Goal: Transaction & Acquisition: Purchase product/service

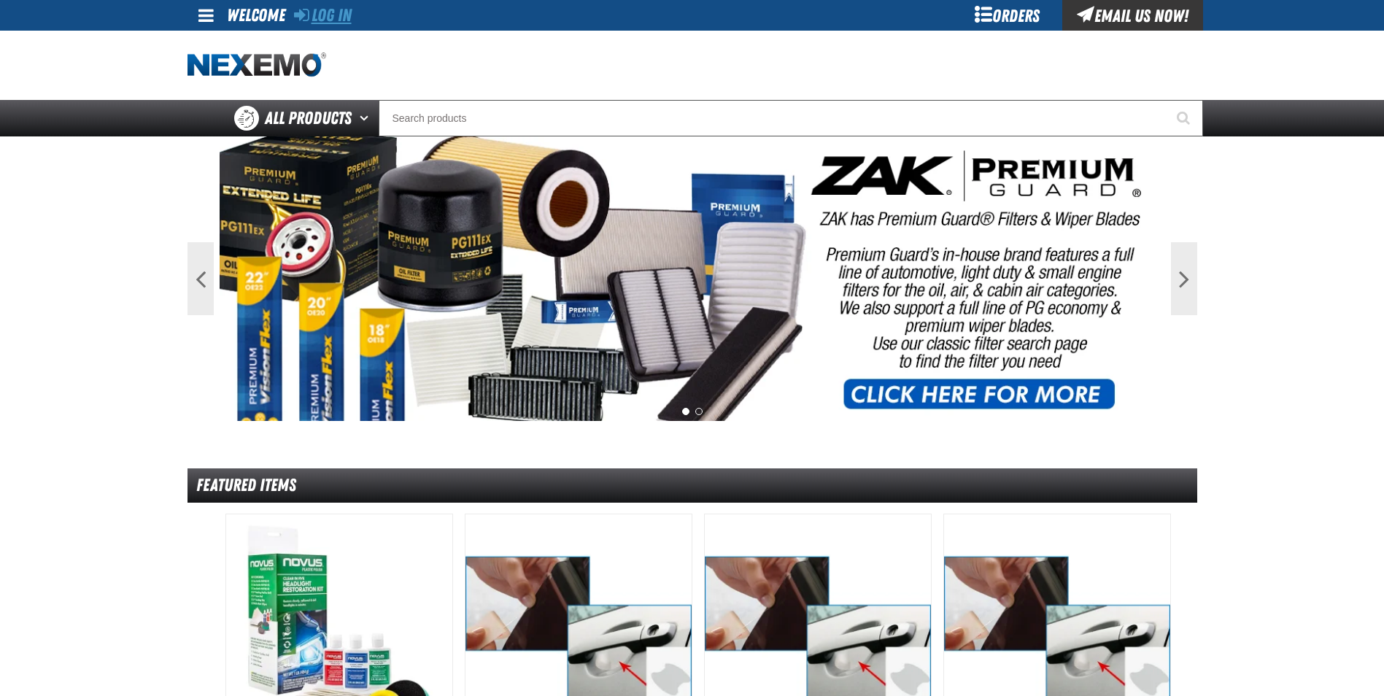
click at [328, 6] on link "Log In" at bounding box center [323, 15] width 58 height 20
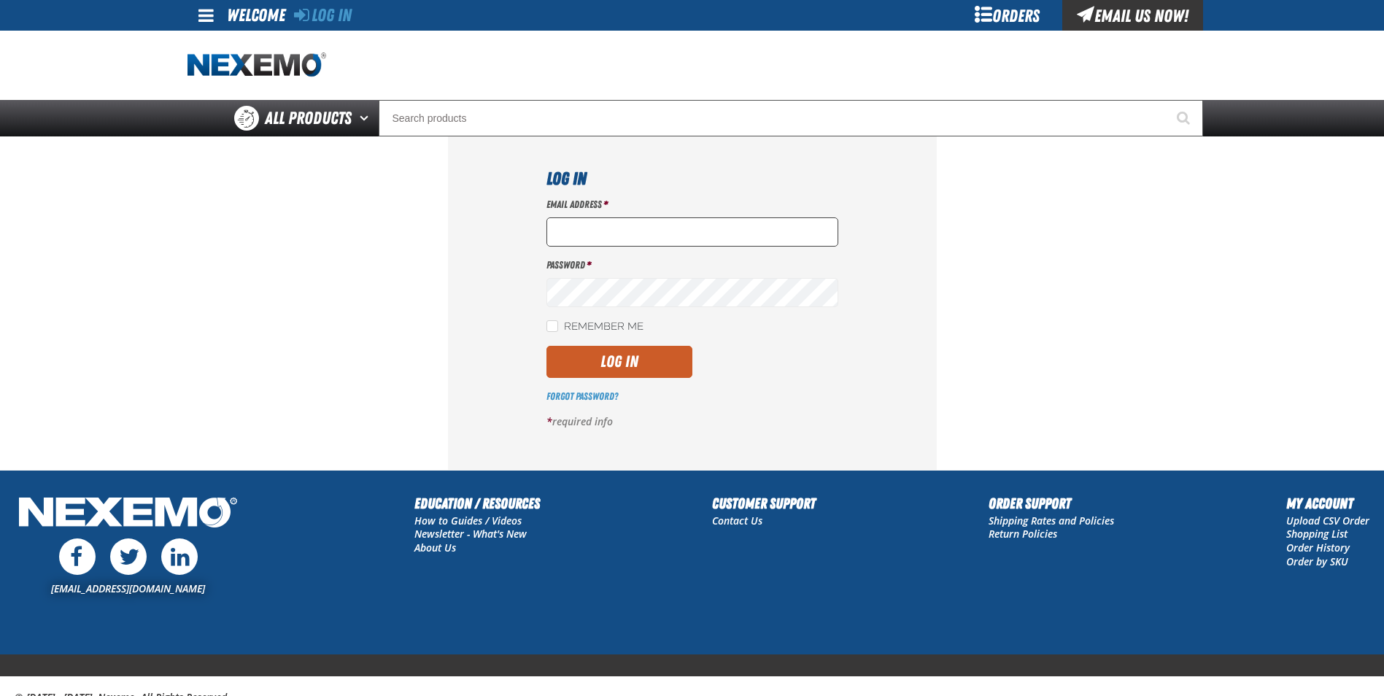
click at [587, 237] on input "Email Address *" at bounding box center [693, 231] width 292 height 29
type input "ttaylor@vtaig.com"
click at [636, 240] on input "ttaylor@vtaig.com" at bounding box center [693, 231] width 292 height 29
click at [910, 252] on div "Log In Email Address * ttaylor@vtaig.com Password * Remember Me Log In *" at bounding box center [692, 302] width 489 height 333
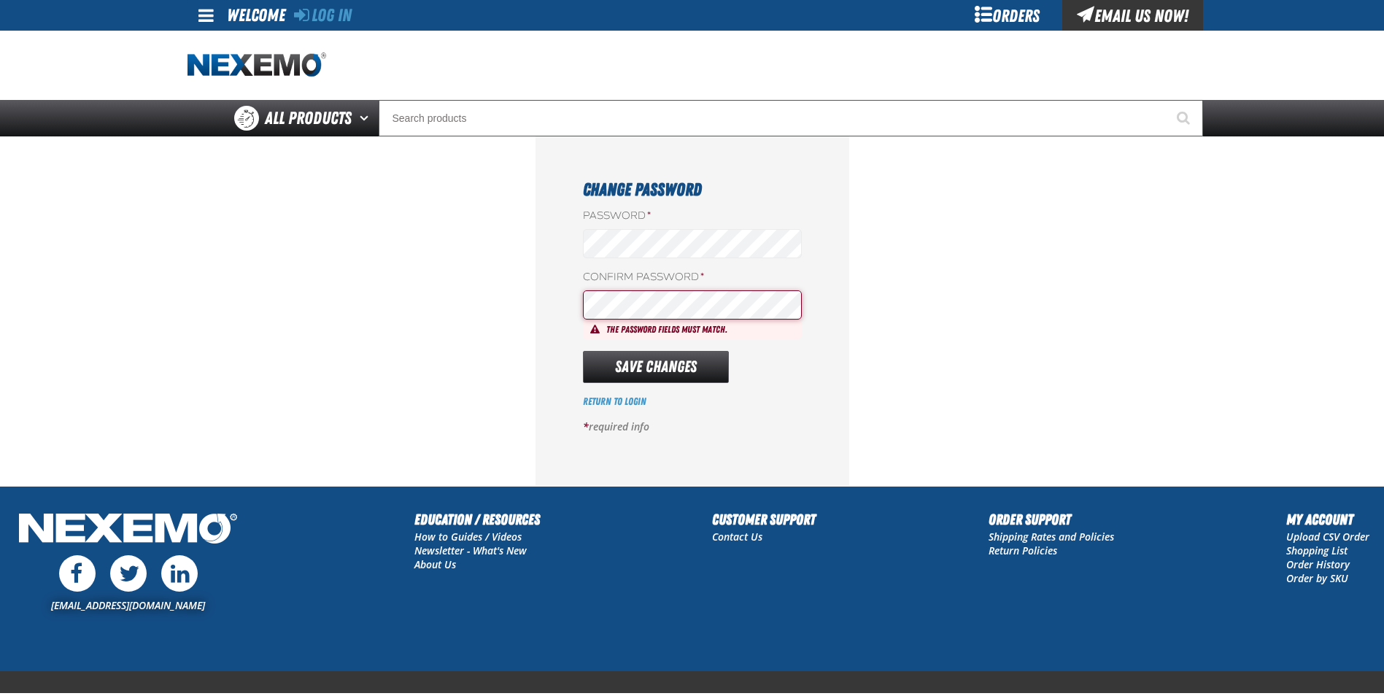
click at [560, 331] on div "Change Password Password * Confirm Password * The password fields must match. S…" at bounding box center [693, 311] width 314 height 350
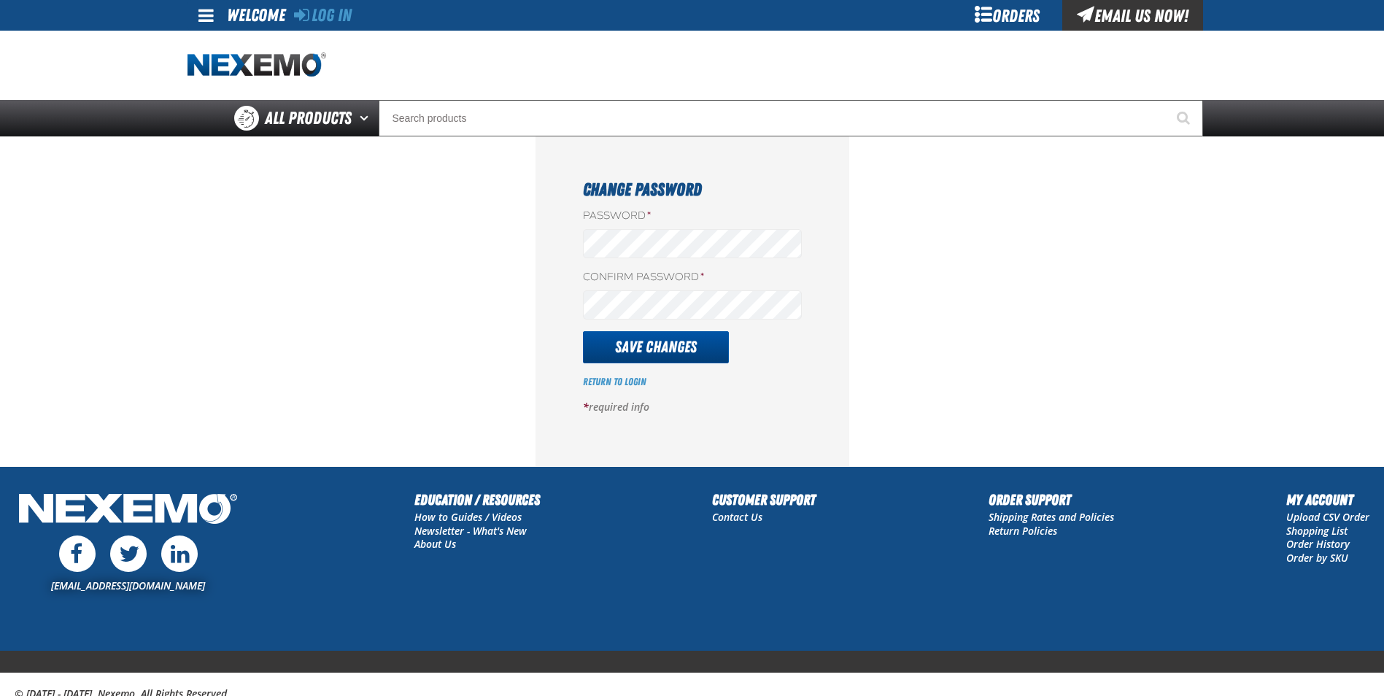
click at [685, 353] on button "Save Changes" at bounding box center [656, 347] width 146 height 32
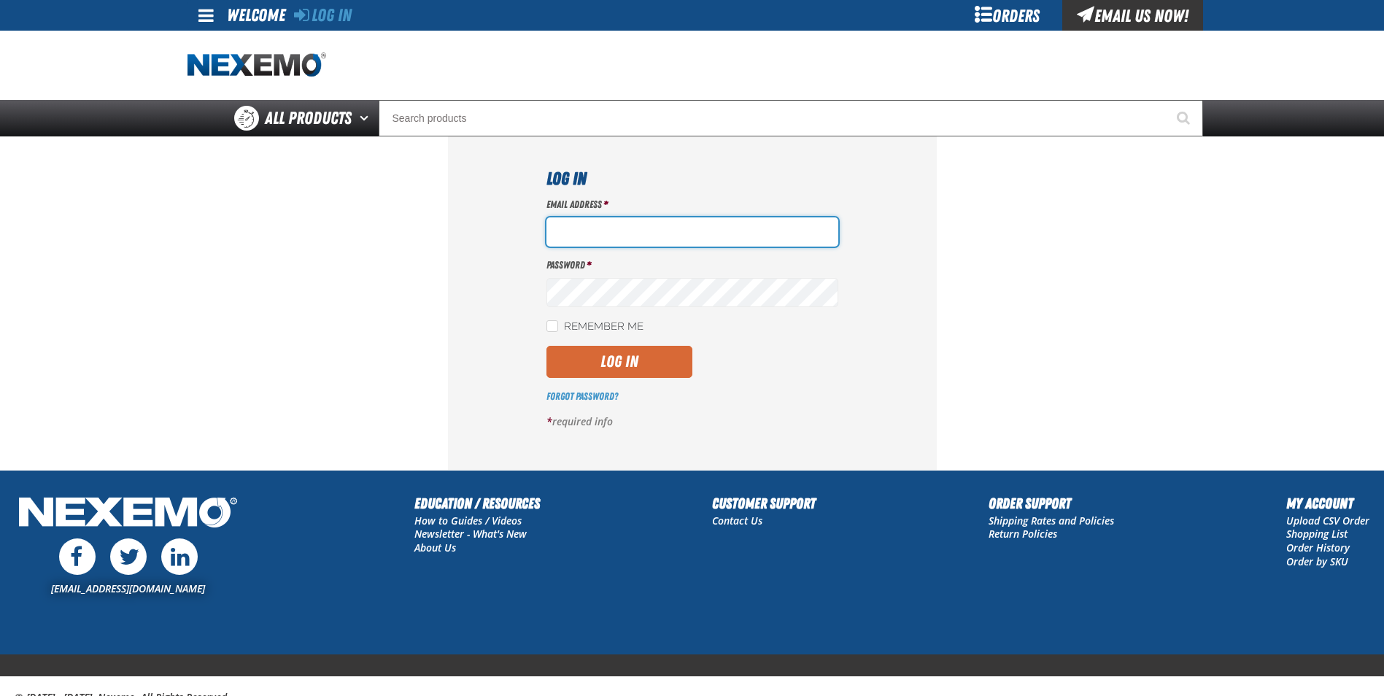
type input "ttaylor@vtaig.com"
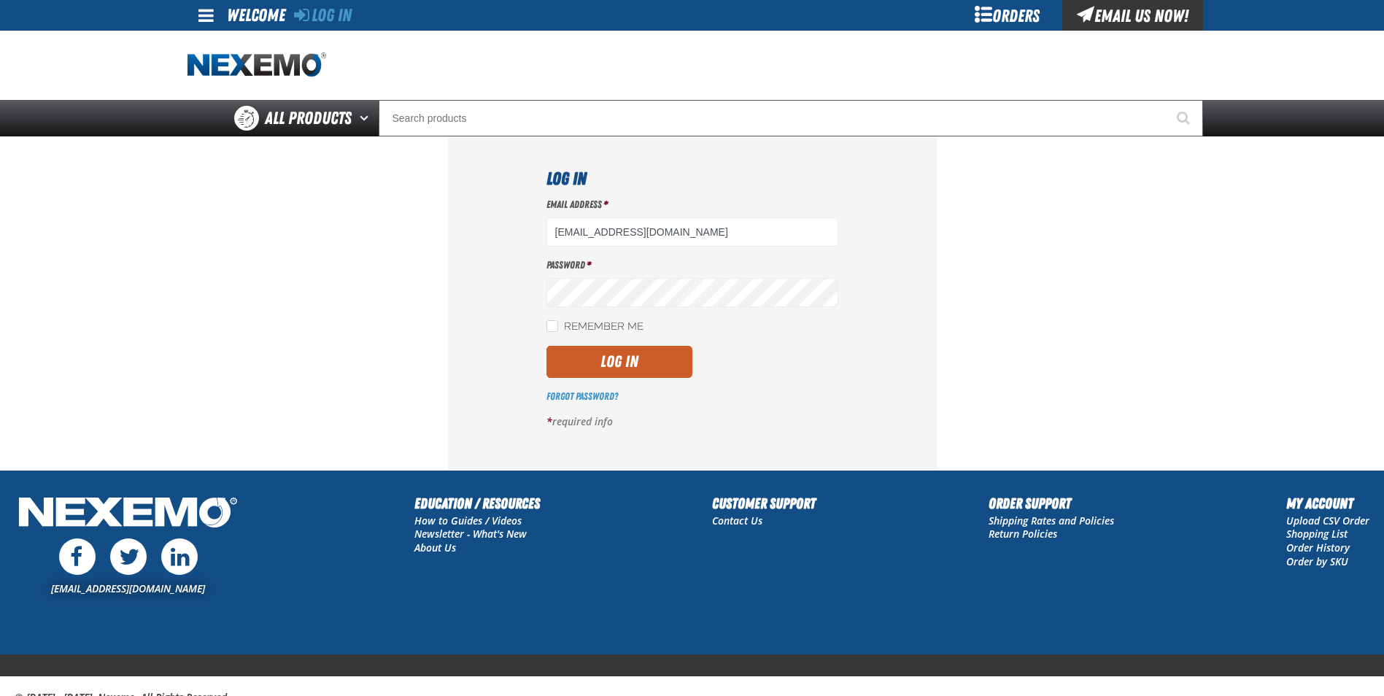
click at [628, 358] on button "Log In" at bounding box center [620, 362] width 146 height 32
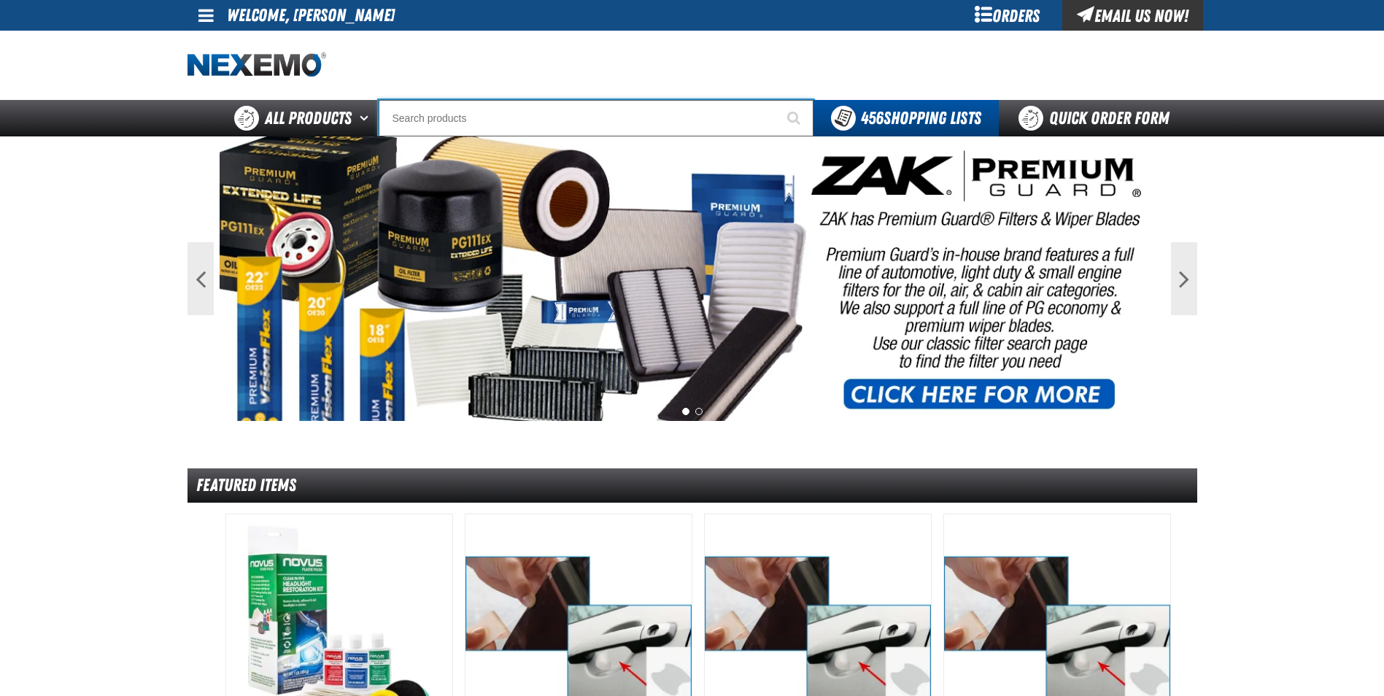
click at [558, 117] on input "Search" at bounding box center [596, 118] width 435 height 36
click at [541, 117] on input "Search" at bounding box center [596, 118] width 435 height 36
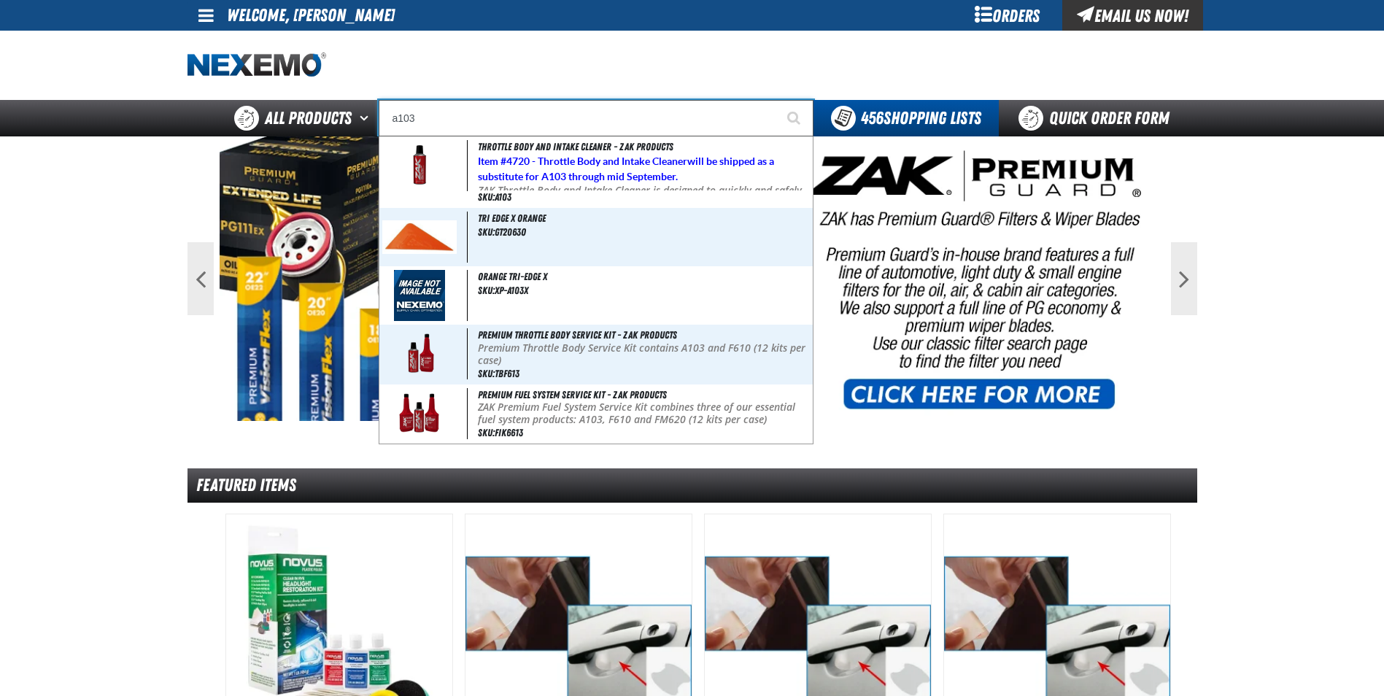
type input "a103"
click at [777, 100] on button "Start Searching" at bounding box center [795, 118] width 36 height 36
click at [491, 126] on input "a103" at bounding box center [596, 118] width 435 height 36
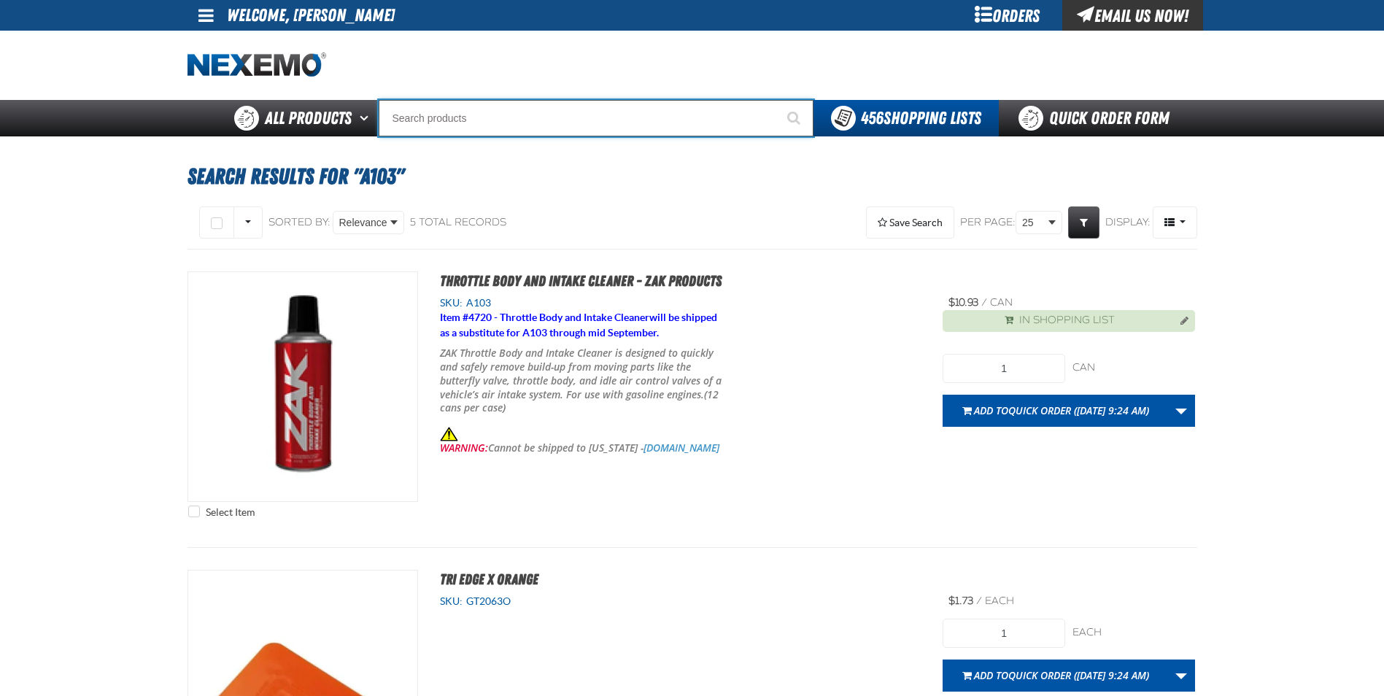
click at [457, 116] on input "Search" at bounding box center [596, 118] width 435 height 36
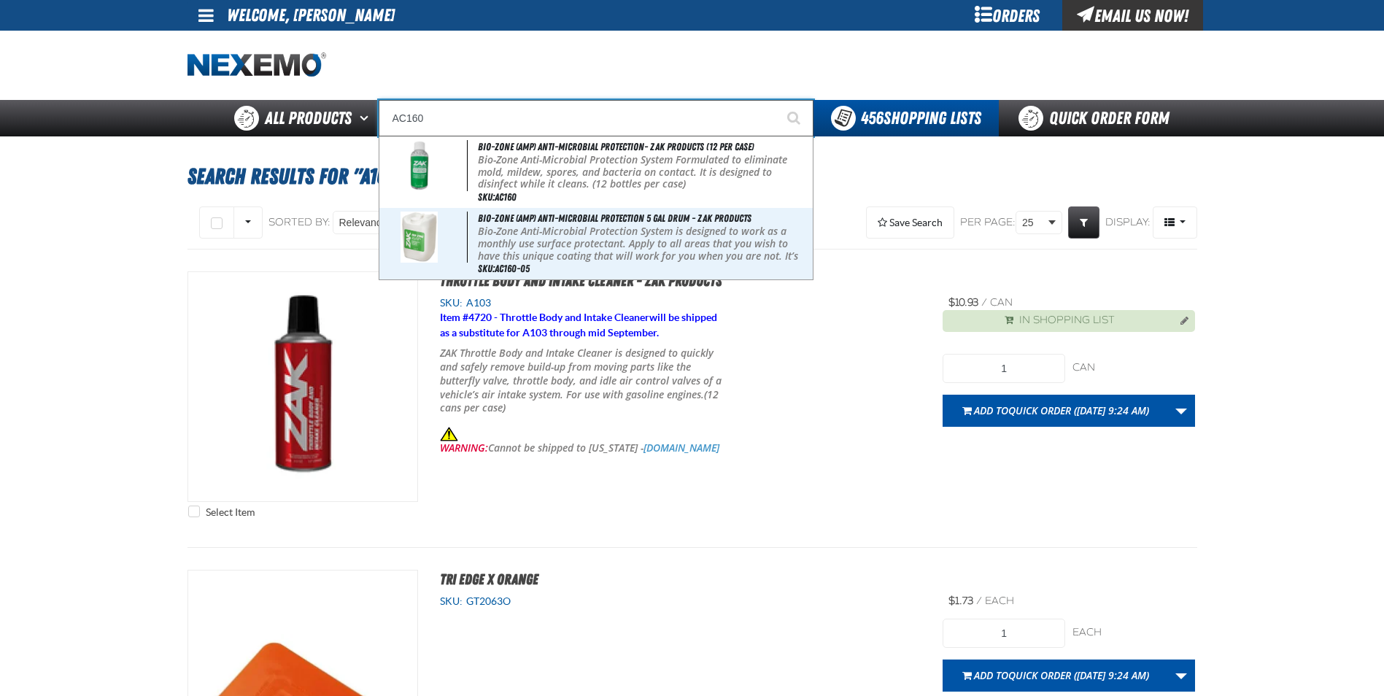
click at [777, 100] on button "Start Searching" at bounding box center [795, 118] width 36 height 36
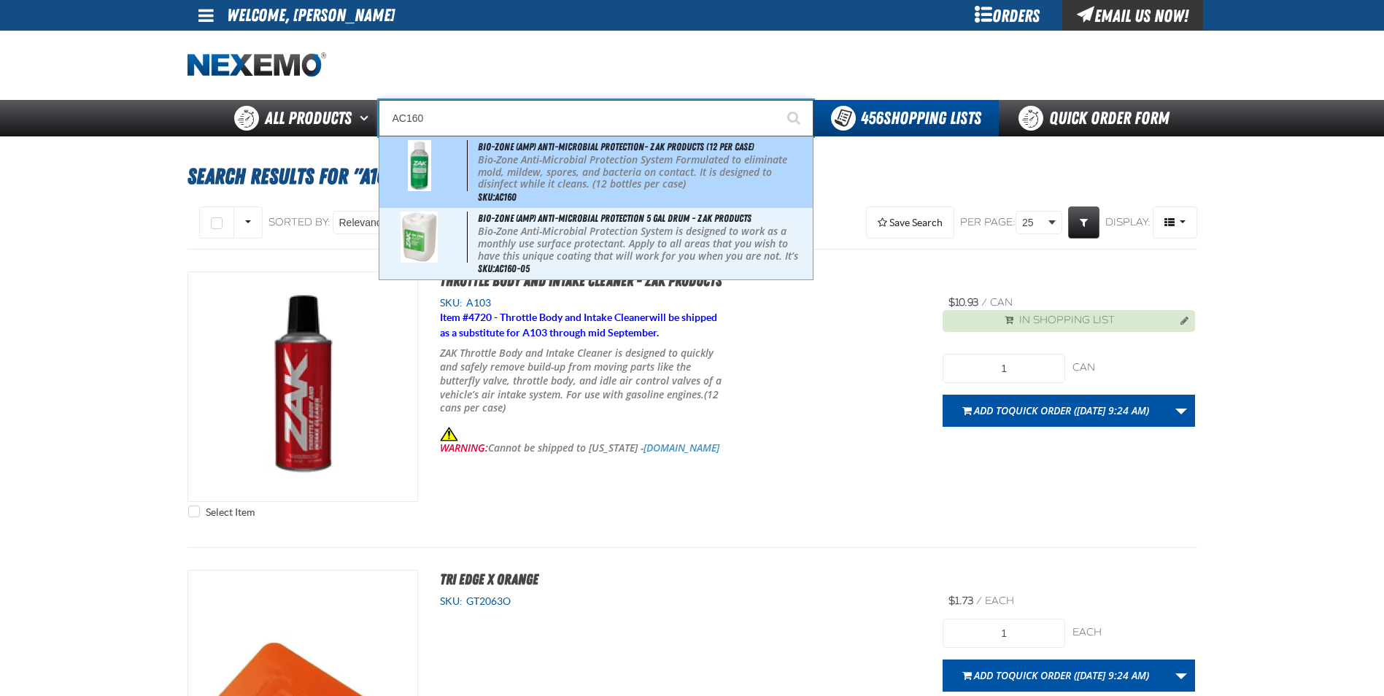
click at [552, 156] on p "Bio-Zone Anti-Microbial Protection System Formulated to eliminate mold, mildew,…" at bounding box center [644, 172] width 332 height 36
type input "Bio-Zone (AMP) Anti-Microbial Protection- ZAK Products (12 per case)"
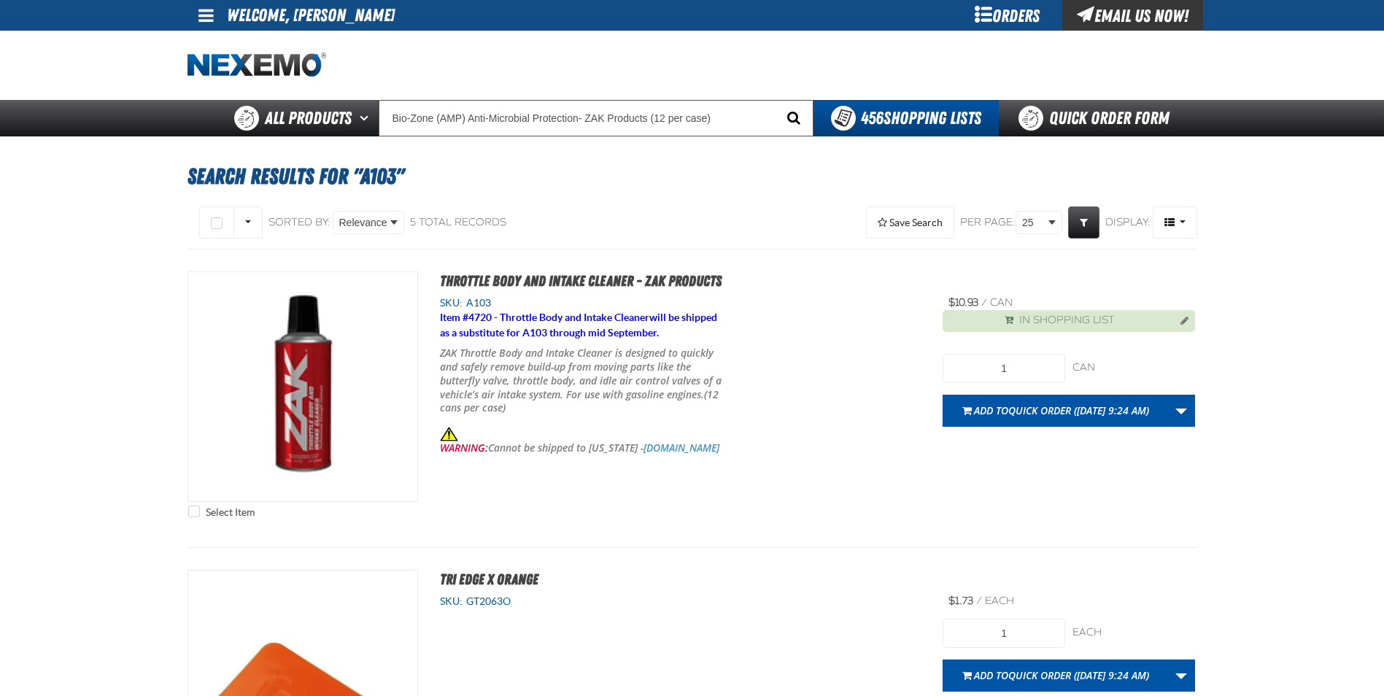
click at [795, 119] on span "Start Searching" at bounding box center [793, 118] width 13 height 14
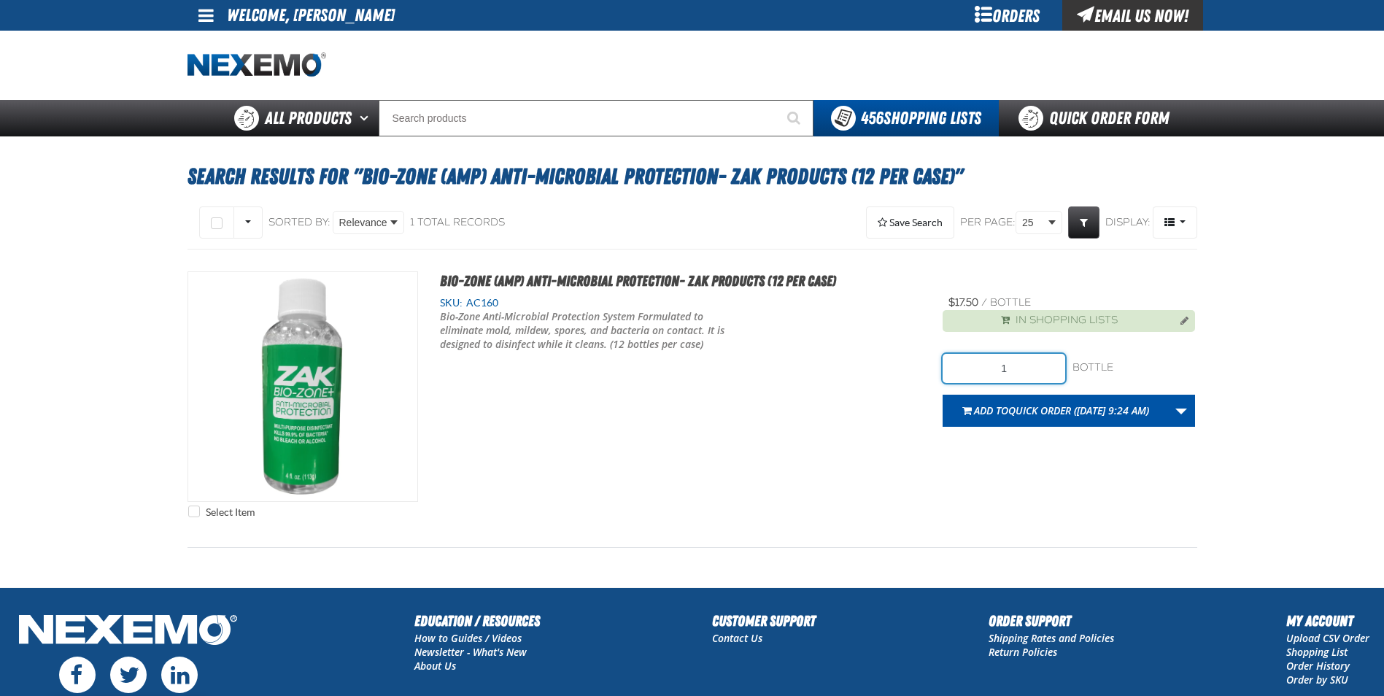
click at [1017, 371] on input "1" at bounding box center [1004, 368] width 123 height 29
type input "12"
click at [1188, 412] on link "More Actions" at bounding box center [1182, 411] width 28 height 32
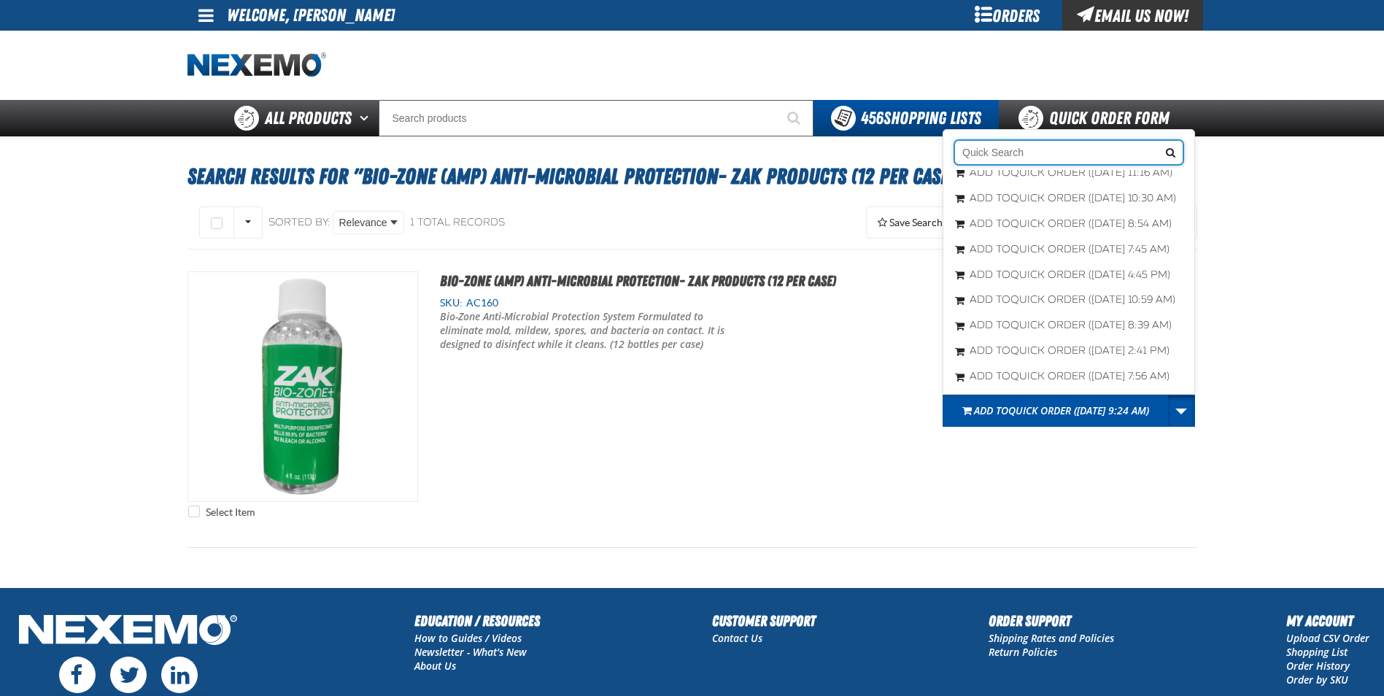
scroll to position [10655, 0]
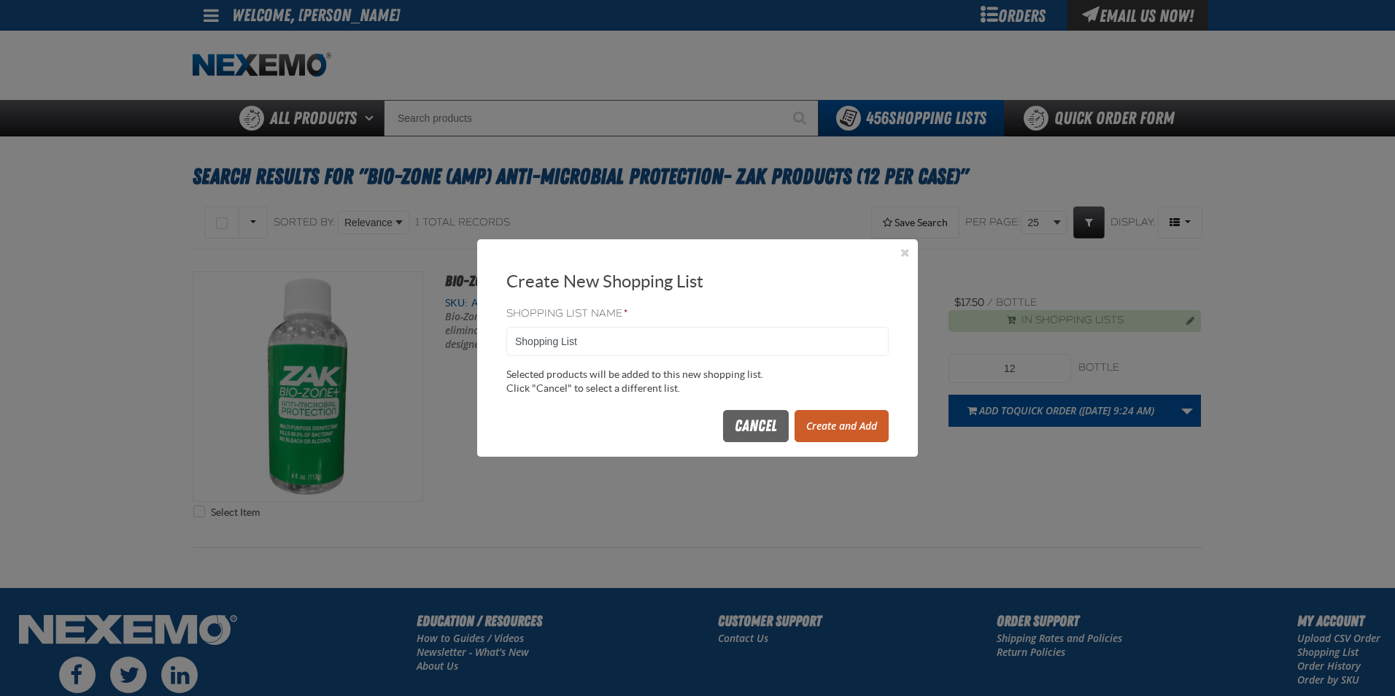
click at [855, 428] on button "Create and Add" at bounding box center [842, 426] width 94 height 32
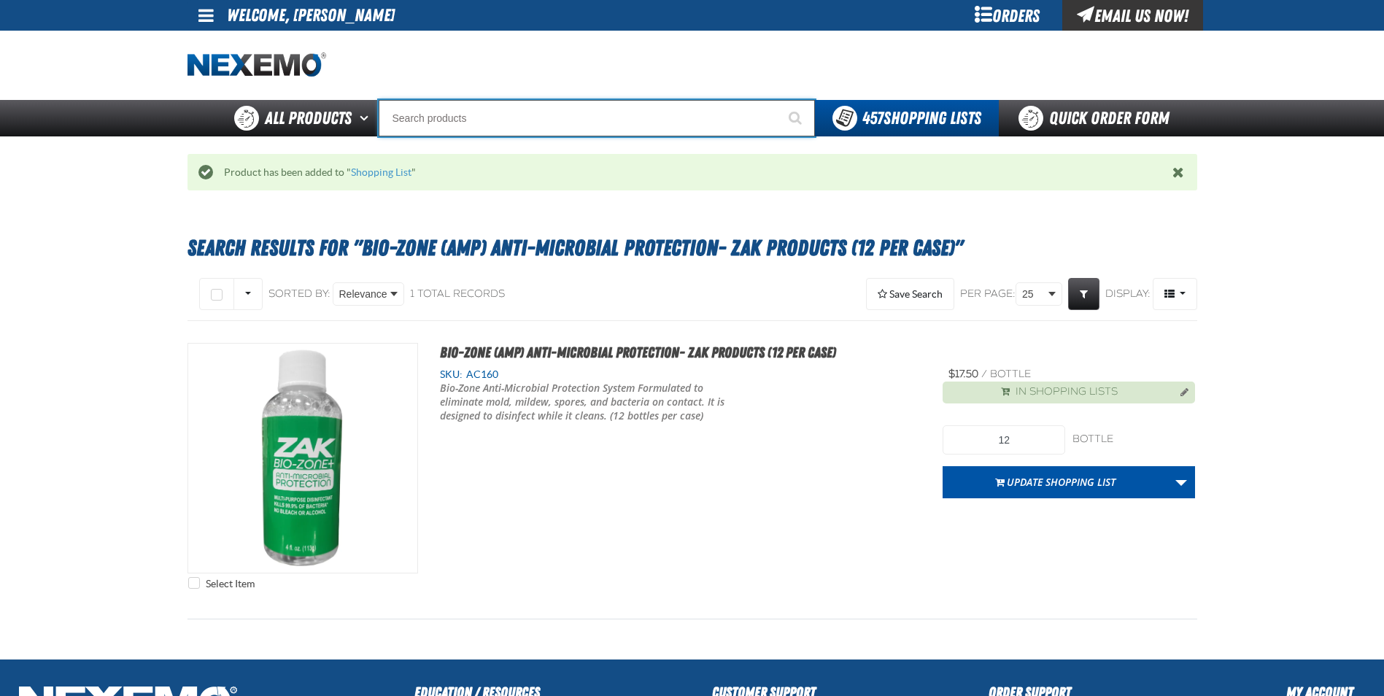
click at [490, 123] on input "Search" at bounding box center [597, 118] width 436 height 36
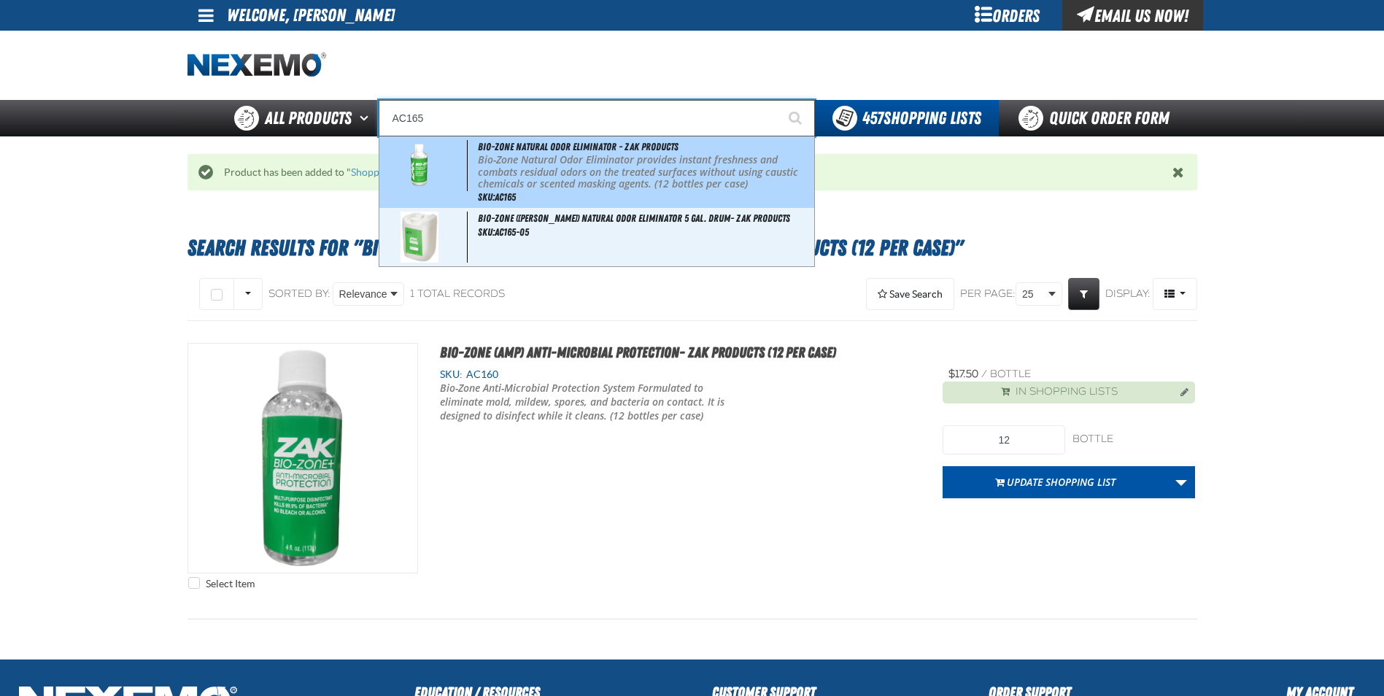
click at [579, 165] on p "Bio-Zone Natural Odor Eliminator provides instant freshness and combats residua…" at bounding box center [644, 172] width 333 height 36
type input "Bio-Zone Natural Odor Eliminator - ZAK Products"
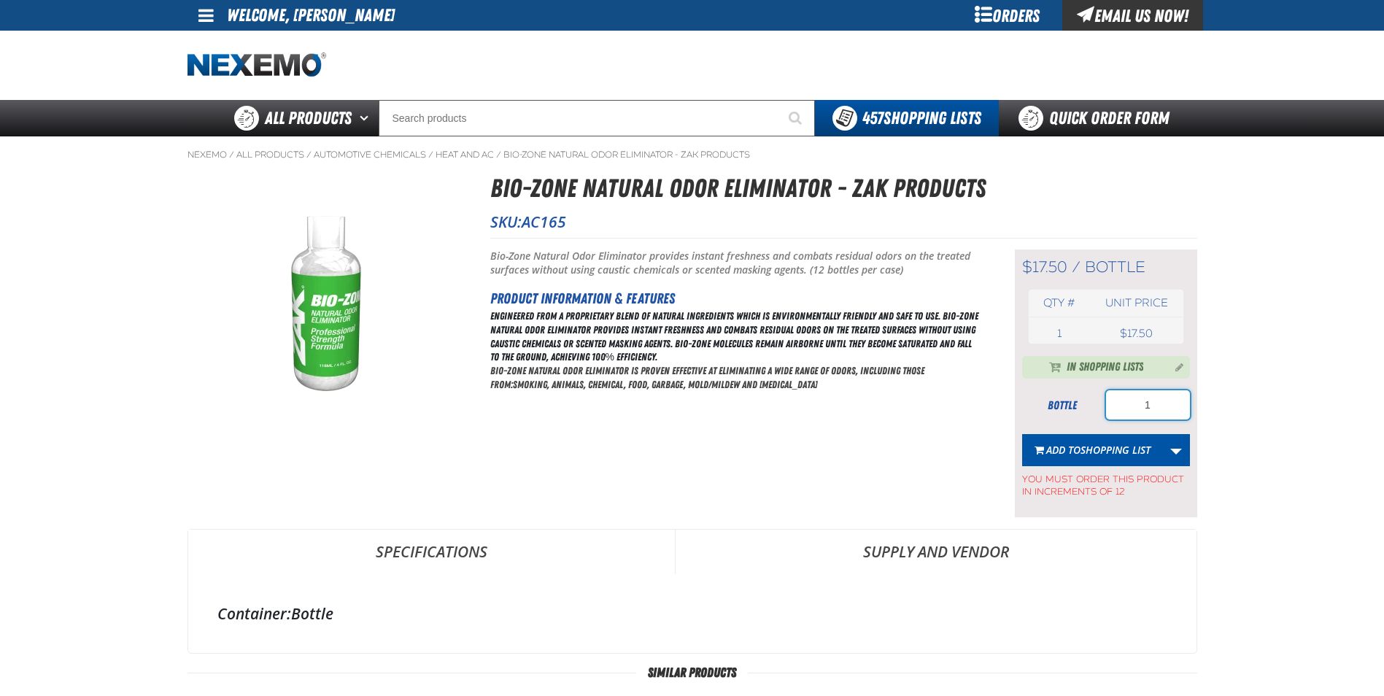
drag, startPoint x: 1153, startPoint y: 405, endPoint x: 1125, endPoint y: 423, distance: 32.8
click at [1125, 423] on form "bottle 1 Add to Shopping List Update Quick Order (Mar 20, 2019, 5:26 PM) Update…" at bounding box center [1106, 444] width 168 height 108
click at [1206, 396] on main "Nexemo / All Products / / / AC165 1" at bounding box center [692, 633] width 1384 height 995
click at [1125, 454] on span "Shopping List" at bounding box center [1116, 450] width 70 height 14
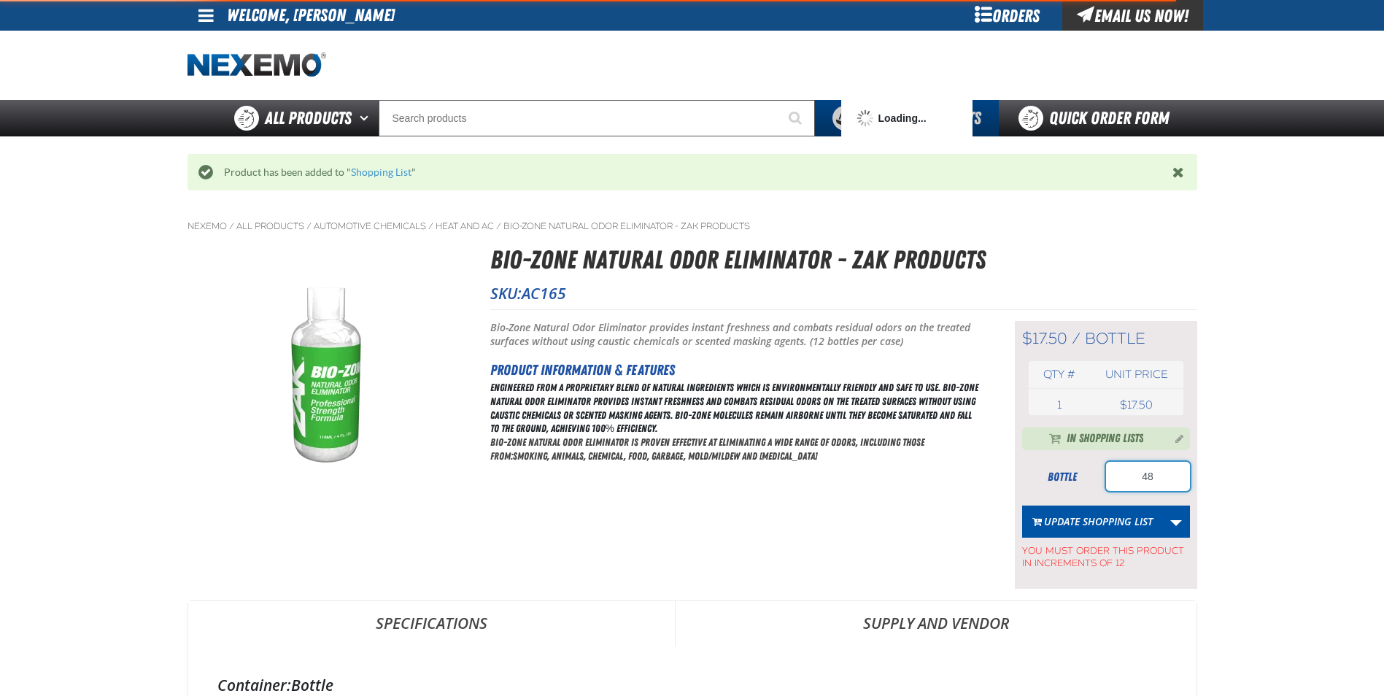
click at [1165, 476] on input "48" at bounding box center [1148, 476] width 84 height 29
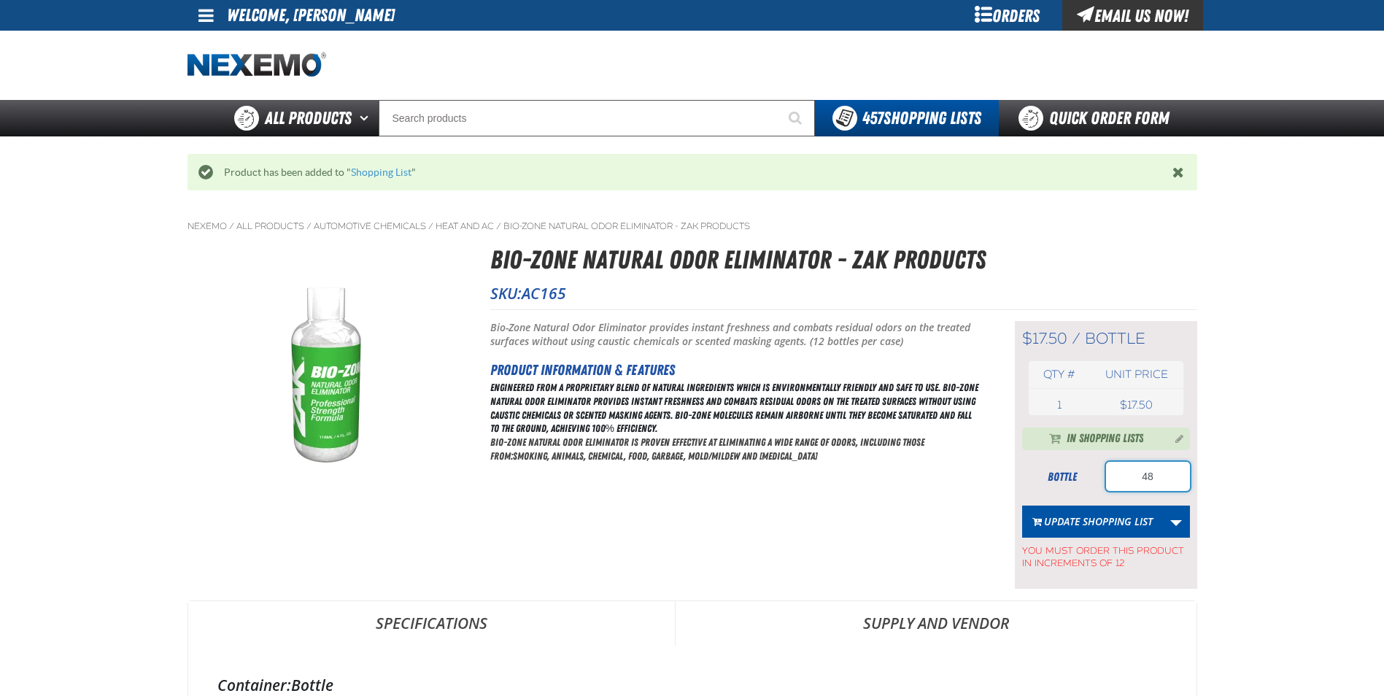
drag, startPoint x: 1146, startPoint y: 477, endPoint x: 1121, endPoint y: 477, distance: 25.6
click at [1122, 477] on input "48" at bounding box center [1148, 476] width 84 height 29
drag, startPoint x: 1243, startPoint y: 470, endPoint x: 1226, endPoint y: 477, distance: 18.3
click at [1244, 471] on main "Nexemo / All Products / / / AC165 1" at bounding box center [692, 705] width 1384 height 995
drag, startPoint x: 1139, startPoint y: 521, endPoint x: 1135, endPoint y: 512, distance: 10.4
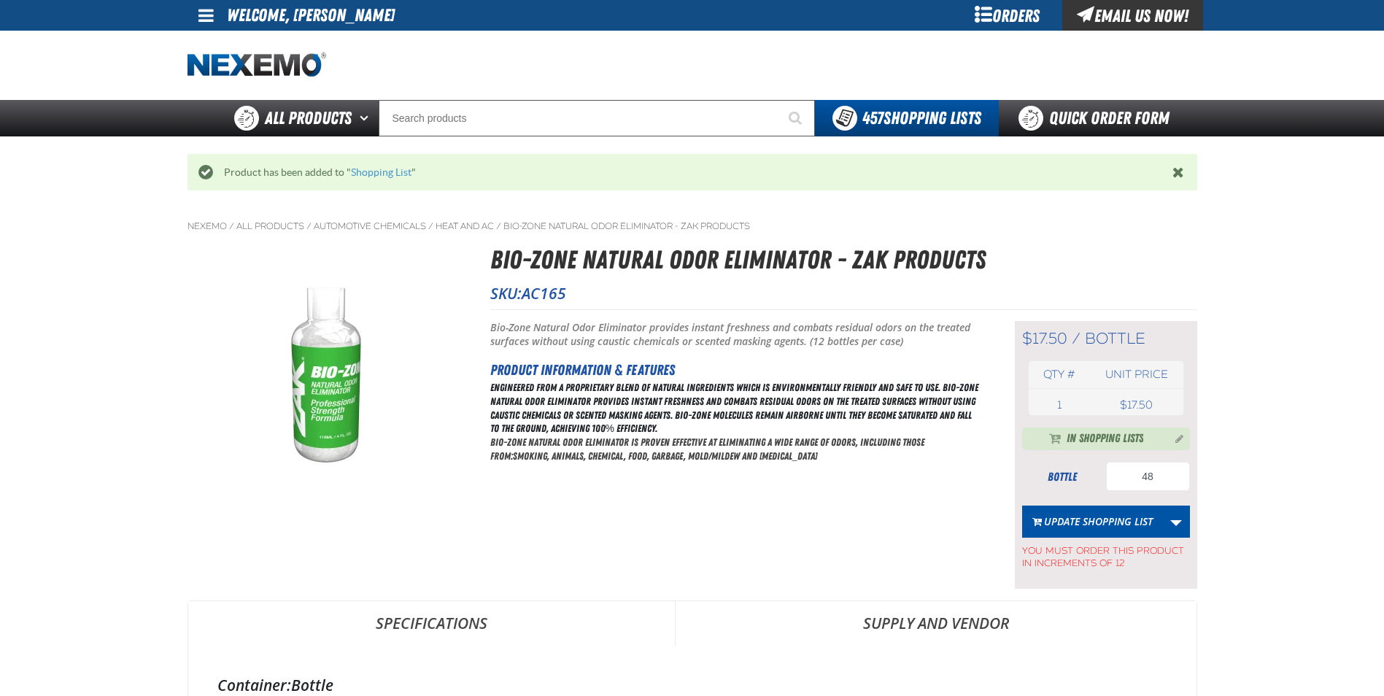
click at [1139, 518] on button "Update Shopping List" at bounding box center [1092, 522] width 141 height 32
click at [1154, 480] on input "48" at bounding box center [1148, 476] width 84 height 29
click at [1130, 525] on button "Update Shopping List" at bounding box center [1092, 522] width 141 height 32
click at [1152, 477] on input "48" at bounding box center [1148, 476] width 84 height 29
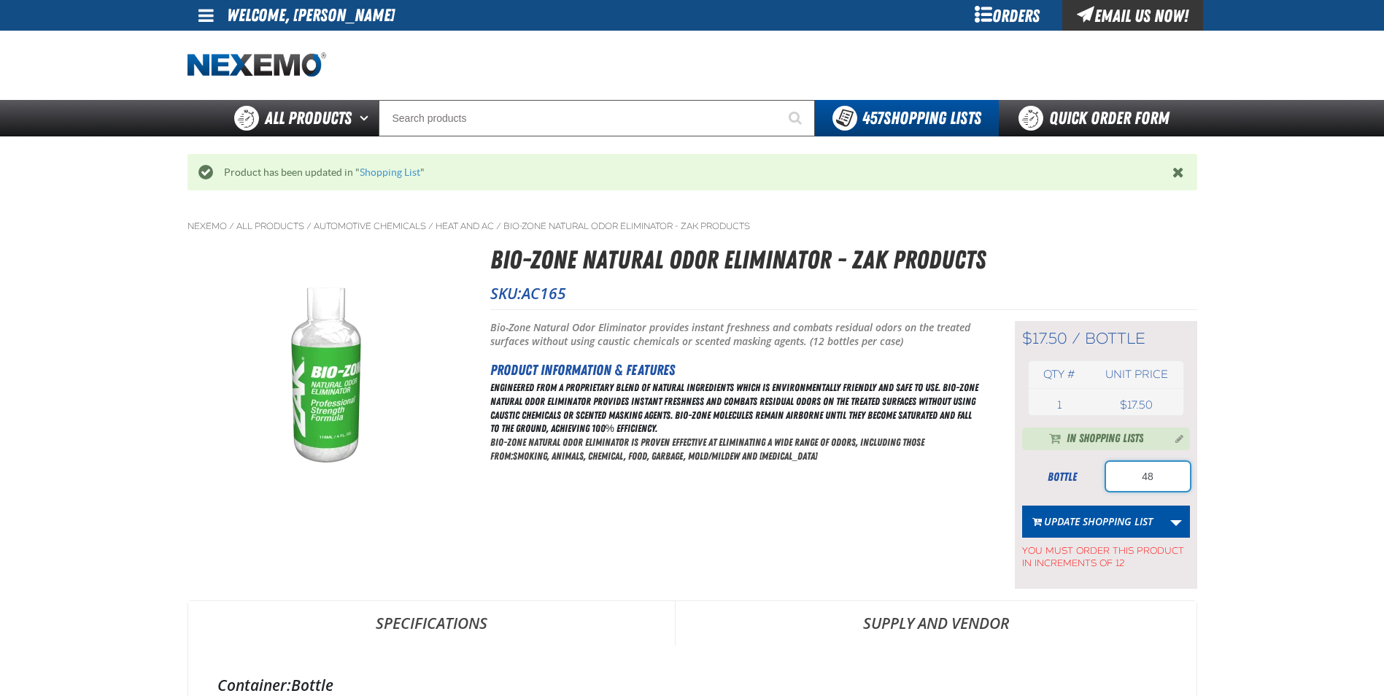
drag, startPoint x: 1163, startPoint y: 482, endPoint x: 1130, endPoint y: 487, distance: 34.0
click at [1132, 487] on input "48" at bounding box center [1148, 476] width 84 height 29
type input "12"
click at [1120, 517] on button "Update Shopping List" at bounding box center [1092, 522] width 141 height 32
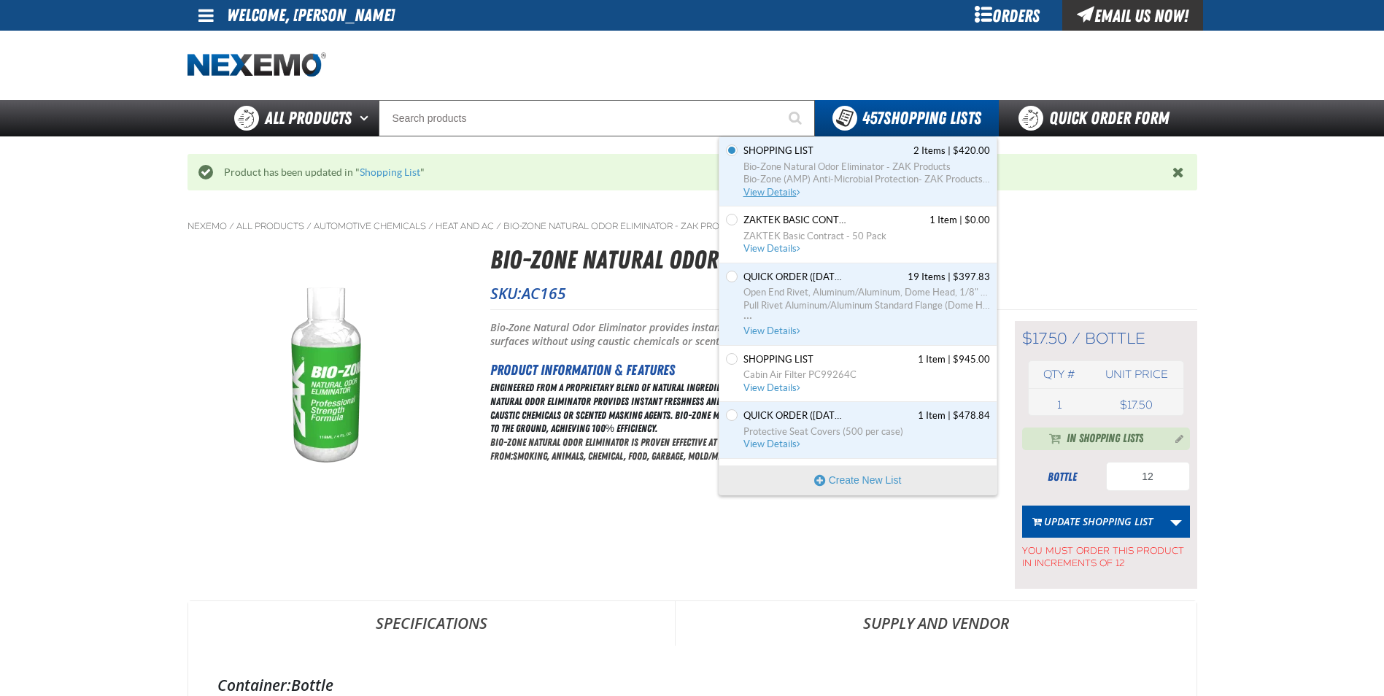
click at [785, 170] on span "Bio-Zone Natural Odor Eliminator - ZAK Products" at bounding box center [867, 167] width 247 height 13
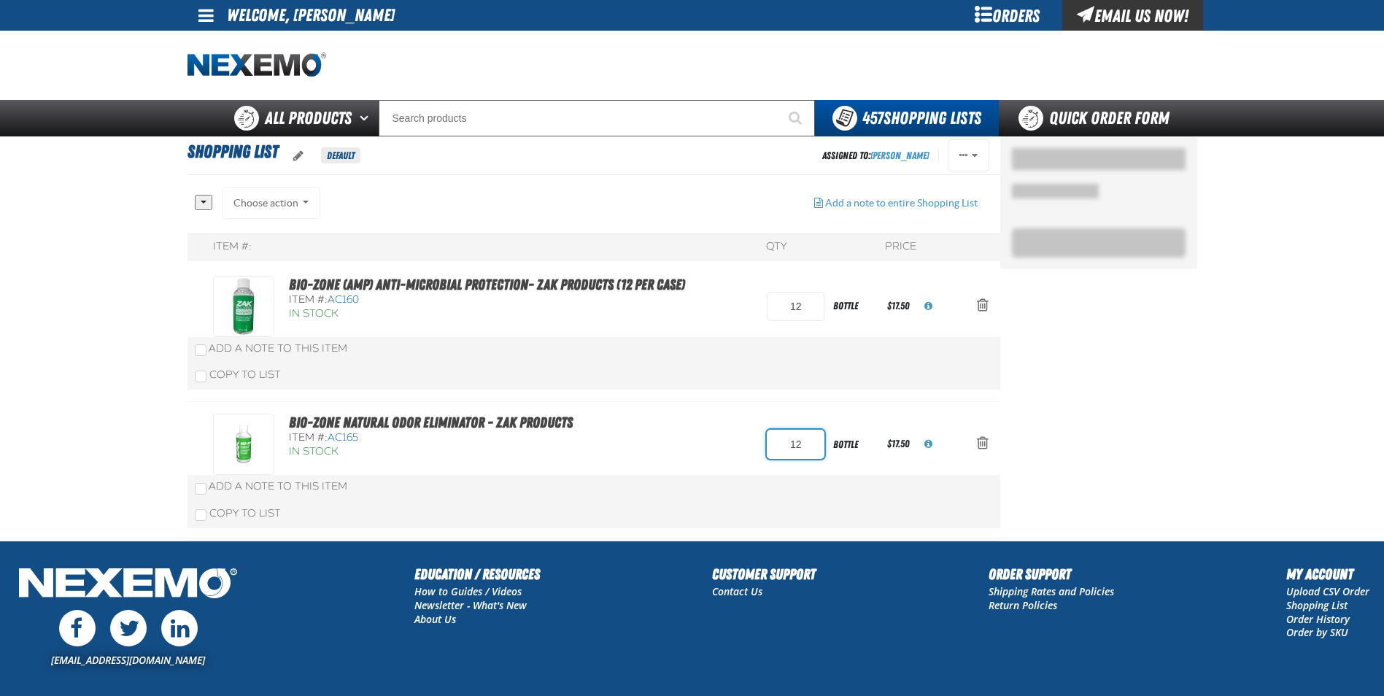
drag, startPoint x: 798, startPoint y: 450, endPoint x: 766, endPoint y: 452, distance: 32.9
click at [766, 452] on div "Bio-Zone Natural Odor Eliminator - ZAK Products Item #: AC165 In Stock 12 bottl…" at bounding box center [579, 444] width 732 height 61
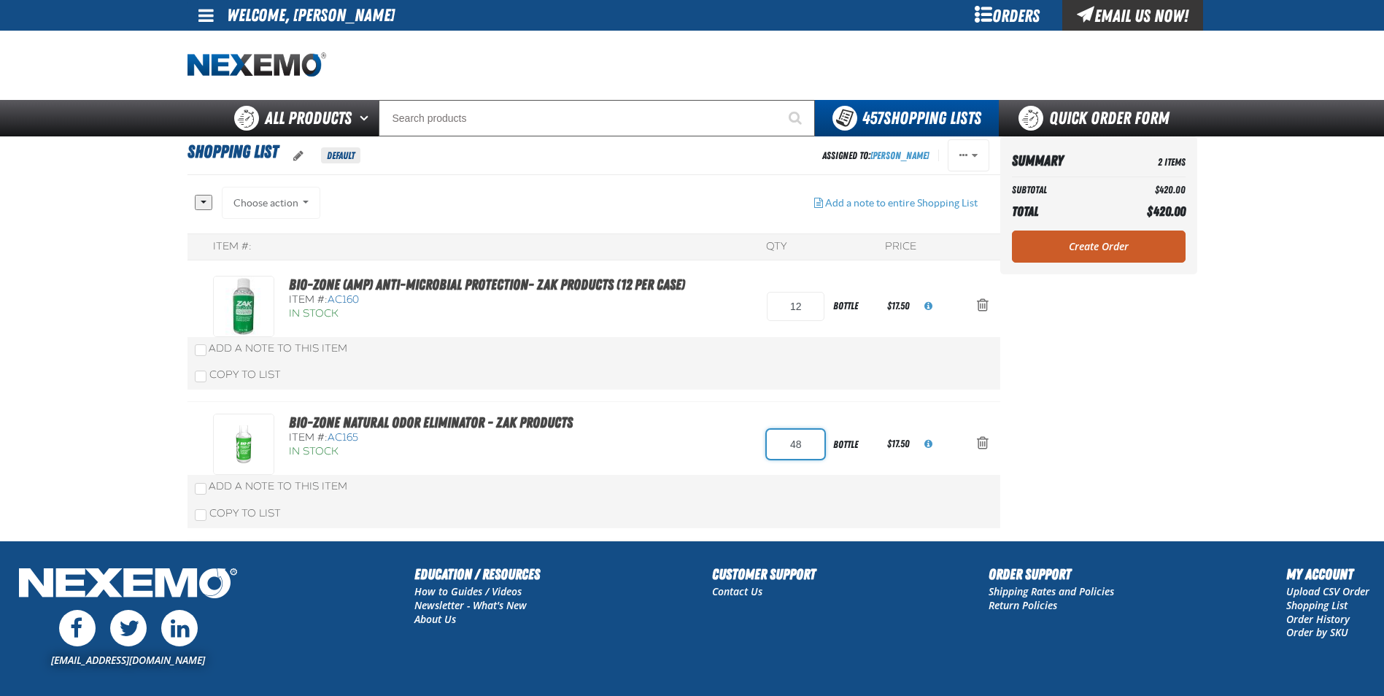
type input "48"
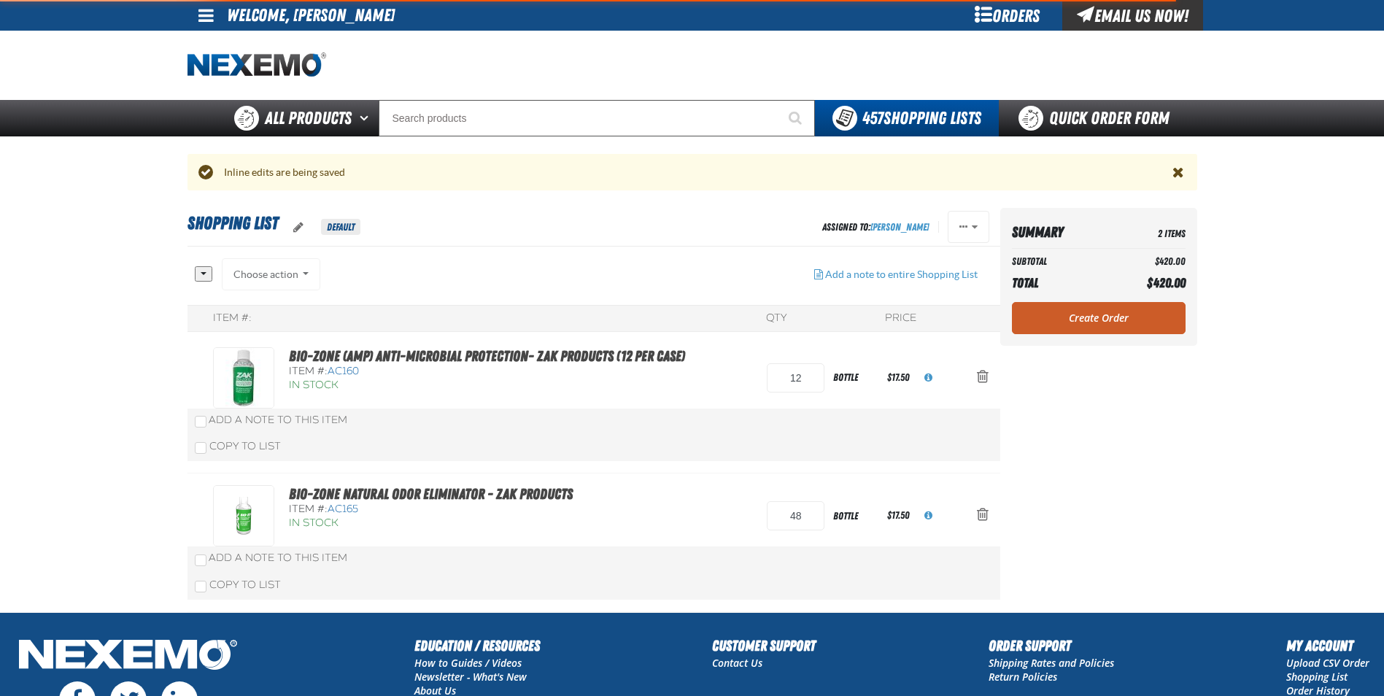
click at [852, 474] on div "Bio-Zone Natural Odor Eliminator - ZAK Products Item #: AC165 In Stock 48" at bounding box center [594, 543] width 813 height 139
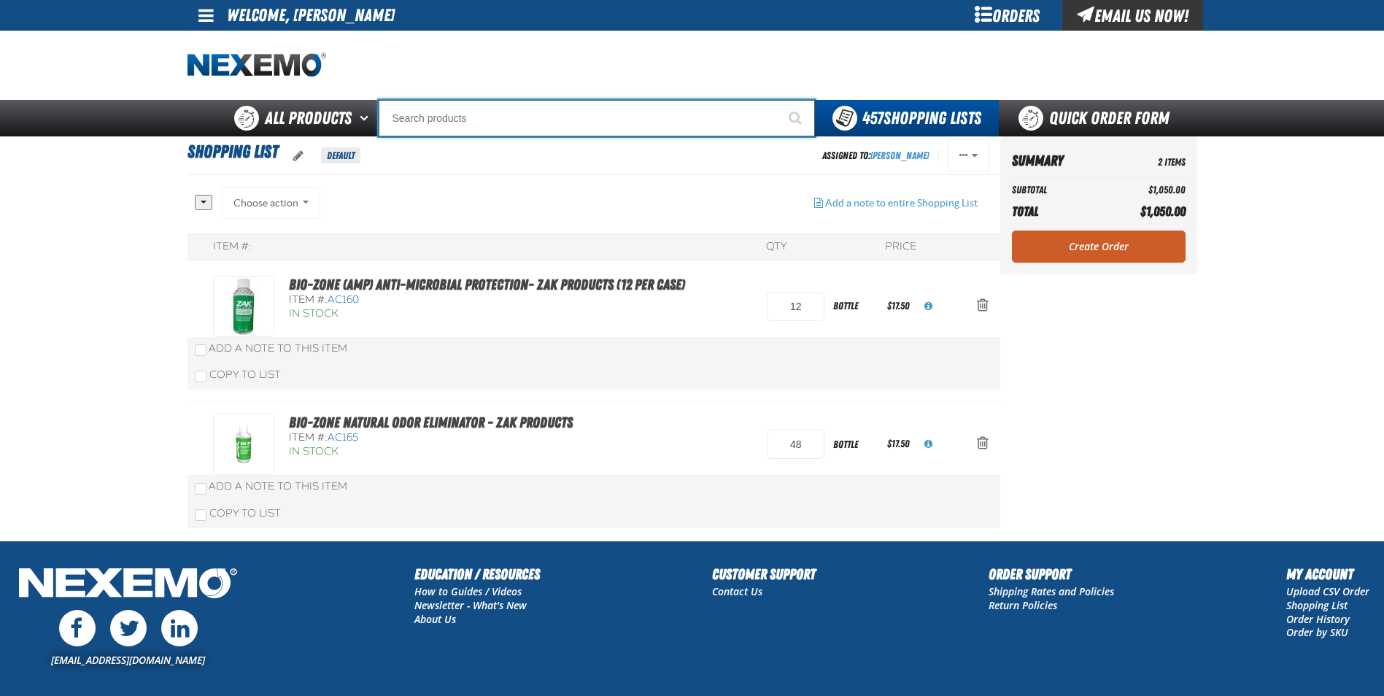
click at [438, 120] on input "Search" at bounding box center [597, 118] width 436 height 36
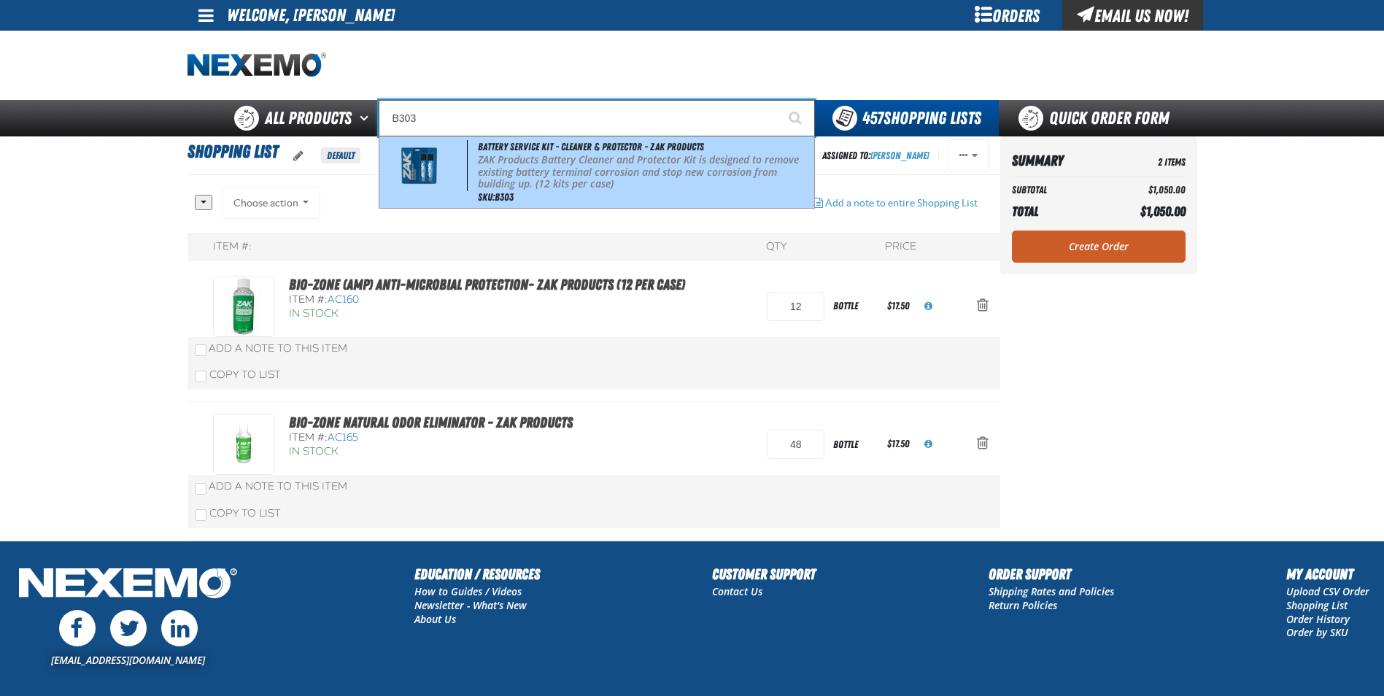
click at [533, 171] on p "ZAK Products Battery Cleaner and Protector Kit is designed to remove existing b…" at bounding box center [644, 172] width 333 height 36
type input "Battery Service Kit - Cleaner & Protector - ZAK Products"
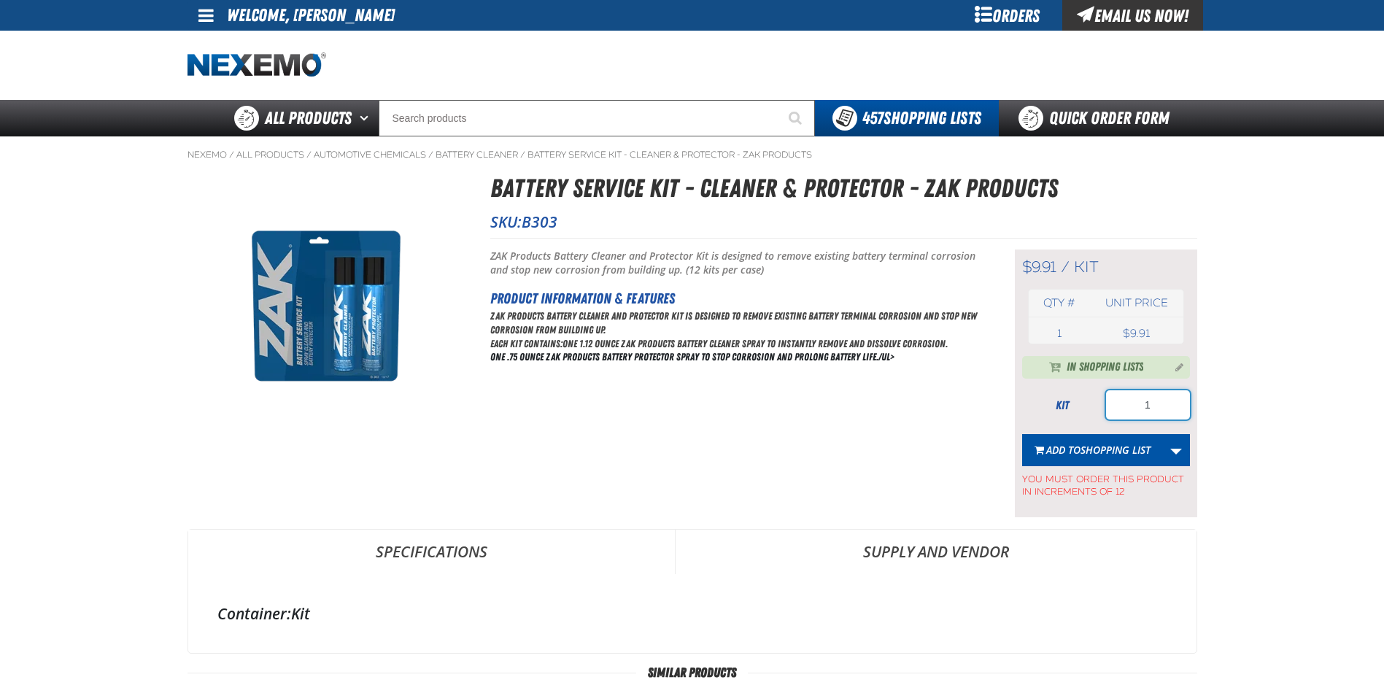
drag, startPoint x: 1161, startPoint y: 419, endPoint x: 1120, endPoint y: 404, distance: 43.4
click at [1120, 404] on input "1" at bounding box center [1148, 404] width 84 height 29
type input "36"
click at [1232, 410] on main "Nexemo / All Products / / / B303 1" at bounding box center [692, 617] width 1384 height 962
click at [1112, 467] on span "You must order this product in increments of 12" at bounding box center [1106, 482] width 168 height 32
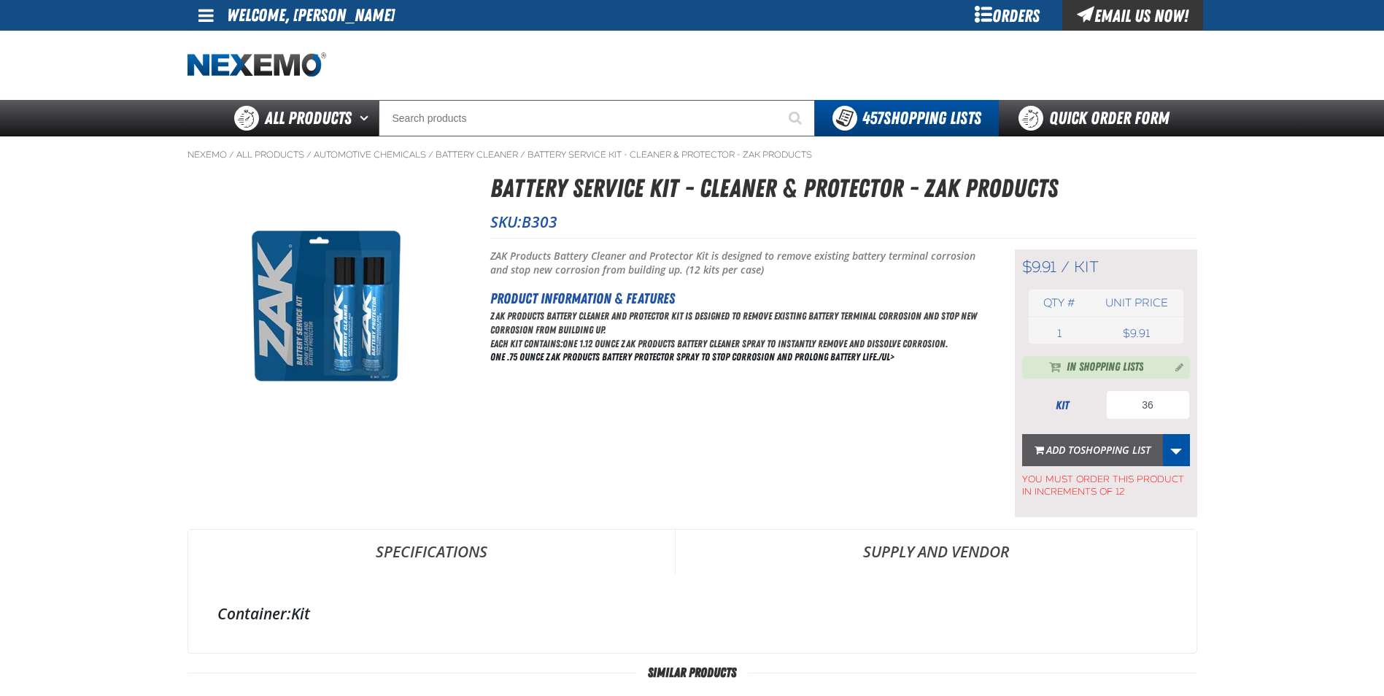
click at [1114, 452] on span "Shopping List" at bounding box center [1116, 450] width 70 height 14
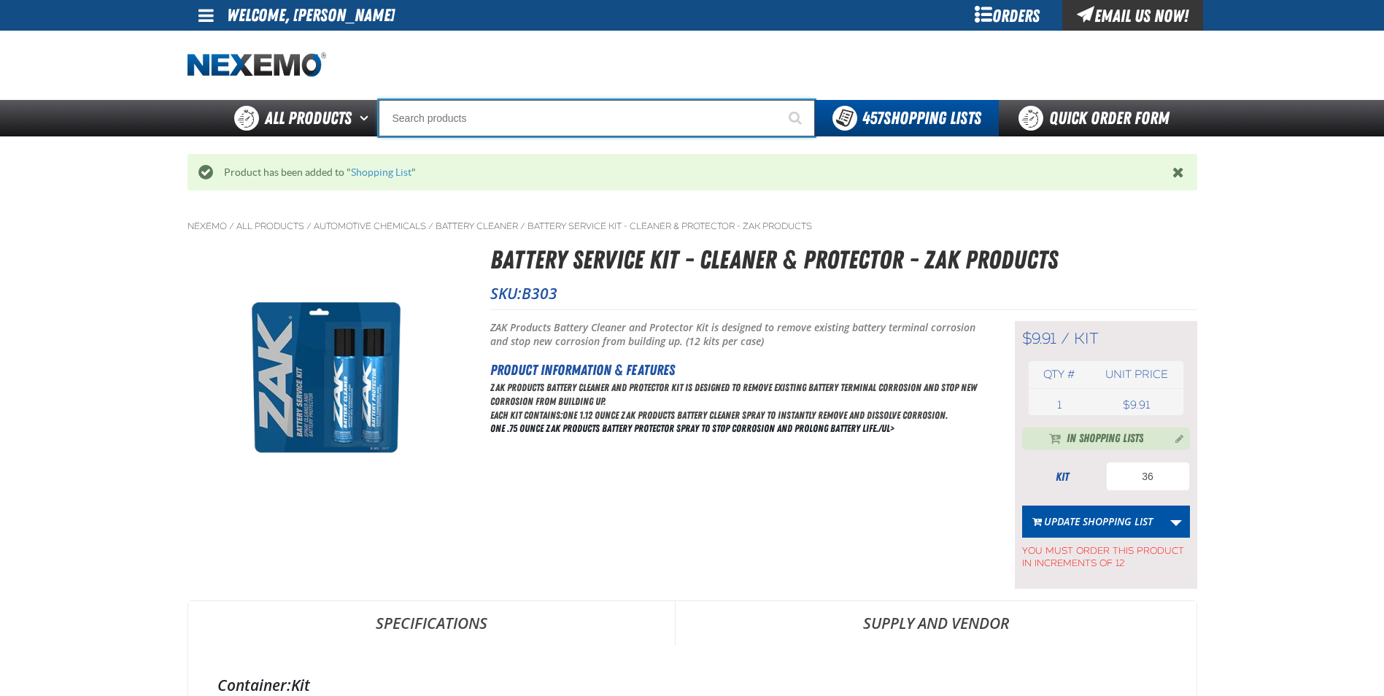
click at [505, 110] on input "Search" at bounding box center [597, 118] width 436 height 36
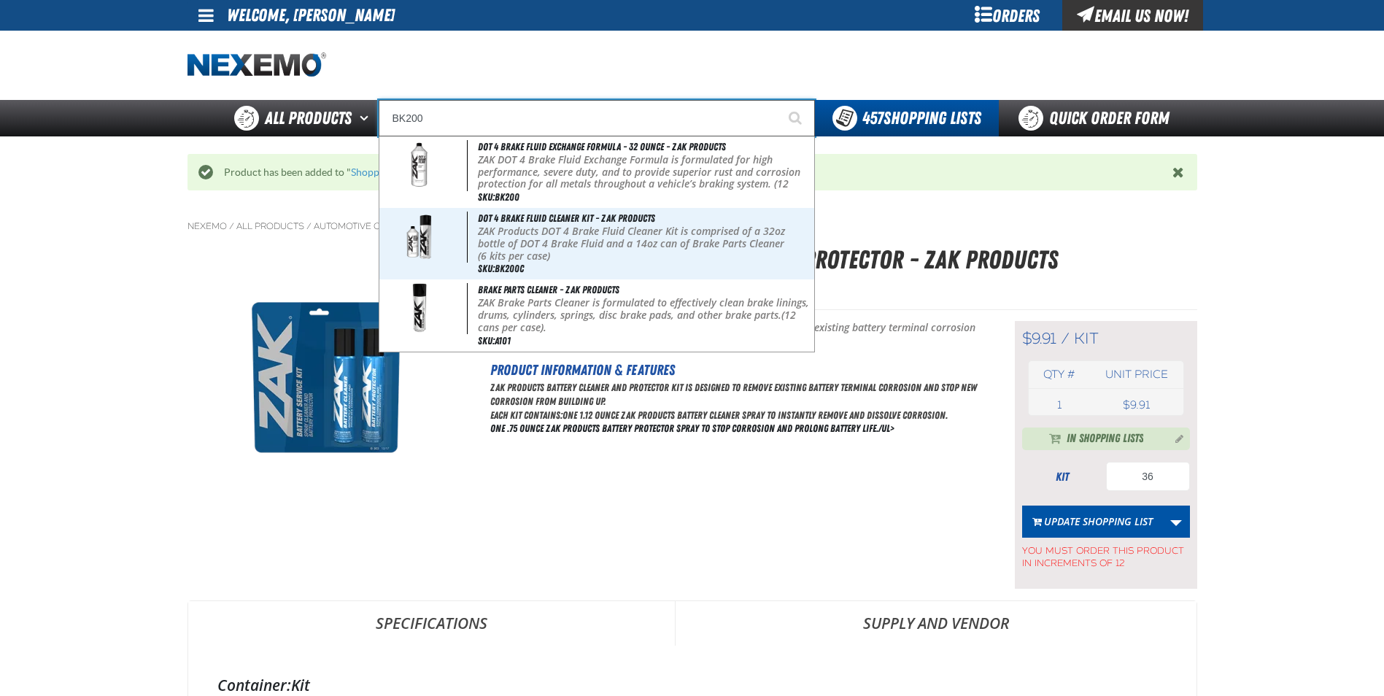
type input "BK200"
click at [779, 100] on button "Start Searching" at bounding box center [797, 118] width 36 height 36
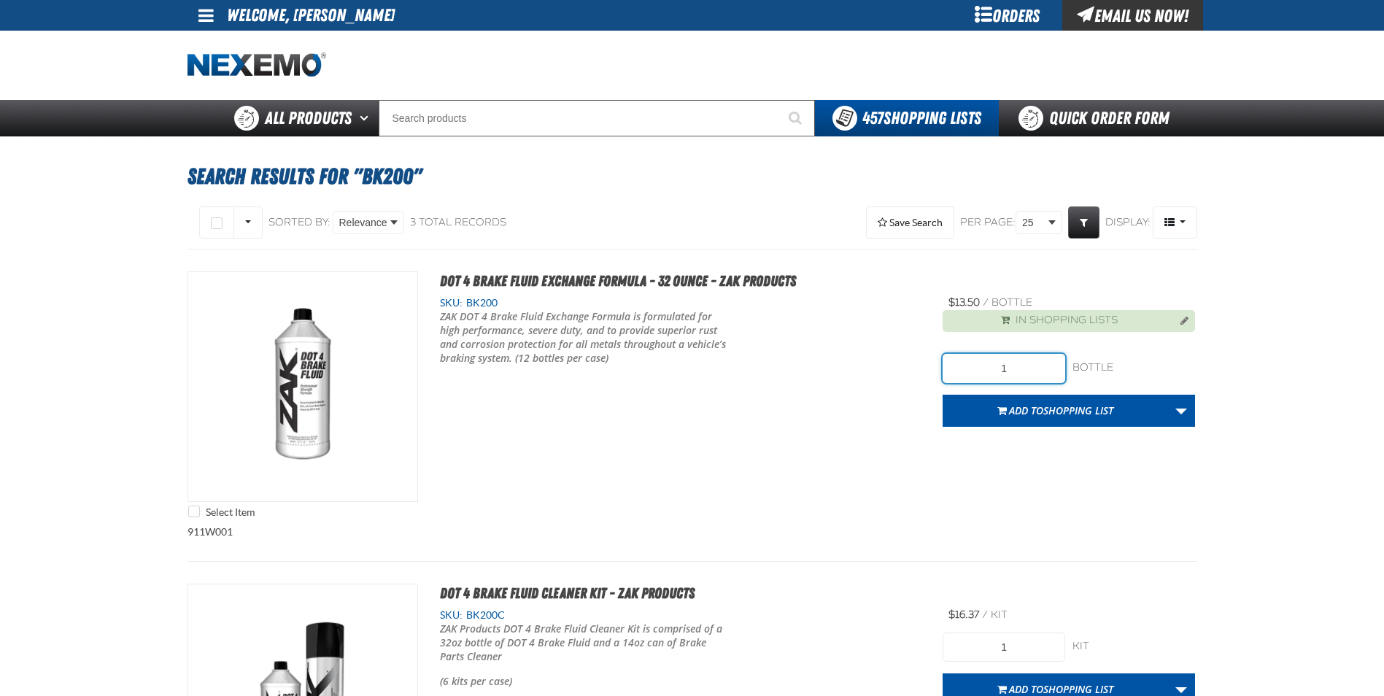
drag, startPoint x: 1024, startPoint y: 374, endPoint x: 949, endPoint y: 363, distance: 76.0
click at [961, 367] on input "1" at bounding box center [1004, 368] width 123 height 29
type input "48"
click at [1054, 408] on span "Shopping List" at bounding box center [1079, 411] width 70 height 14
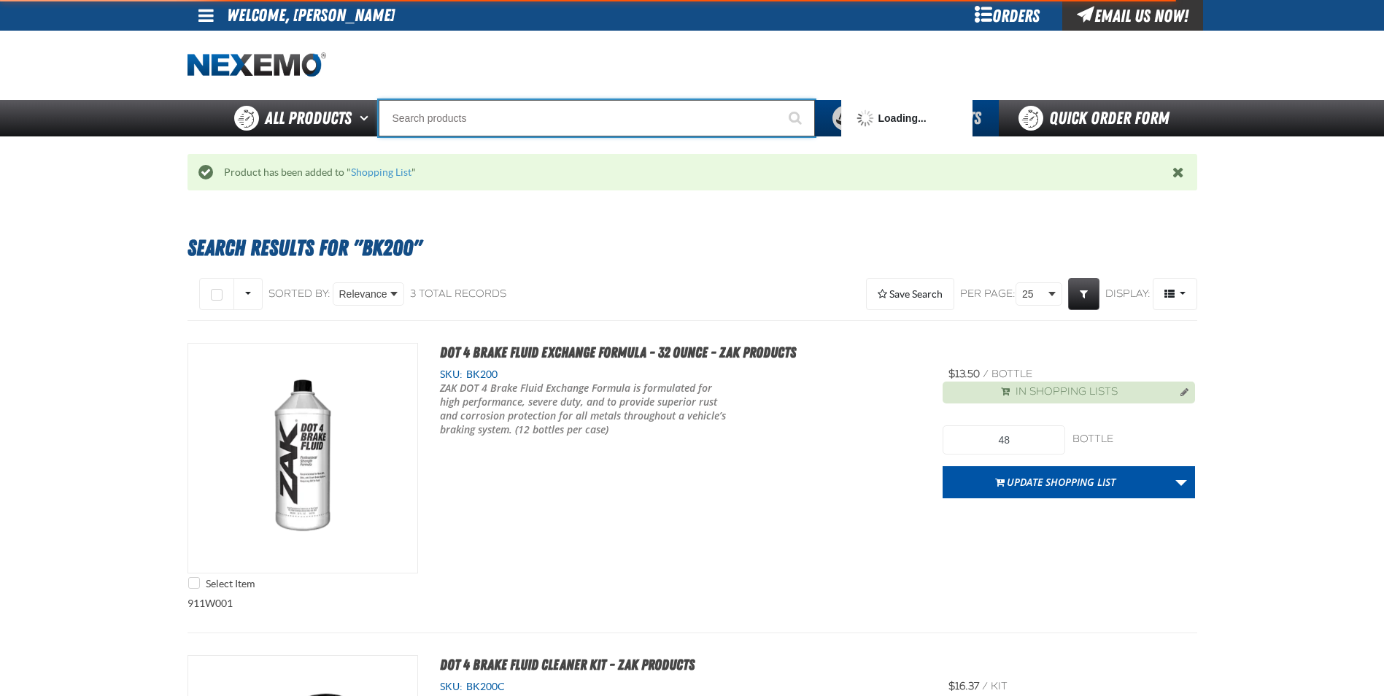
click at [465, 109] on input "Search" at bounding box center [597, 118] width 436 height 36
click at [779, 100] on button "Start Searching" at bounding box center [797, 118] width 36 height 36
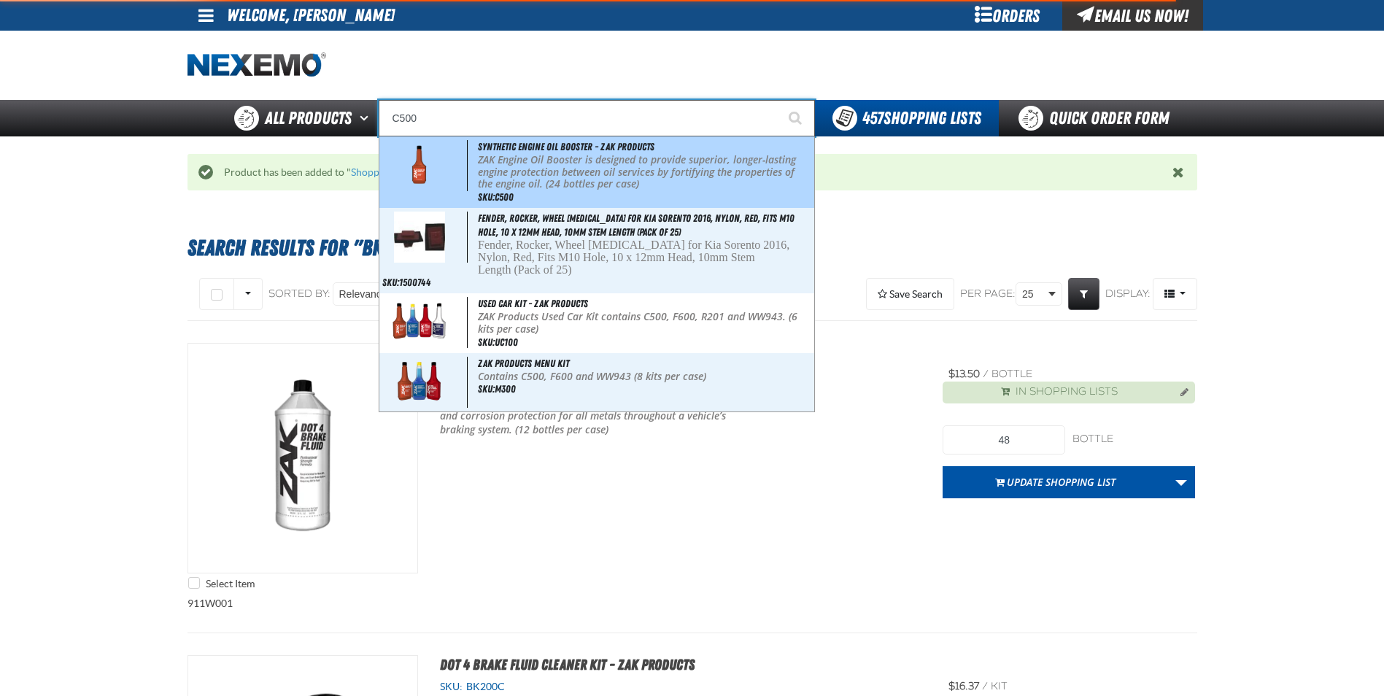
click at [543, 161] on p "ZAK Engine Oil Booster is designed to provide superior, longer-lasting engine p…" at bounding box center [644, 172] width 333 height 36
type input "Synthetic Engine Oil Booster - ZAK Products"
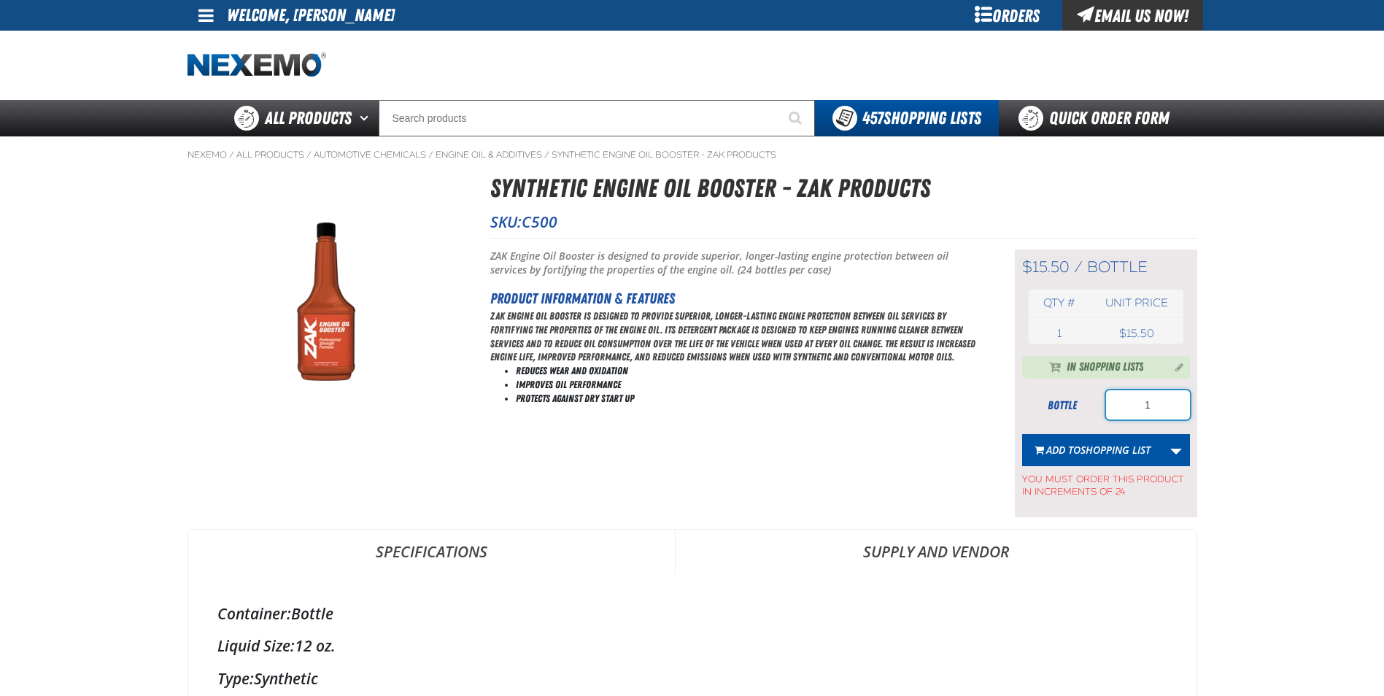
drag, startPoint x: 1156, startPoint y: 403, endPoint x: 1125, endPoint y: 410, distance: 31.5
click at [1125, 410] on input "1" at bounding box center [1148, 404] width 84 height 29
type input "72"
click at [1116, 445] on span "Shopping List" at bounding box center [1116, 450] width 70 height 14
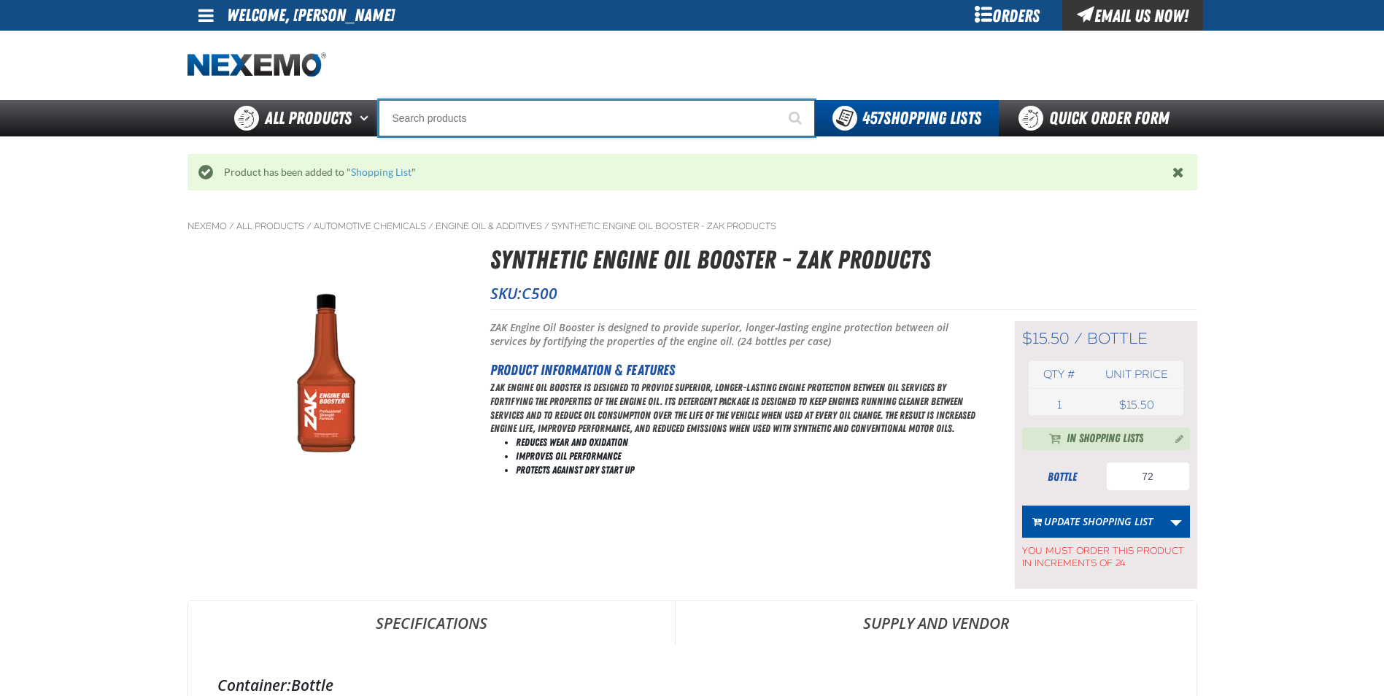
click at [465, 118] on input "Search" at bounding box center [597, 118] width 436 height 36
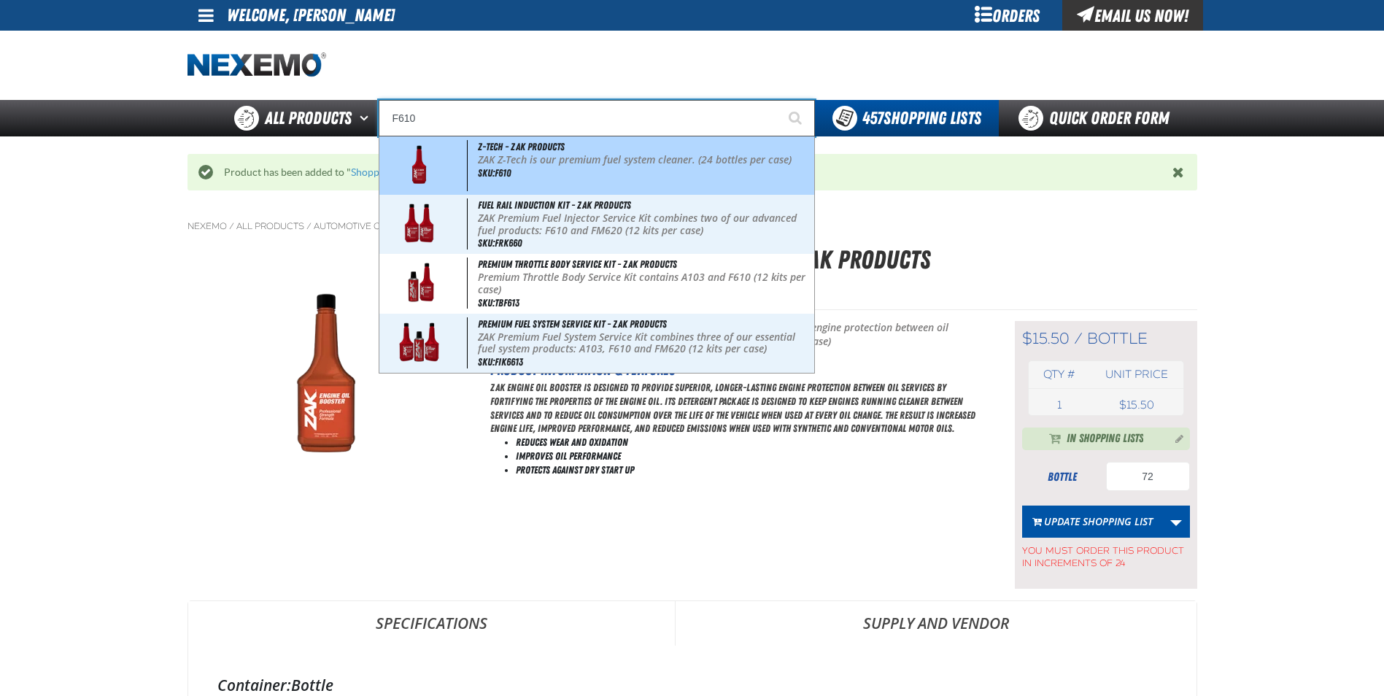
click at [565, 163] on p "ZAK Z-Tech is our premium fuel system cleaner. (24 bottles per case)" at bounding box center [644, 160] width 333 height 12
type input "Z-Tech - ZAK Products"
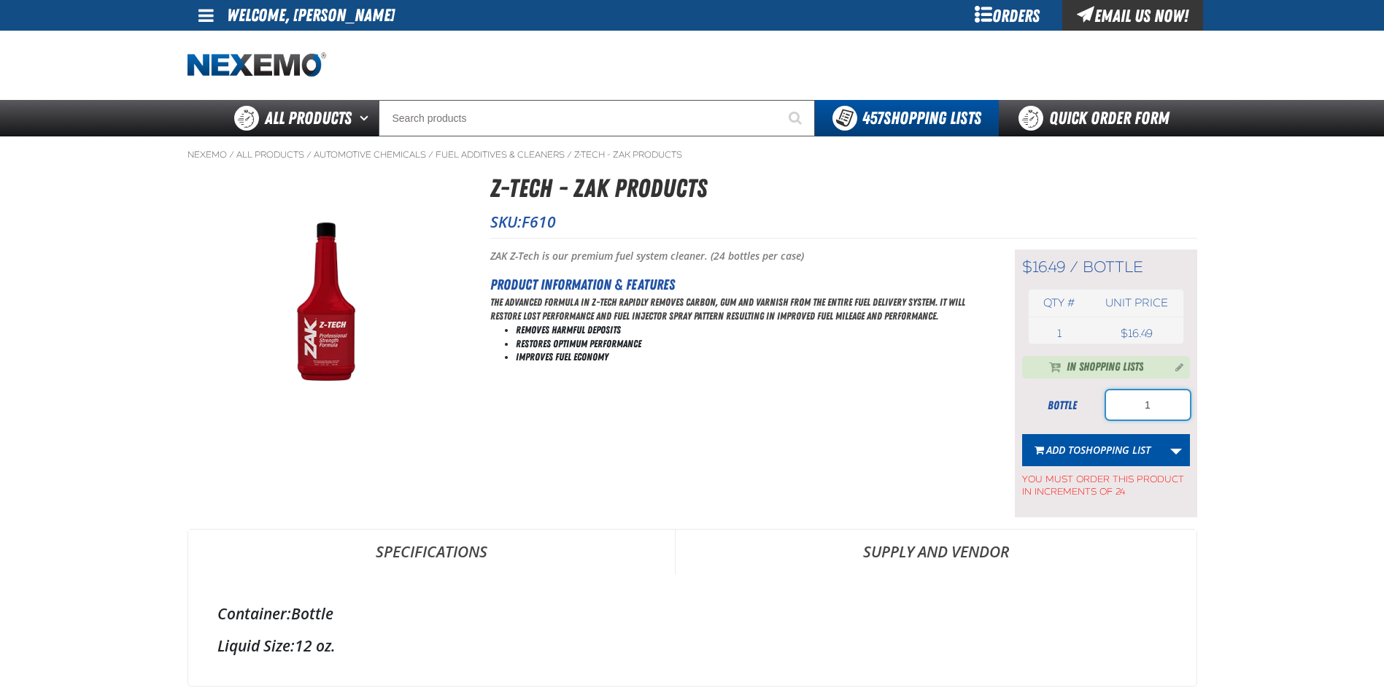
drag, startPoint x: 1149, startPoint y: 415, endPoint x: 1128, endPoint y: 417, distance: 21.4
click at [1128, 417] on input "1" at bounding box center [1148, 404] width 84 height 29
type input "72"
click at [1117, 452] on span "Shopping List" at bounding box center [1116, 450] width 70 height 14
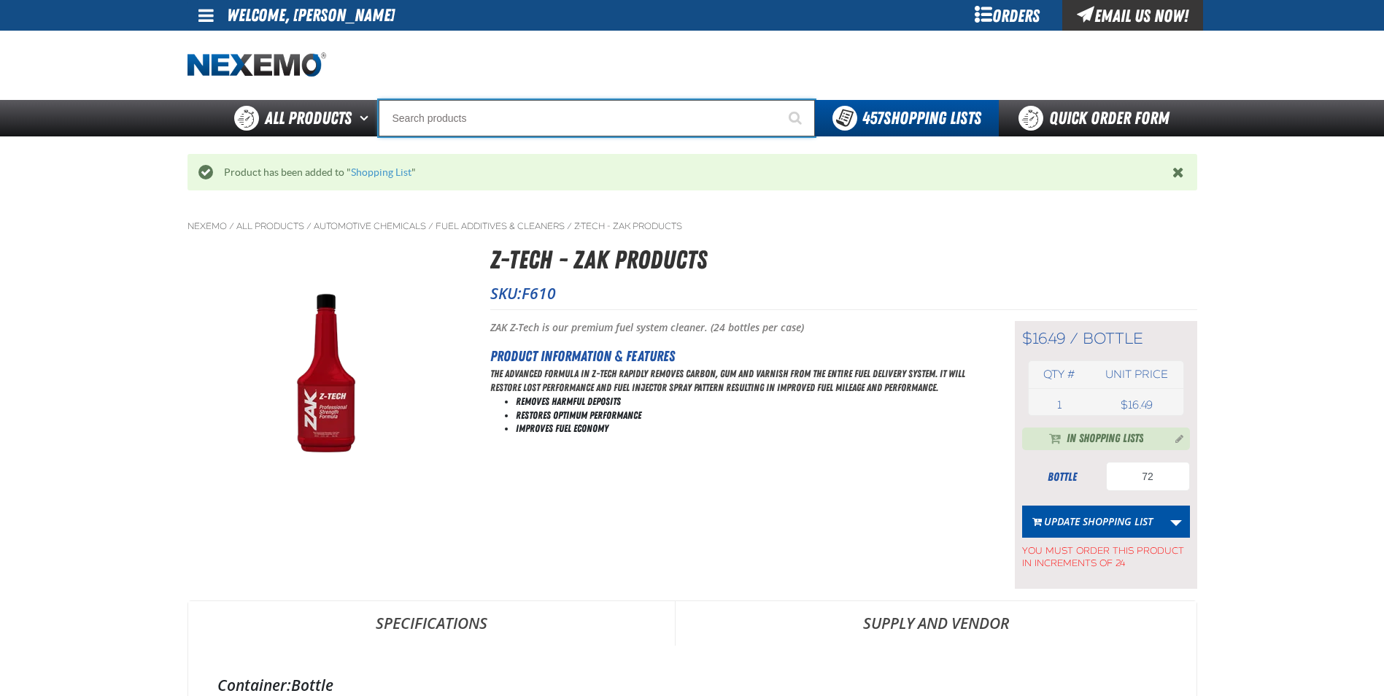
click at [498, 123] on input "Search" at bounding box center [597, 118] width 436 height 36
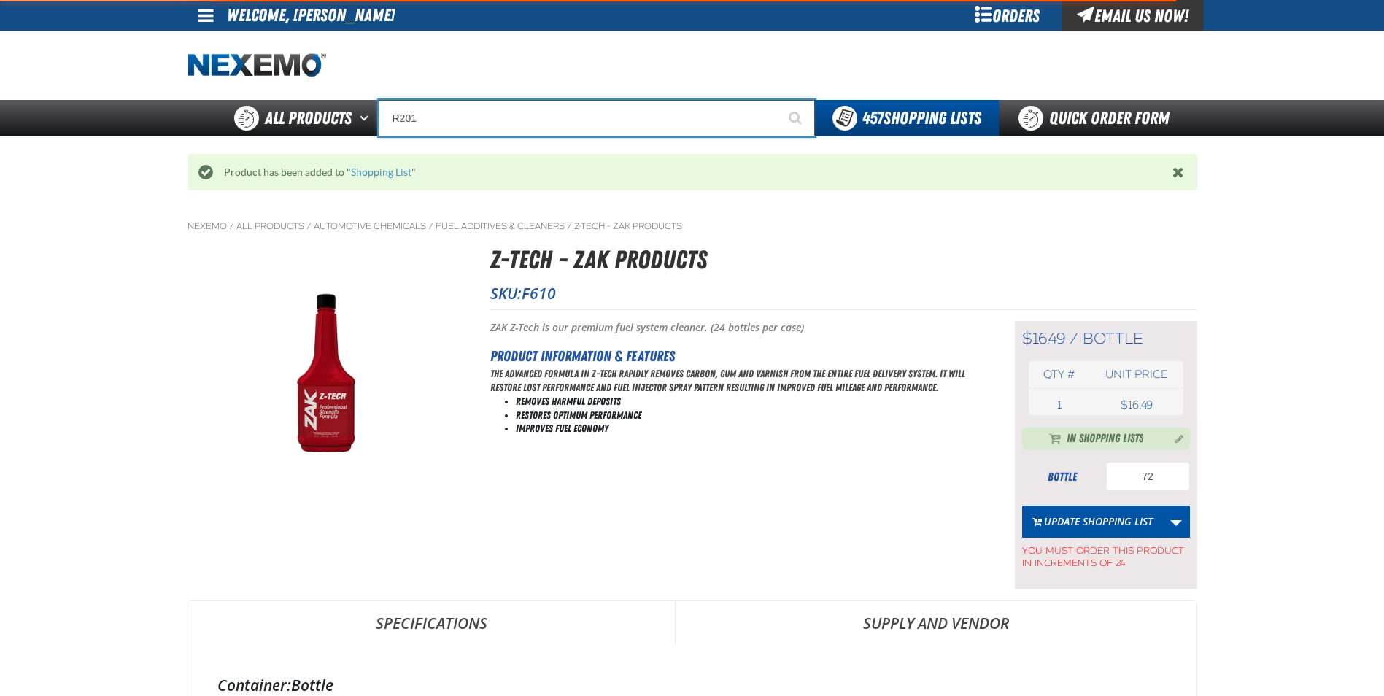
click at [779, 100] on button "Start Searching" at bounding box center [797, 118] width 36 height 36
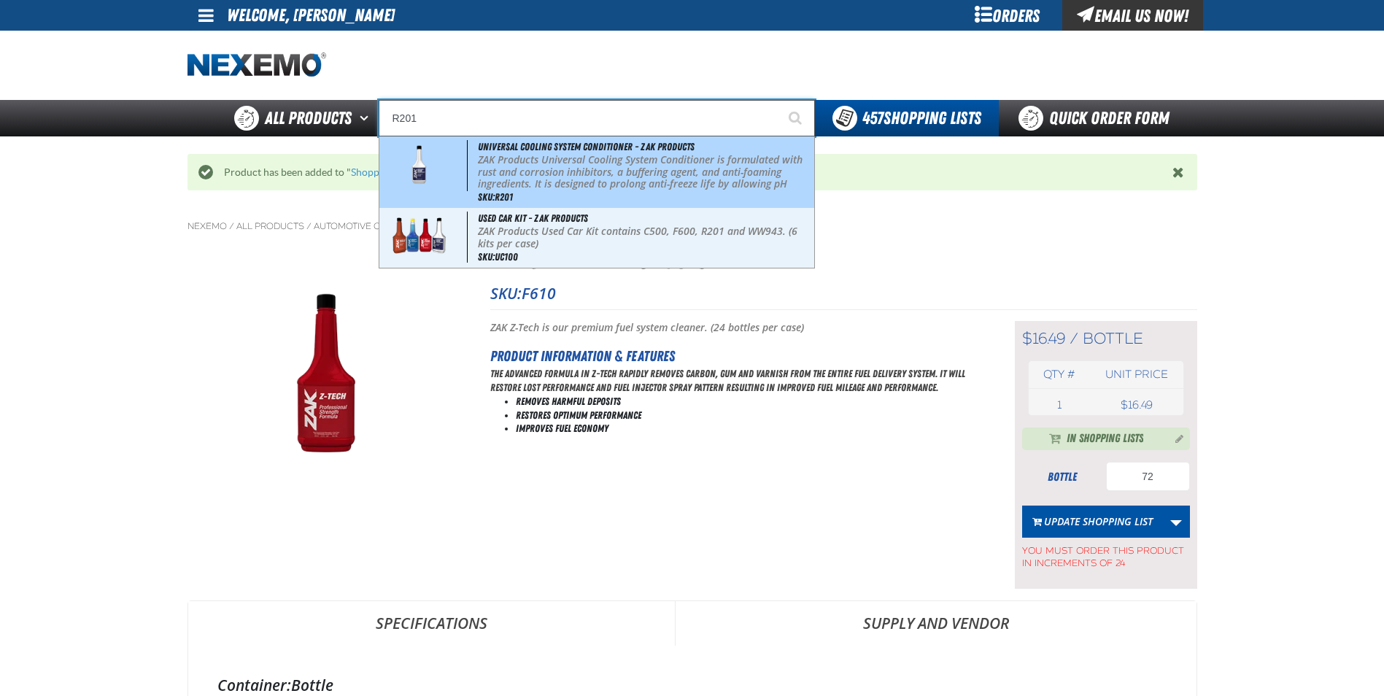
click at [560, 163] on p "ZAK Products Universal Cooling System Conditioner is formulated with rust and c…" at bounding box center [644, 184] width 333 height 61
type input "Universal Cooling System Conditioner - ZAK Products"
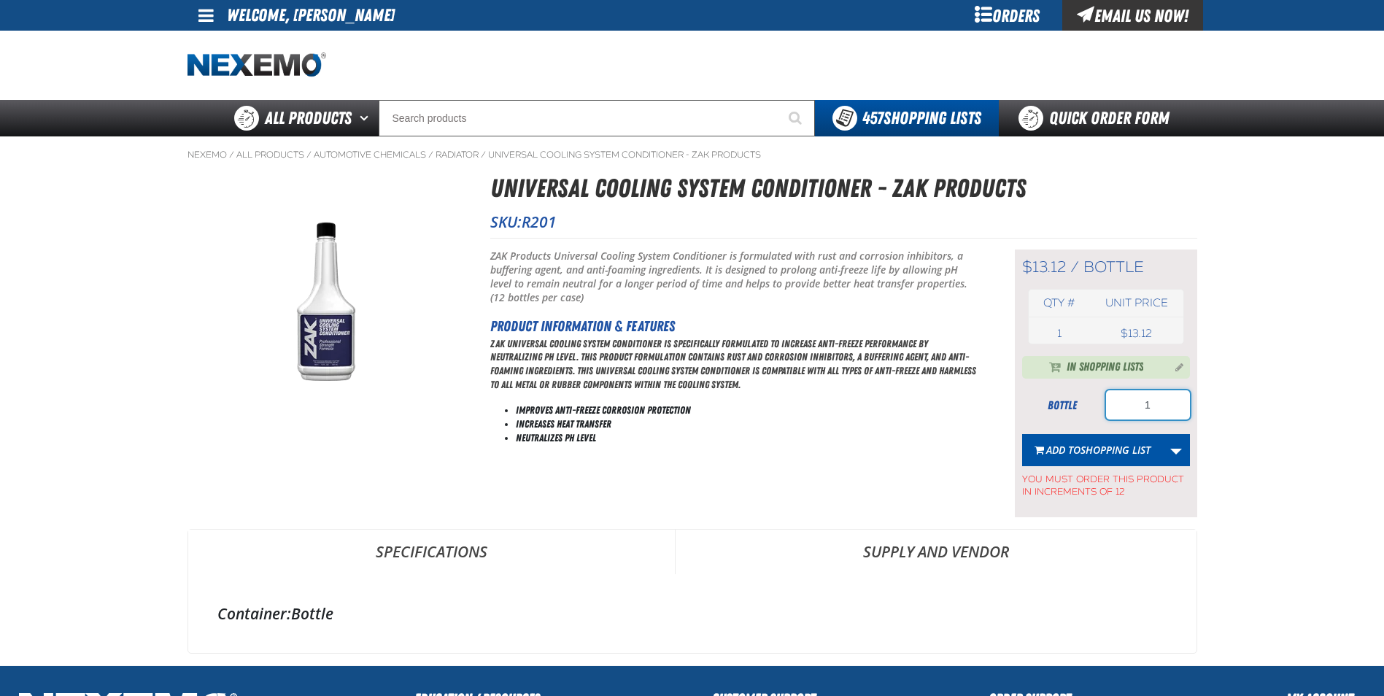
drag, startPoint x: 1155, startPoint y: 406, endPoint x: 1111, endPoint y: 406, distance: 44.5
click at [1116, 408] on input "1" at bounding box center [1148, 404] width 84 height 29
click at [1254, 371] on main "Nexemo / All Products / / Radiator" at bounding box center [692, 400] width 1384 height 529
click at [1114, 450] on span "Shopping List" at bounding box center [1116, 450] width 70 height 14
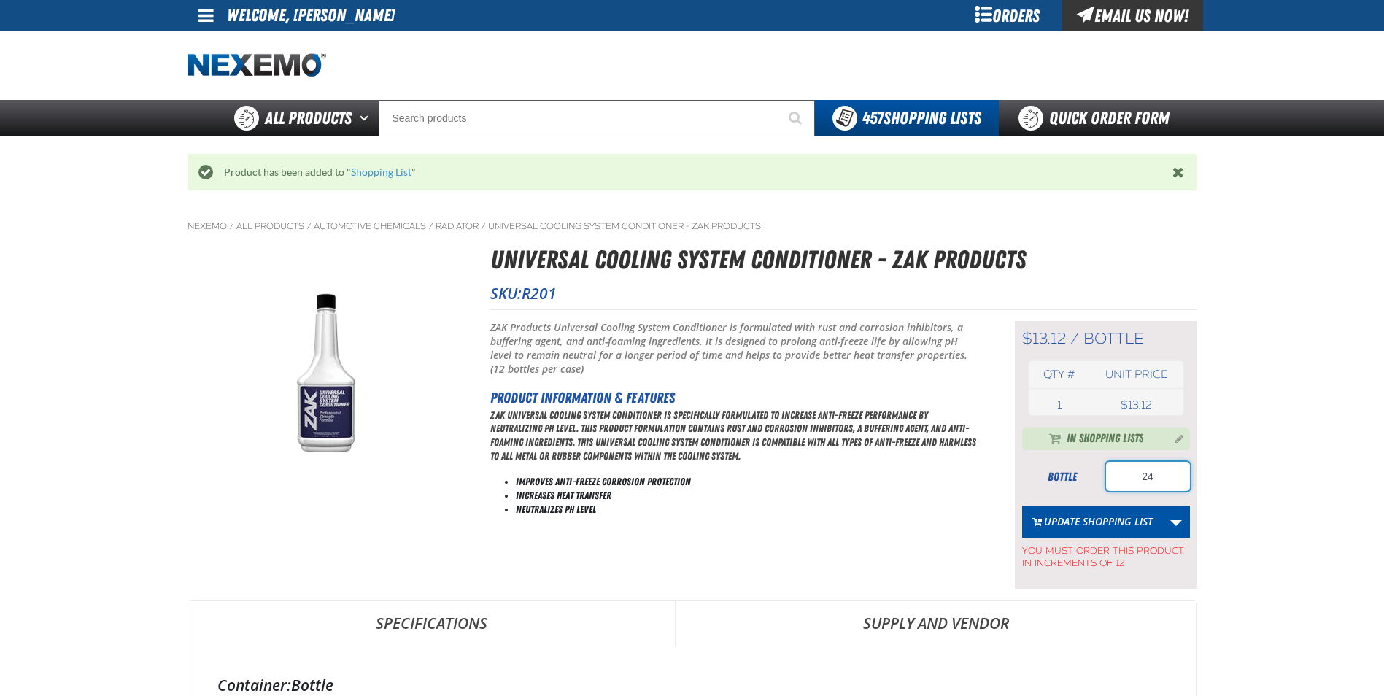
drag, startPoint x: 1152, startPoint y: 474, endPoint x: 1106, endPoint y: 479, distance: 45.6
click at [1116, 480] on input "24" at bounding box center [1148, 476] width 84 height 29
type input "12"
click at [1119, 519] on button "Update Shopping List" at bounding box center [1092, 522] width 141 height 32
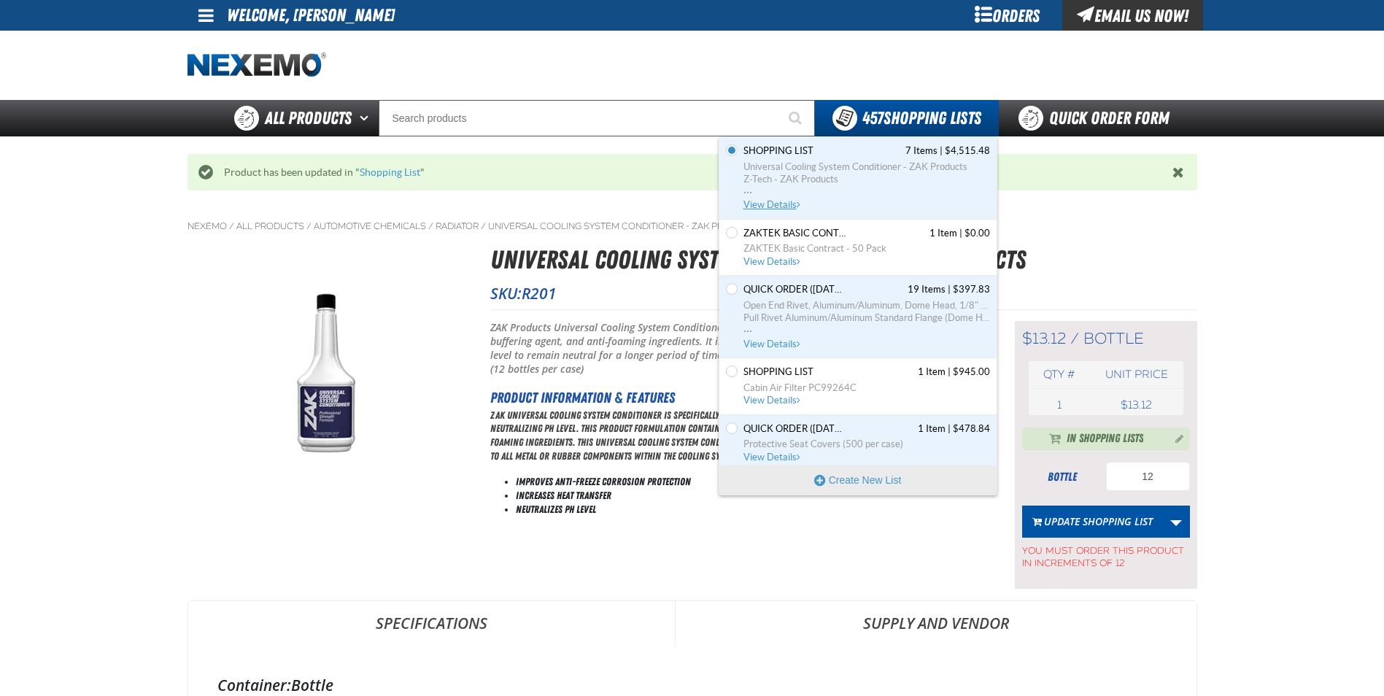
click at [846, 161] on span "Universal Cooling System Conditioner - ZAK Products" at bounding box center [867, 167] width 247 height 13
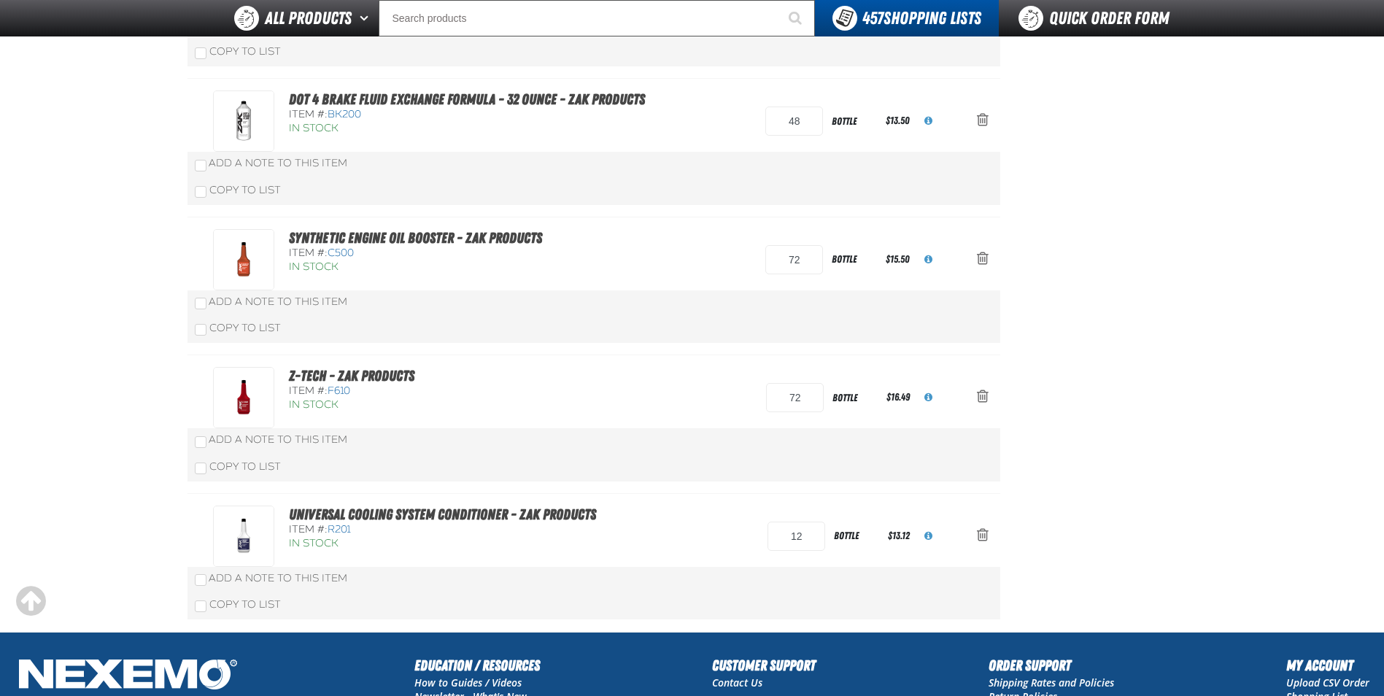
scroll to position [584, 0]
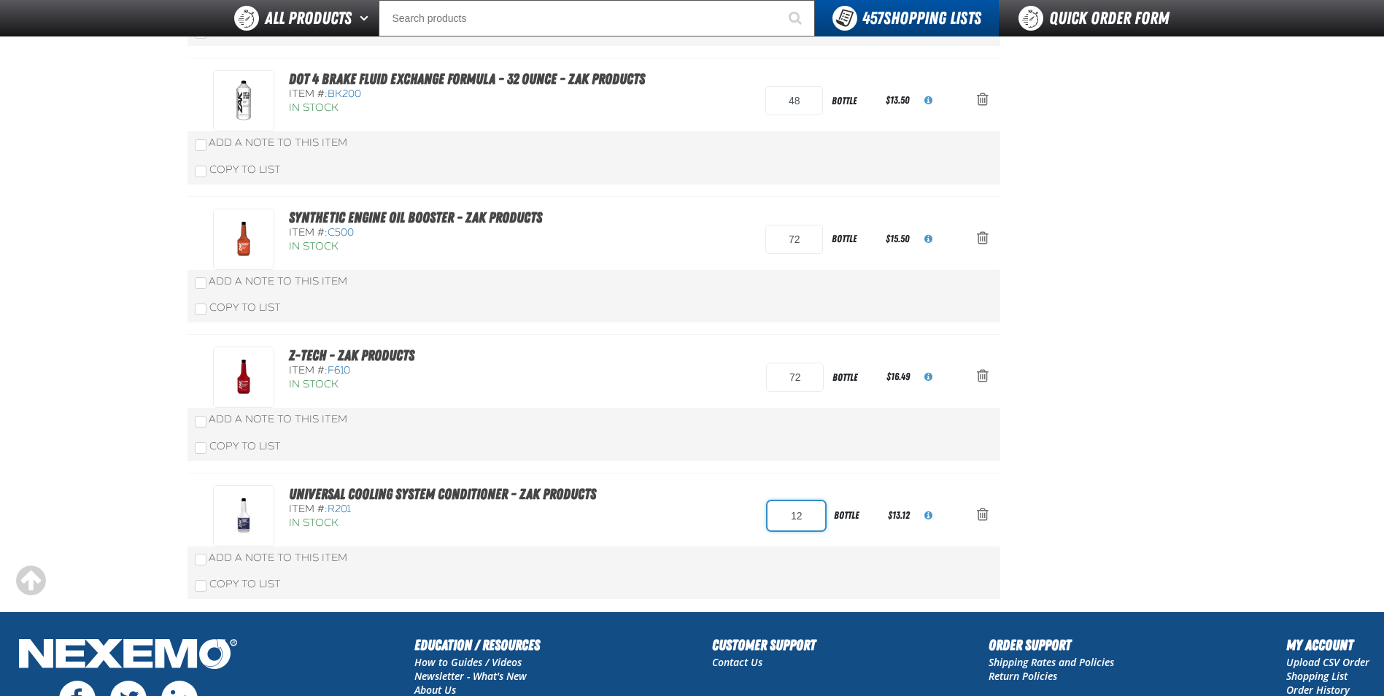
drag, startPoint x: 812, startPoint y: 516, endPoint x: 771, endPoint y: 513, distance: 41.0
click at [773, 516] on input "12" at bounding box center [797, 515] width 58 height 29
type input "24"
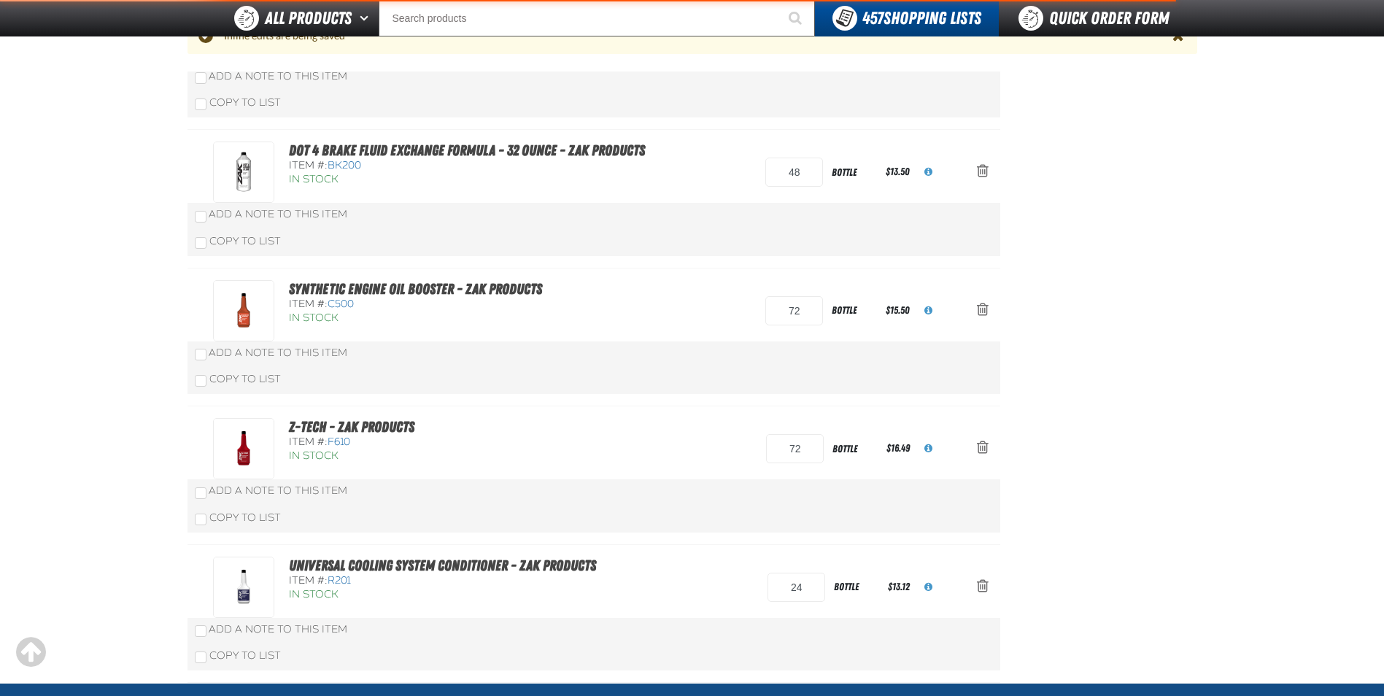
scroll to position [655, 0]
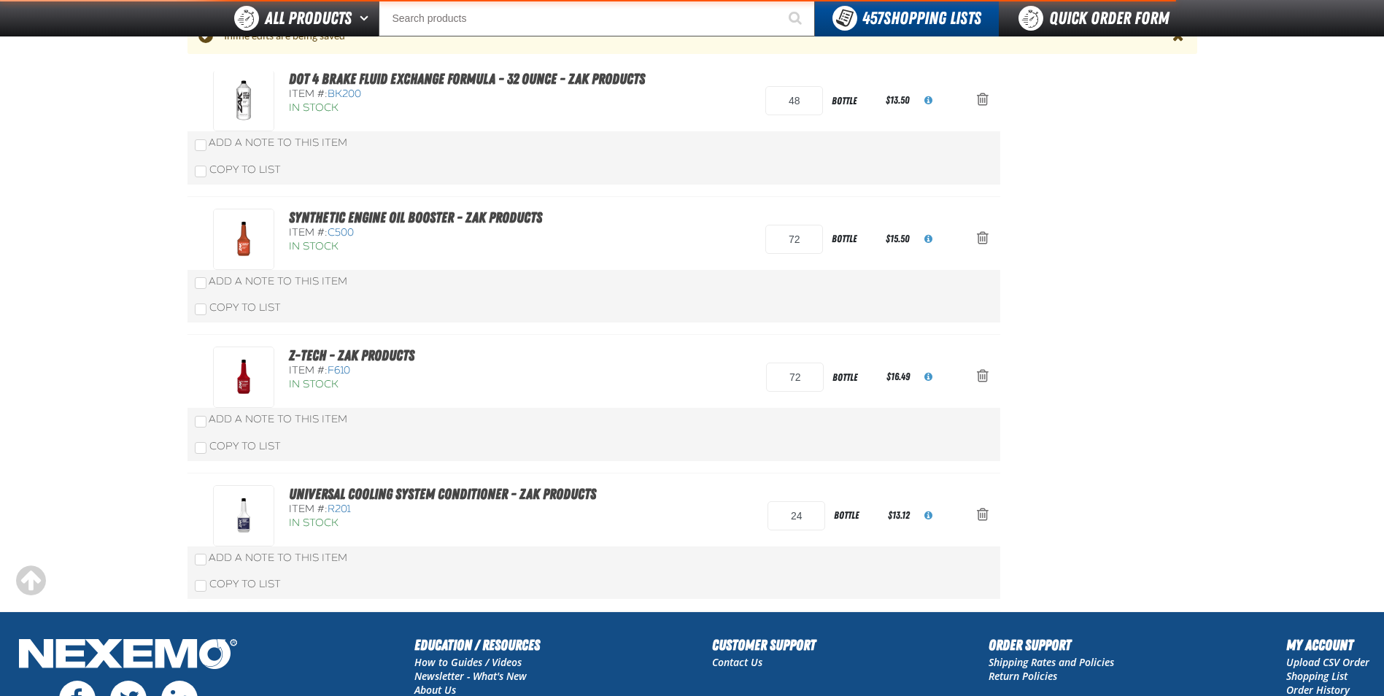
drag, startPoint x: 1100, startPoint y: 435, endPoint x: 1092, endPoint y: 434, distance: 8.1
click at [1099, 436] on aside "Summary 7 Items Subtotal $4,515.48 Total $4,515.48 Loading... Create Order" at bounding box center [1099, 63] width 197 height 1095
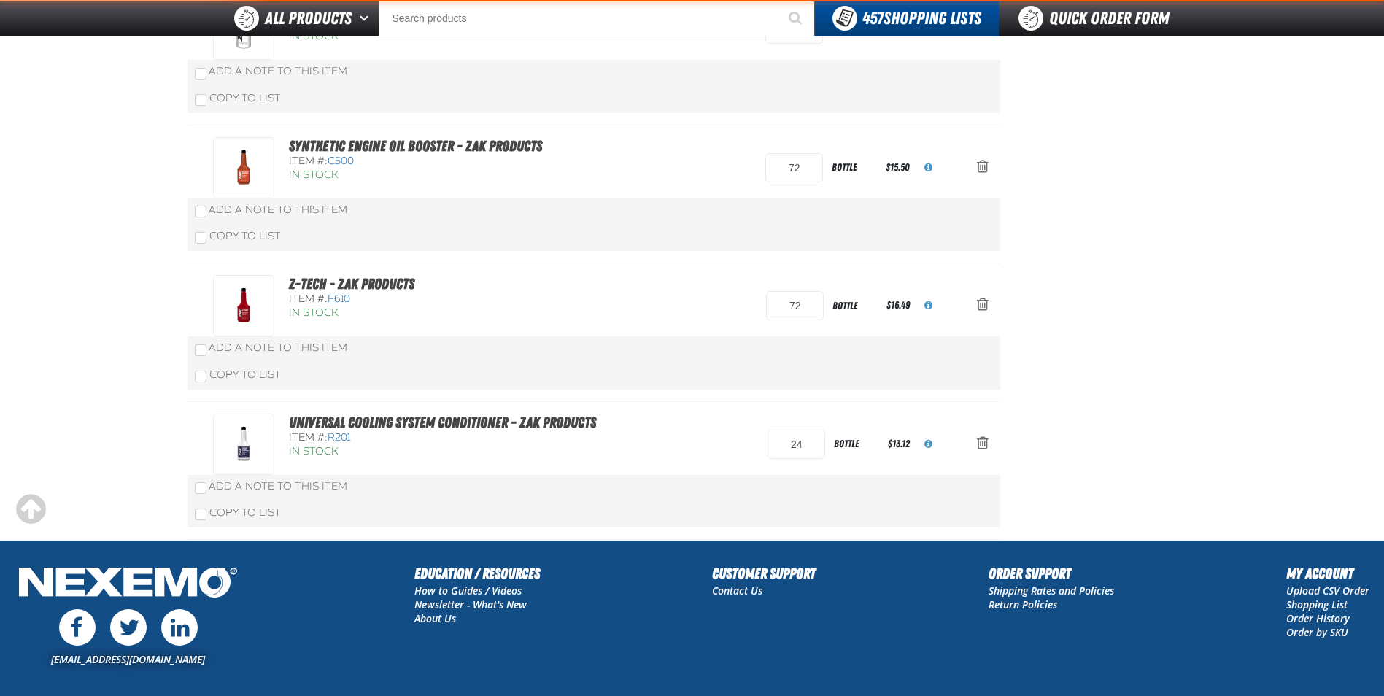
scroll to position [584, 0]
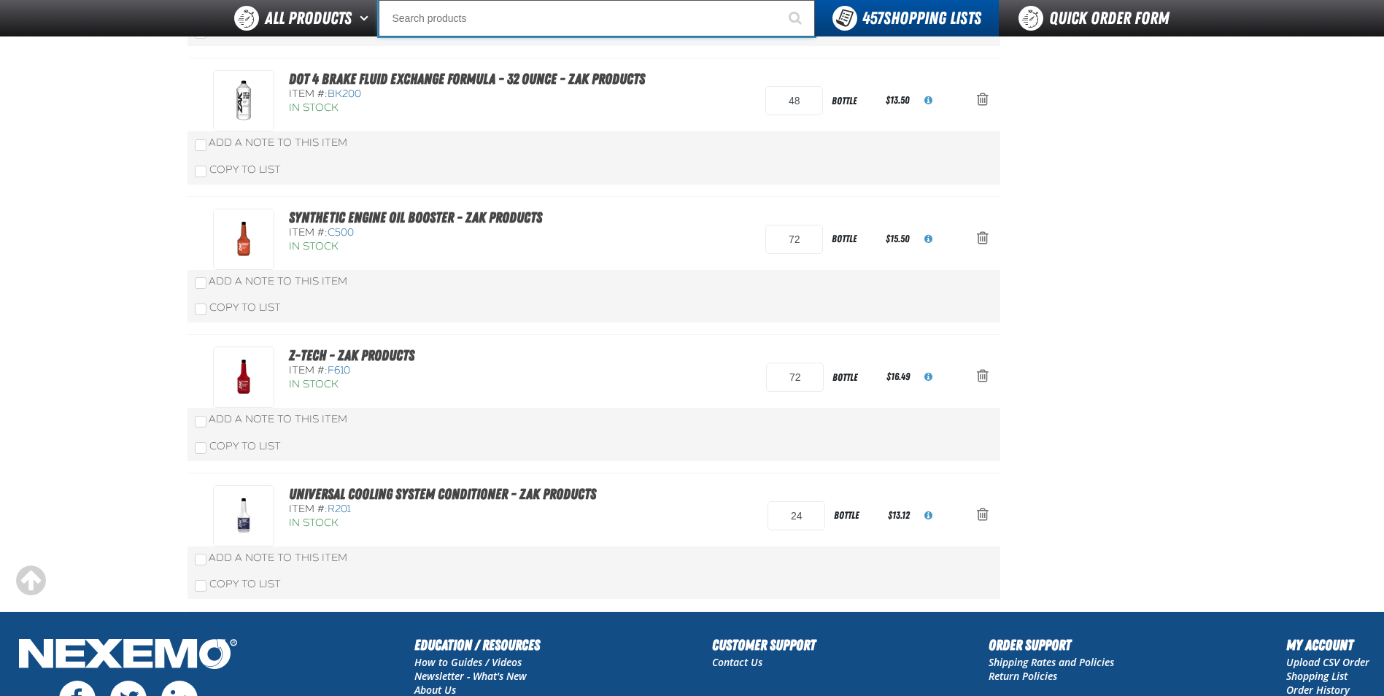
click at [437, 27] on input "Search" at bounding box center [597, 18] width 436 height 36
type input "R"
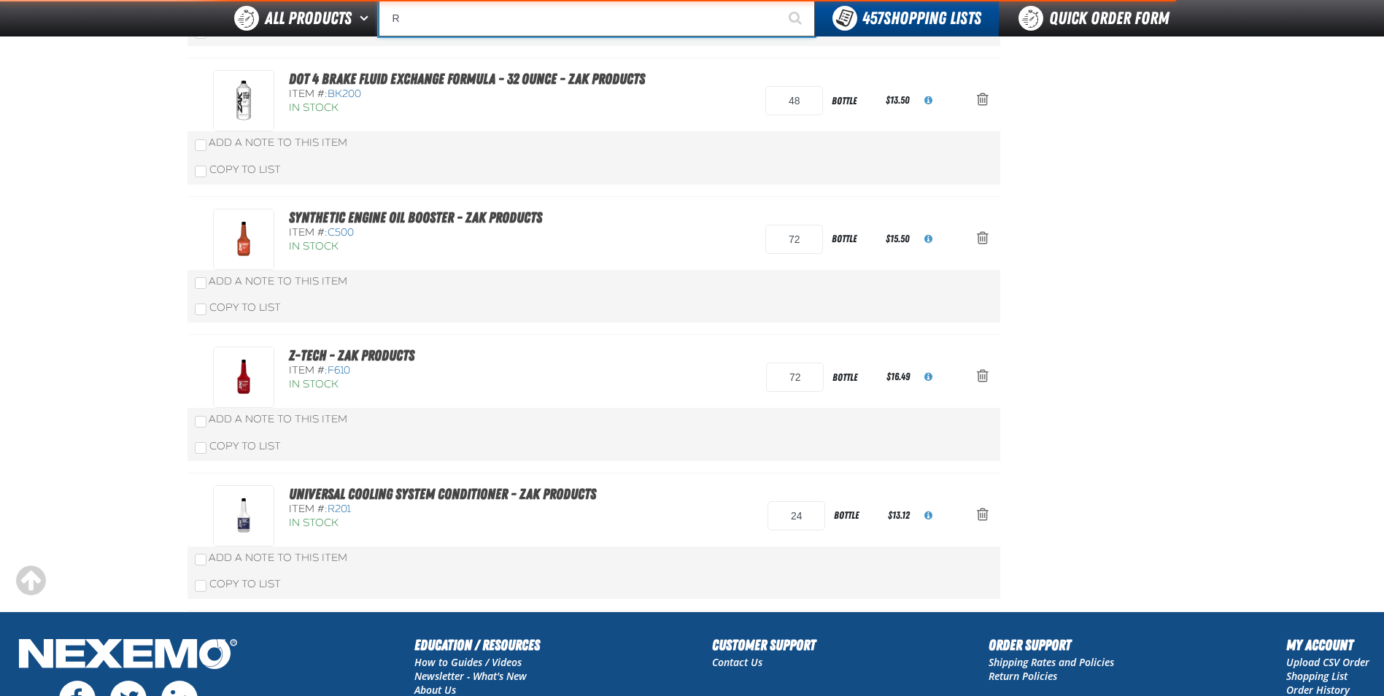
type input "ROADSIDE R"
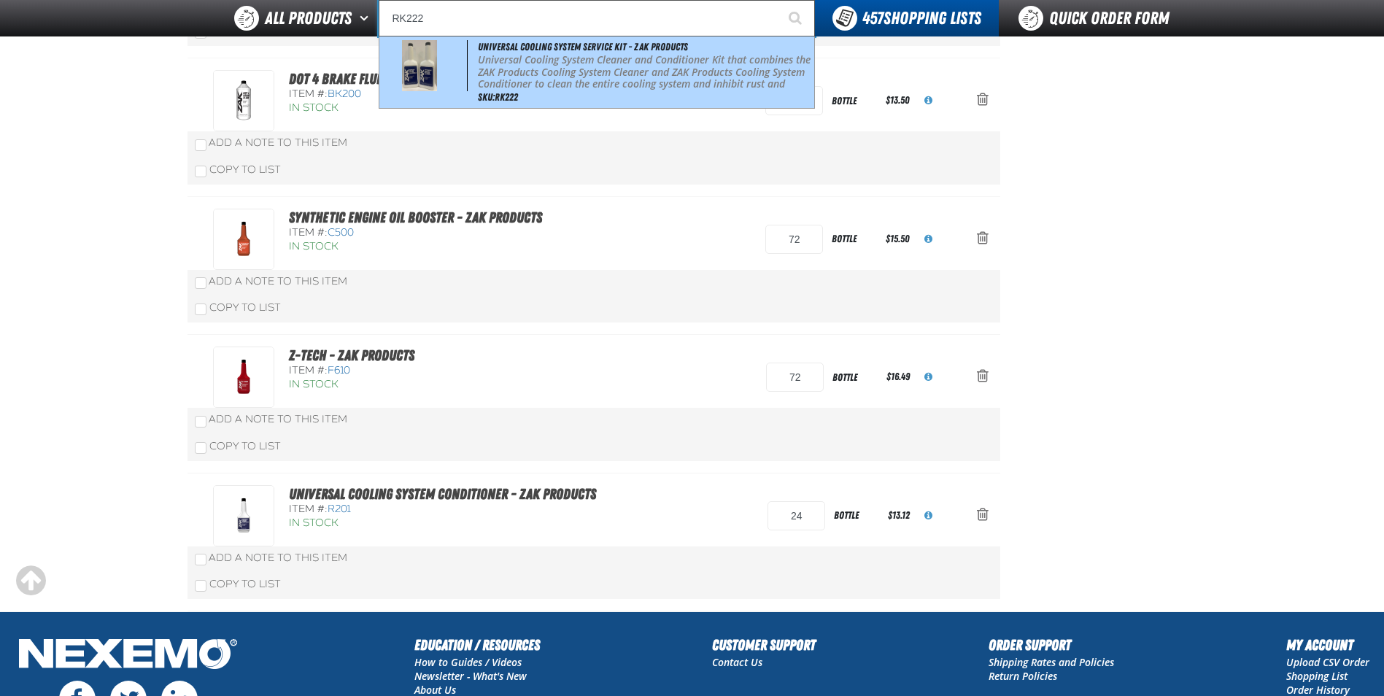
click at [539, 55] on p "Universal Cooling System Cleaner and Conditioner Kit that combines the ZAK Prod…" at bounding box center [644, 78] width 333 height 49
type input "Universal Cooling System Service Kit - ZAK Products"
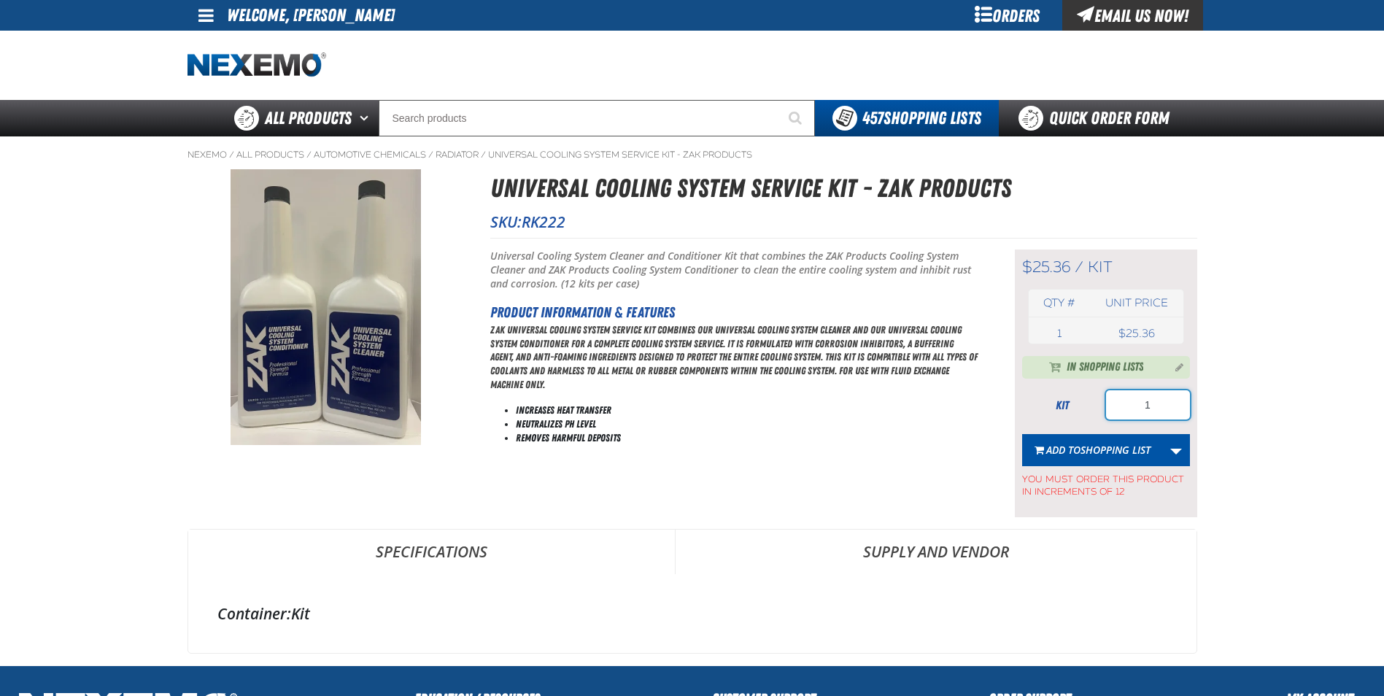
click at [1157, 406] on input "1" at bounding box center [1148, 404] width 84 height 29
drag, startPoint x: 1157, startPoint y: 406, endPoint x: 1103, endPoint y: 415, distance: 55.4
click at [1106, 415] on input "1" at bounding box center [1148, 404] width 84 height 29
type input "36"
click at [1095, 447] on span "Shopping List" at bounding box center [1116, 450] width 70 height 14
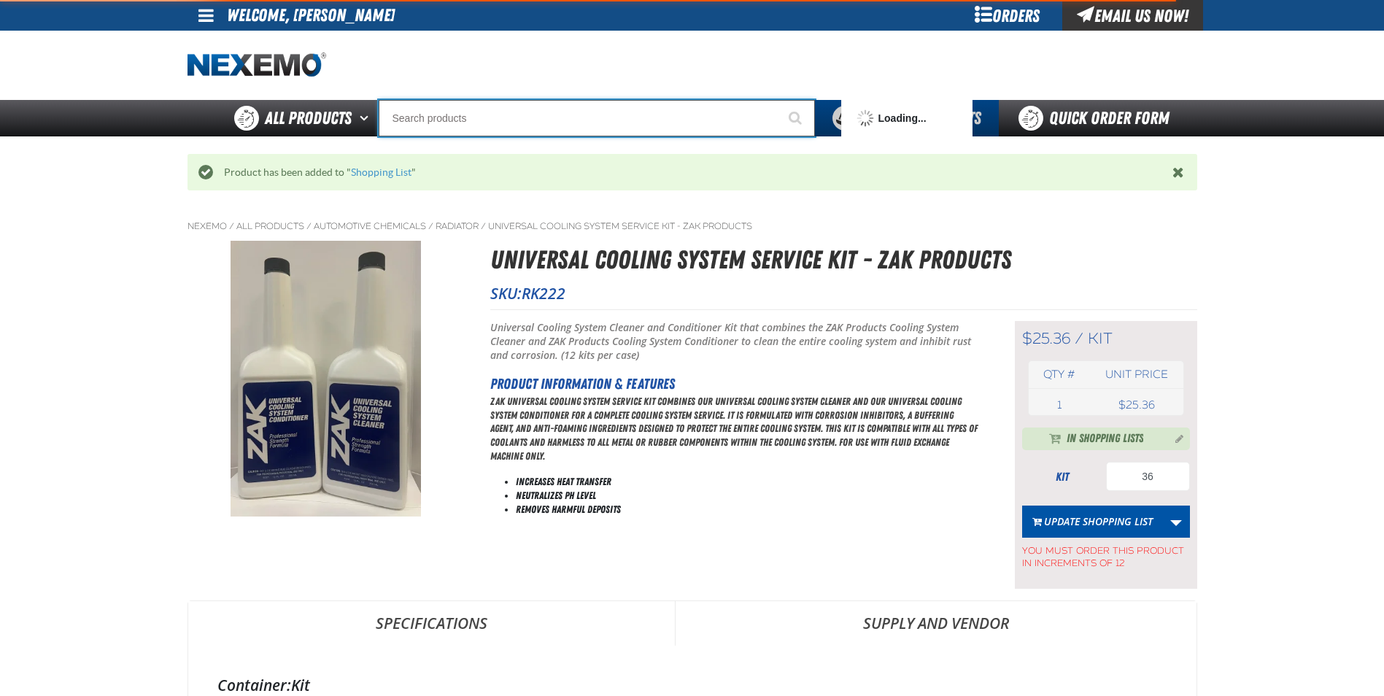
click at [464, 118] on input "Search" at bounding box center [597, 118] width 436 height 36
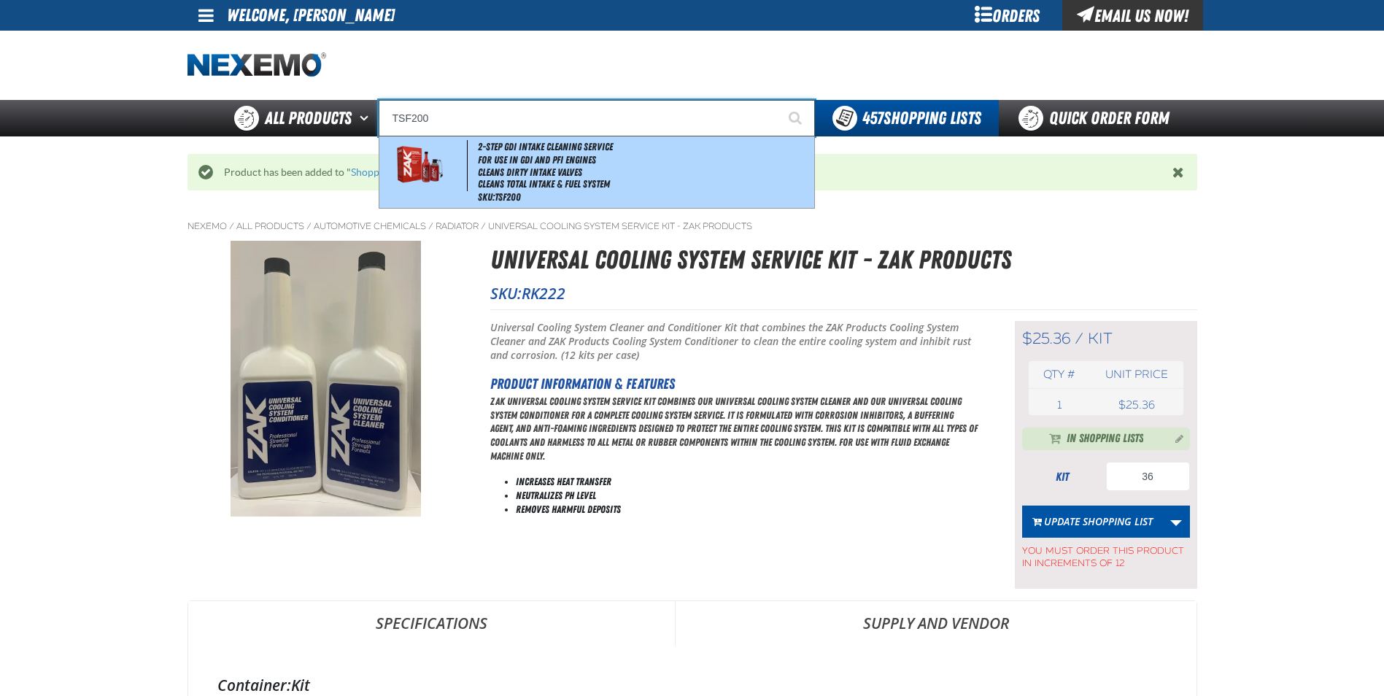
click at [516, 169] on li "Cleans Dirty Intake Valves" at bounding box center [644, 172] width 333 height 12
type input "2-Step GDI Intake Cleaning Service"
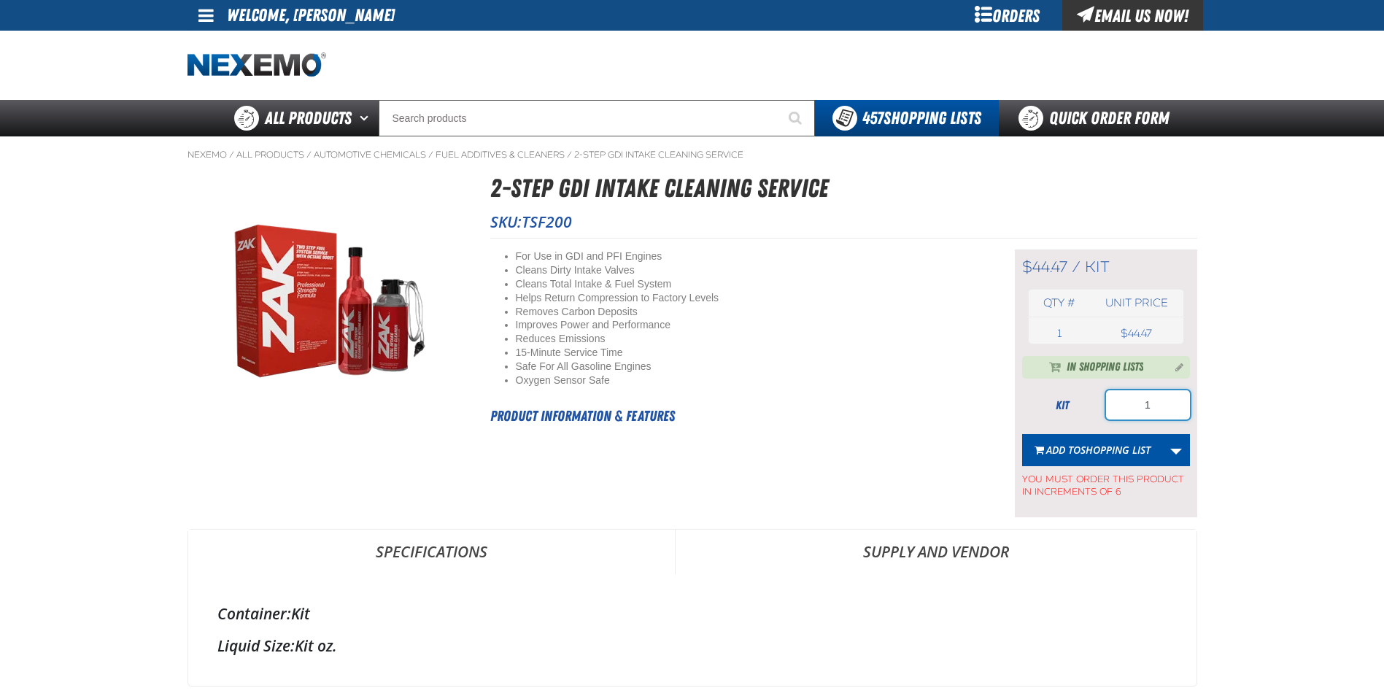
click at [1158, 411] on input "1" at bounding box center [1148, 404] width 84 height 29
type input "18"
click at [1088, 460] on button "Add to Shopping List" at bounding box center [1092, 450] width 141 height 32
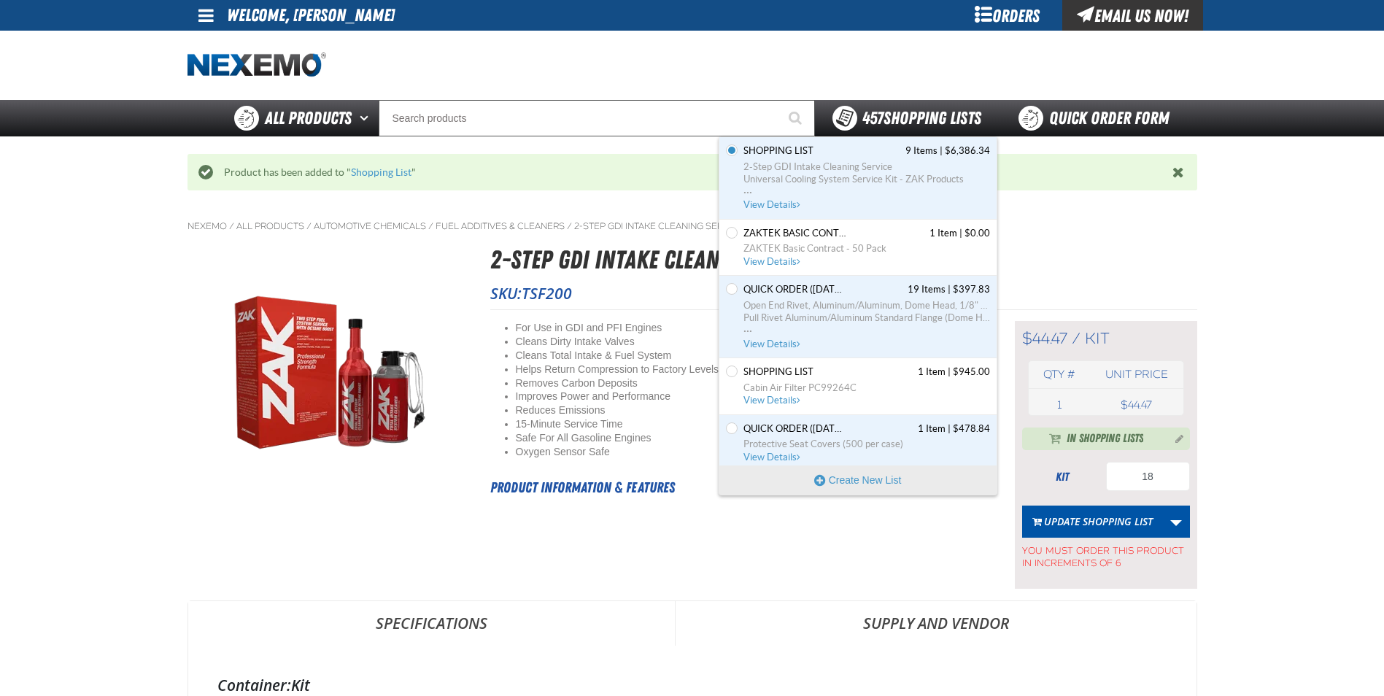
click at [908, 112] on span "457 Shopping Lists" at bounding box center [922, 118] width 119 height 20
click at [771, 200] on span "View Details" at bounding box center [773, 204] width 59 height 11
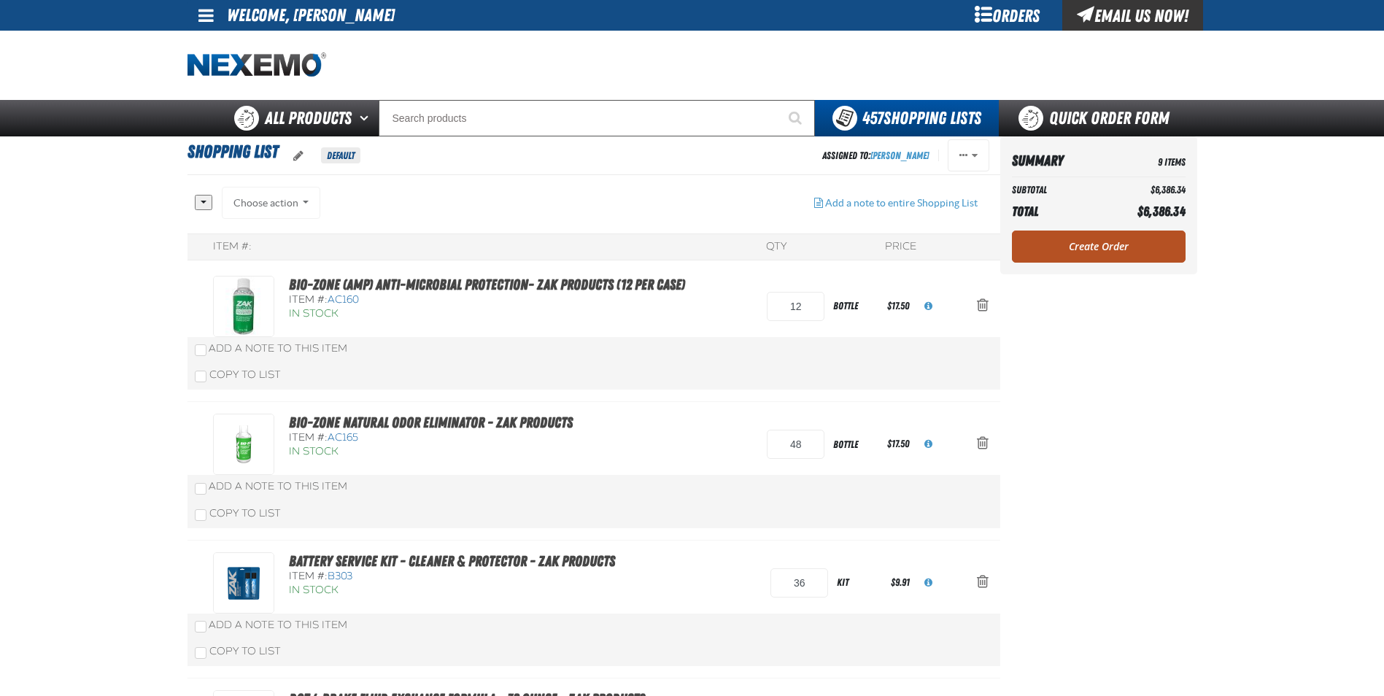
click at [1125, 247] on link "Create Order" at bounding box center [1099, 247] width 174 height 32
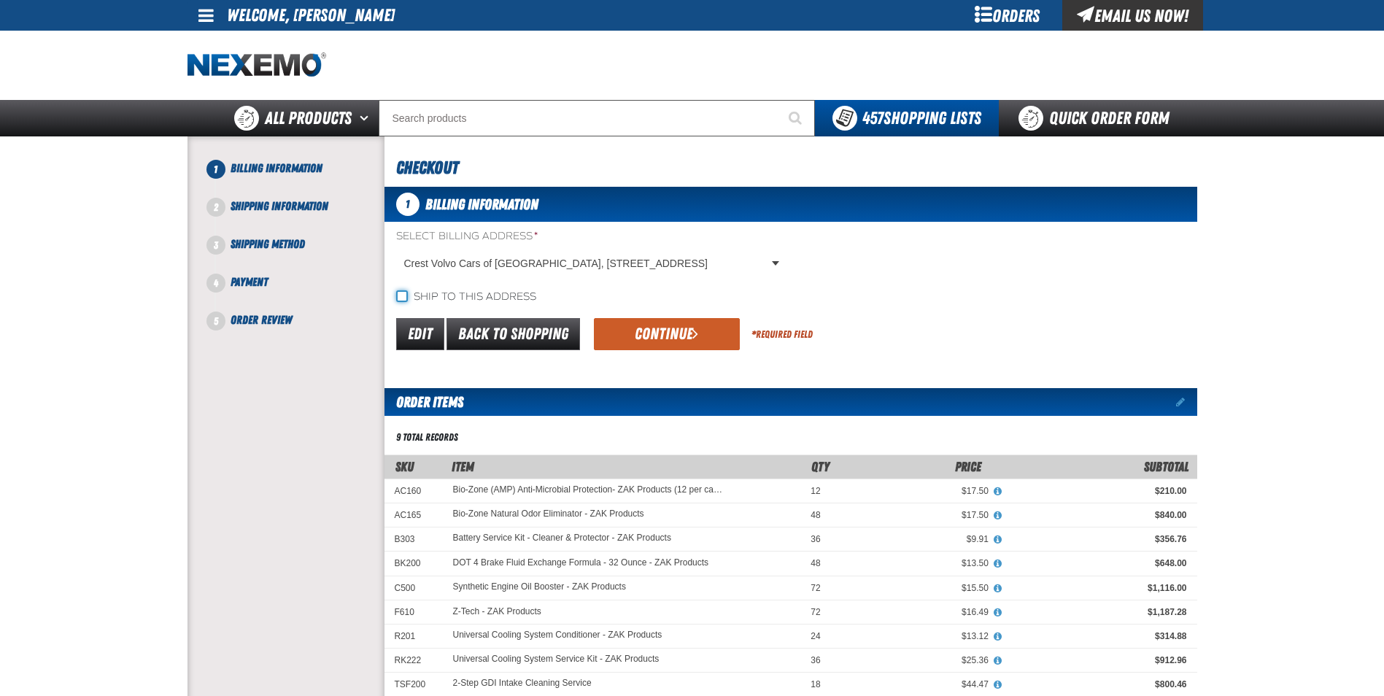
click at [404, 295] on input "Ship to this address" at bounding box center [402, 296] width 12 height 12
checkbox input "true"
click at [652, 328] on button "Continue" at bounding box center [667, 334] width 146 height 32
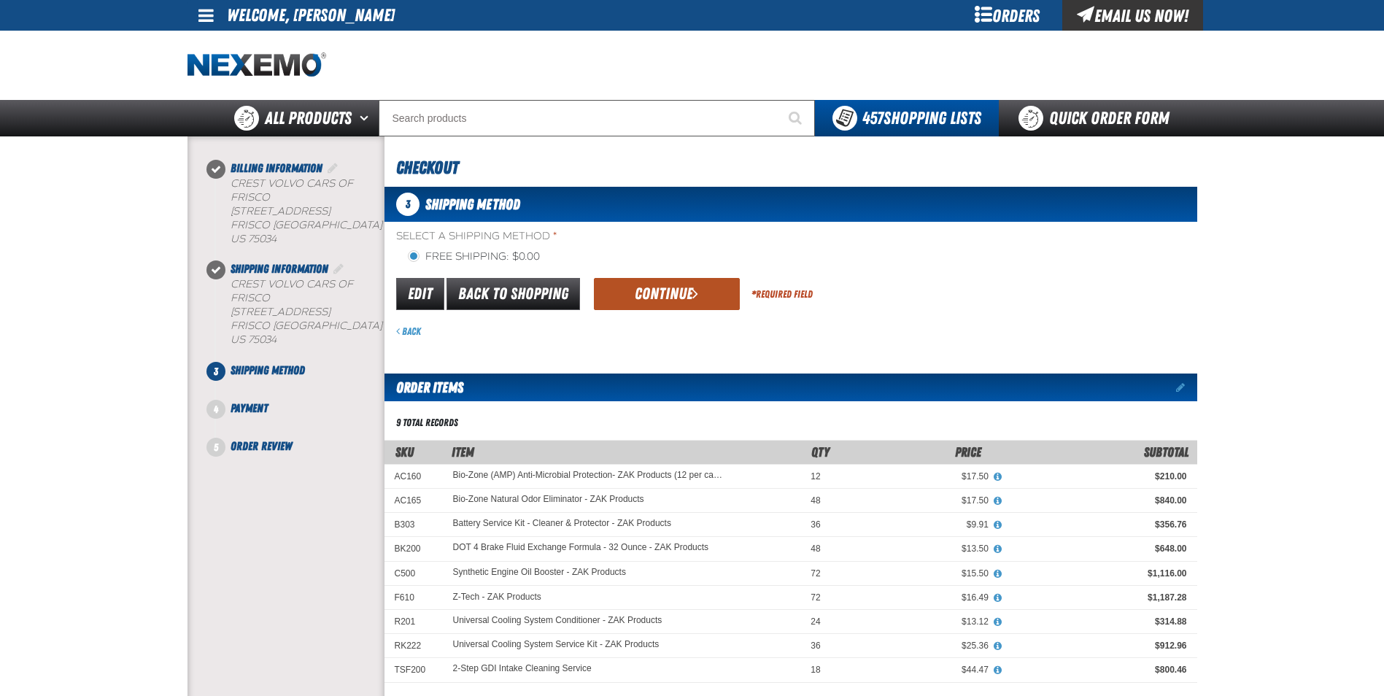
click at [643, 295] on button "Continue" at bounding box center [667, 294] width 146 height 32
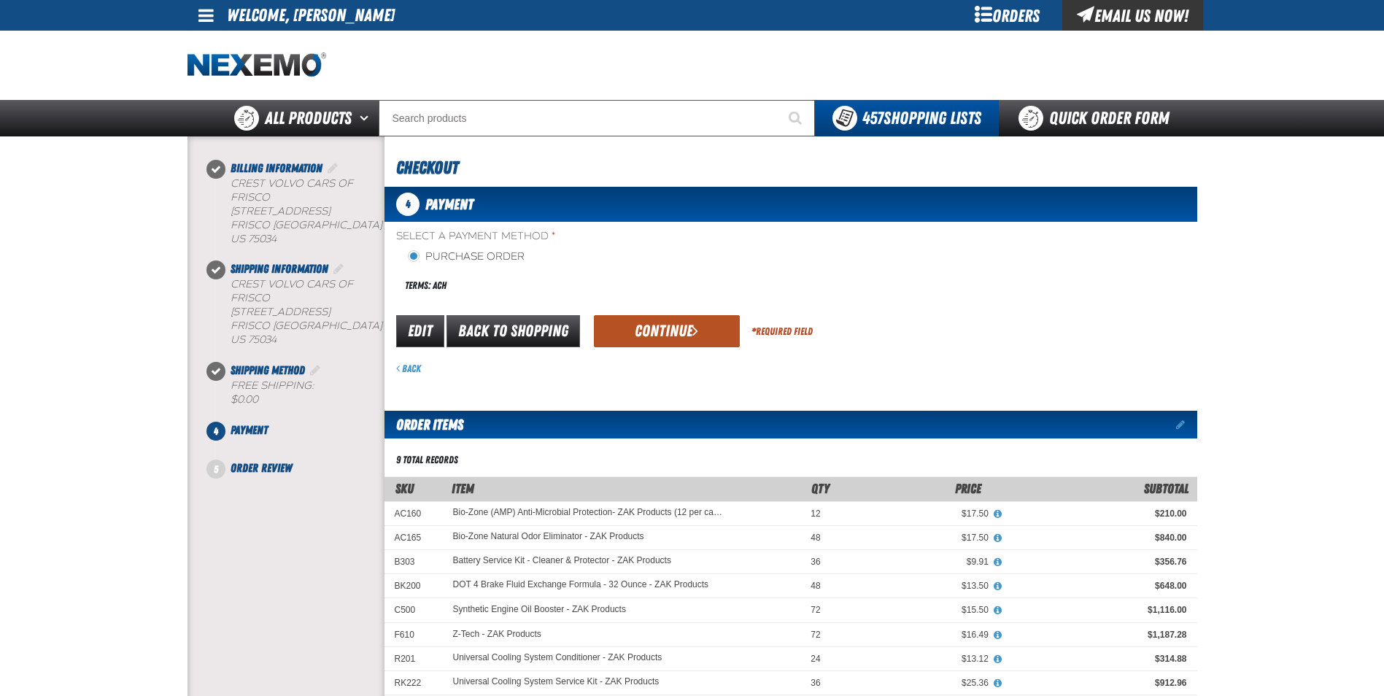
click at [660, 336] on button "Continue" at bounding box center [667, 331] width 146 height 32
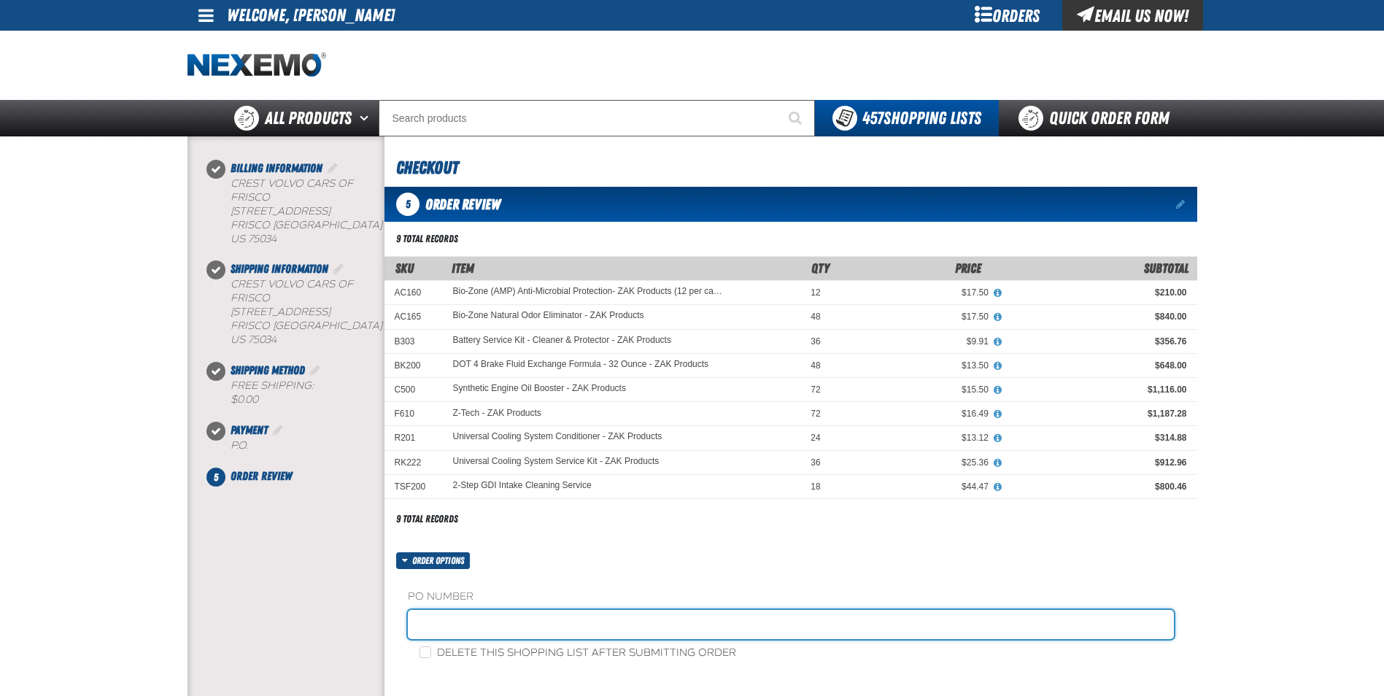
click at [481, 629] on input "text" at bounding box center [791, 624] width 766 height 29
type input "198566"
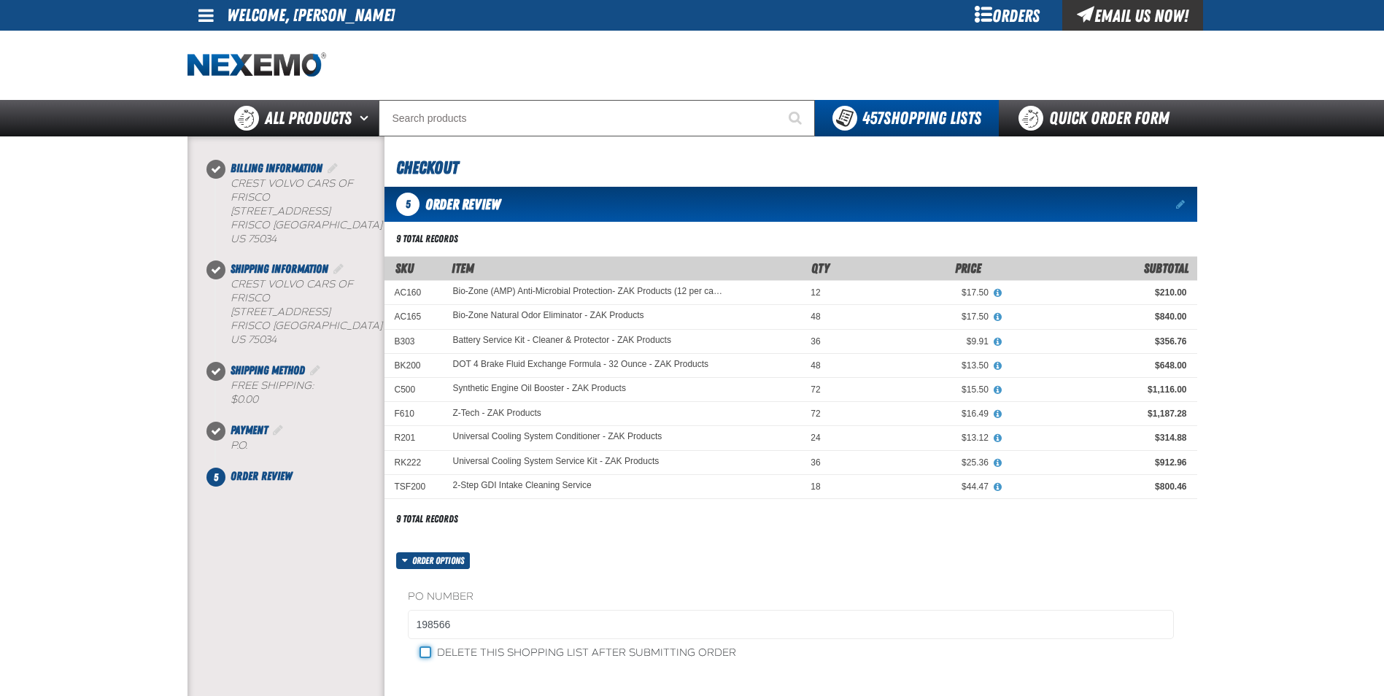
click at [423, 649] on input "Delete this shopping list after submitting order" at bounding box center [426, 653] width 12 height 12
checkbox input "true"
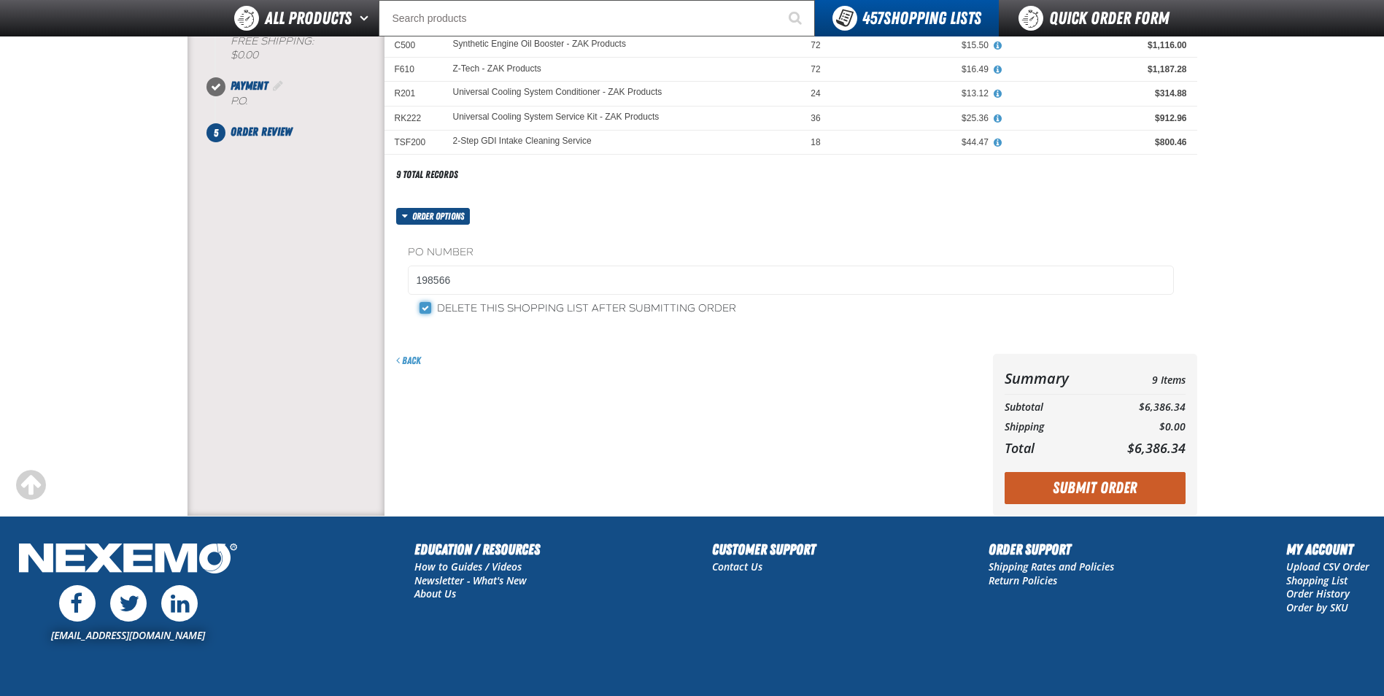
scroll to position [365, 0]
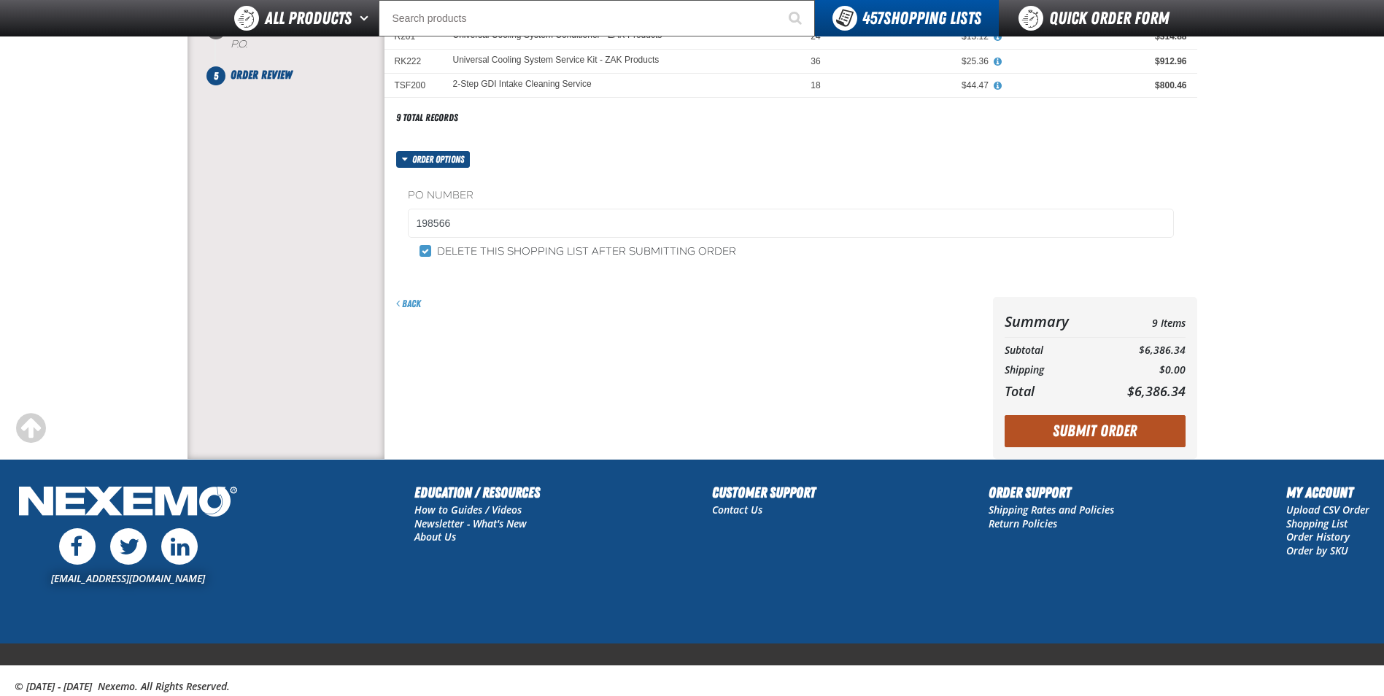
click at [1147, 439] on button "Submit Order" at bounding box center [1095, 431] width 181 height 32
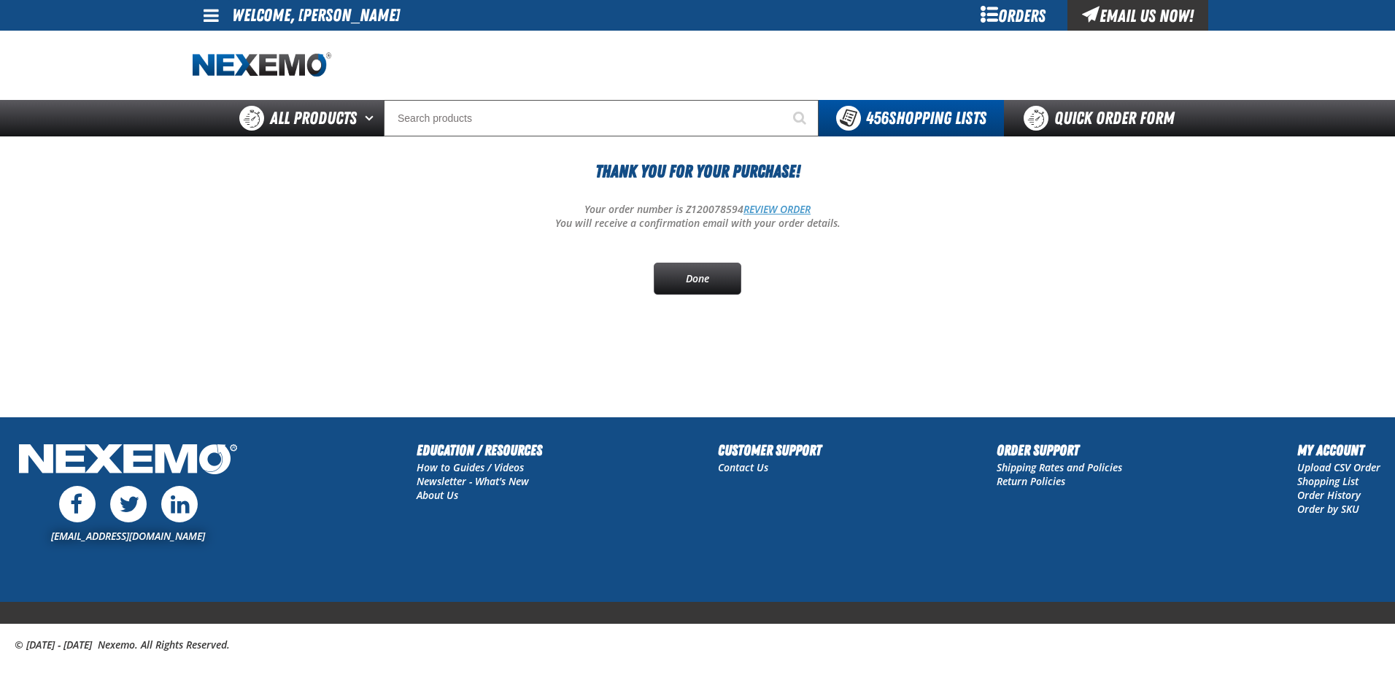
click at [782, 206] on link "REVIEW ORDER" at bounding box center [777, 209] width 67 height 14
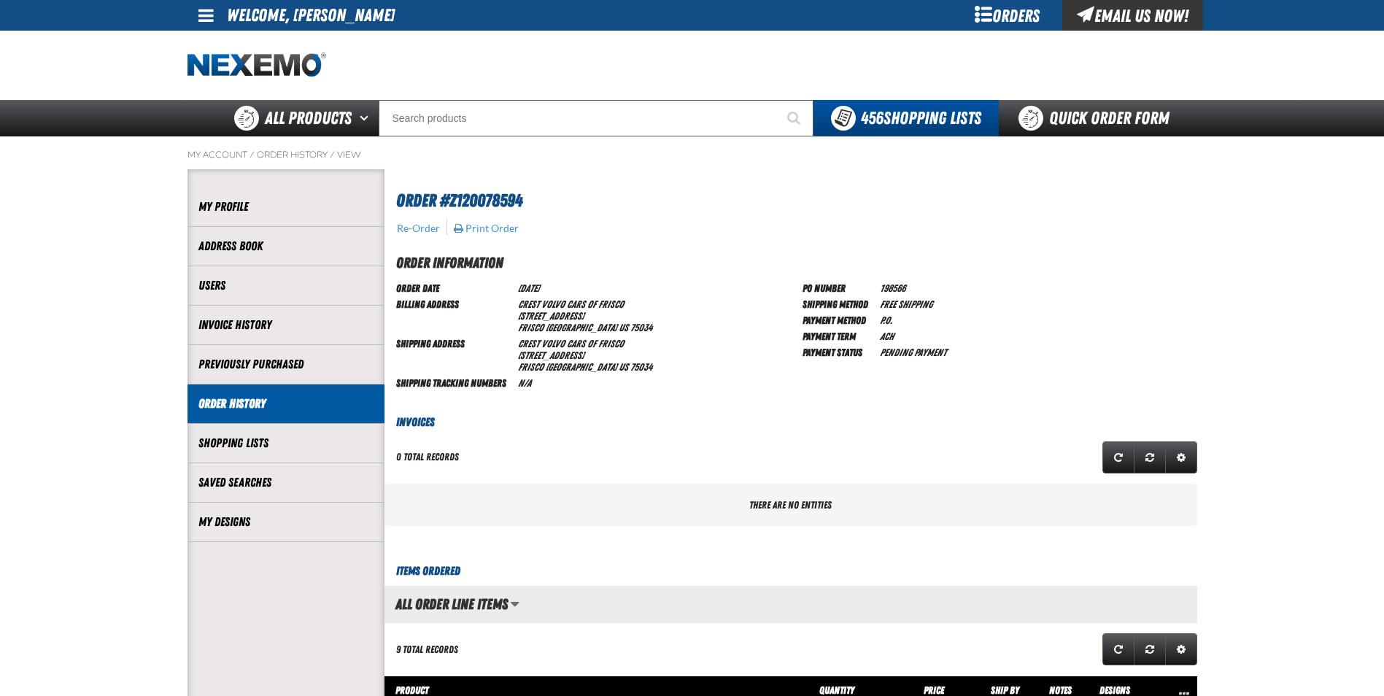
scroll to position [1, 1]
click at [494, 223] on button "Print Order" at bounding box center [486, 228] width 66 height 13
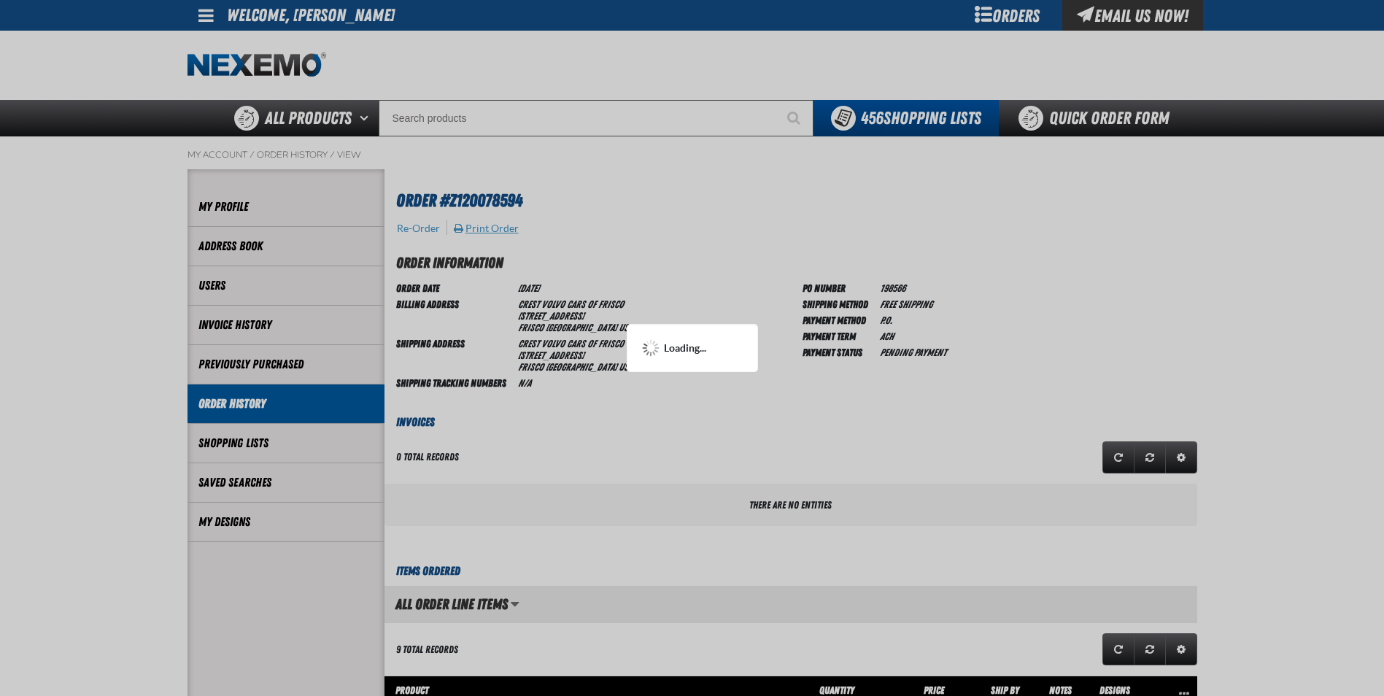
scroll to position [0, 0]
click at [731, 201] on div at bounding box center [692, 348] width 1384 height 696
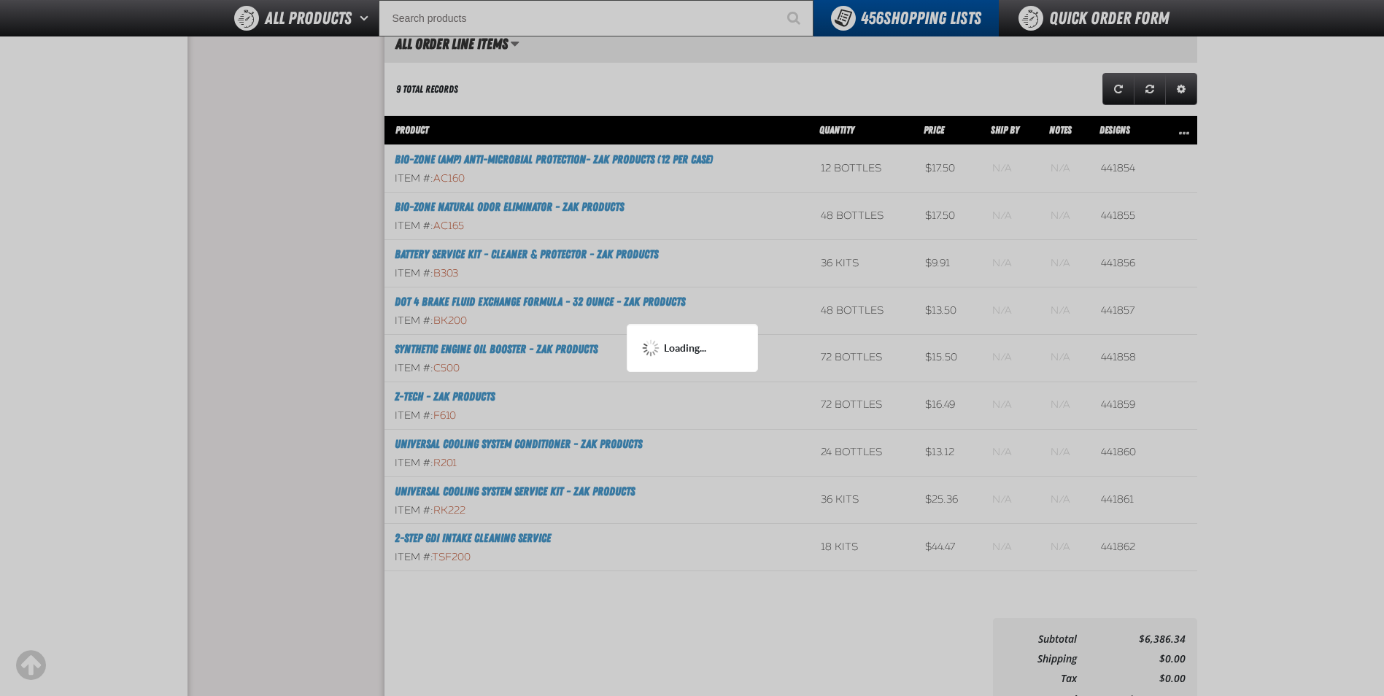
scroll to position [657, 0]
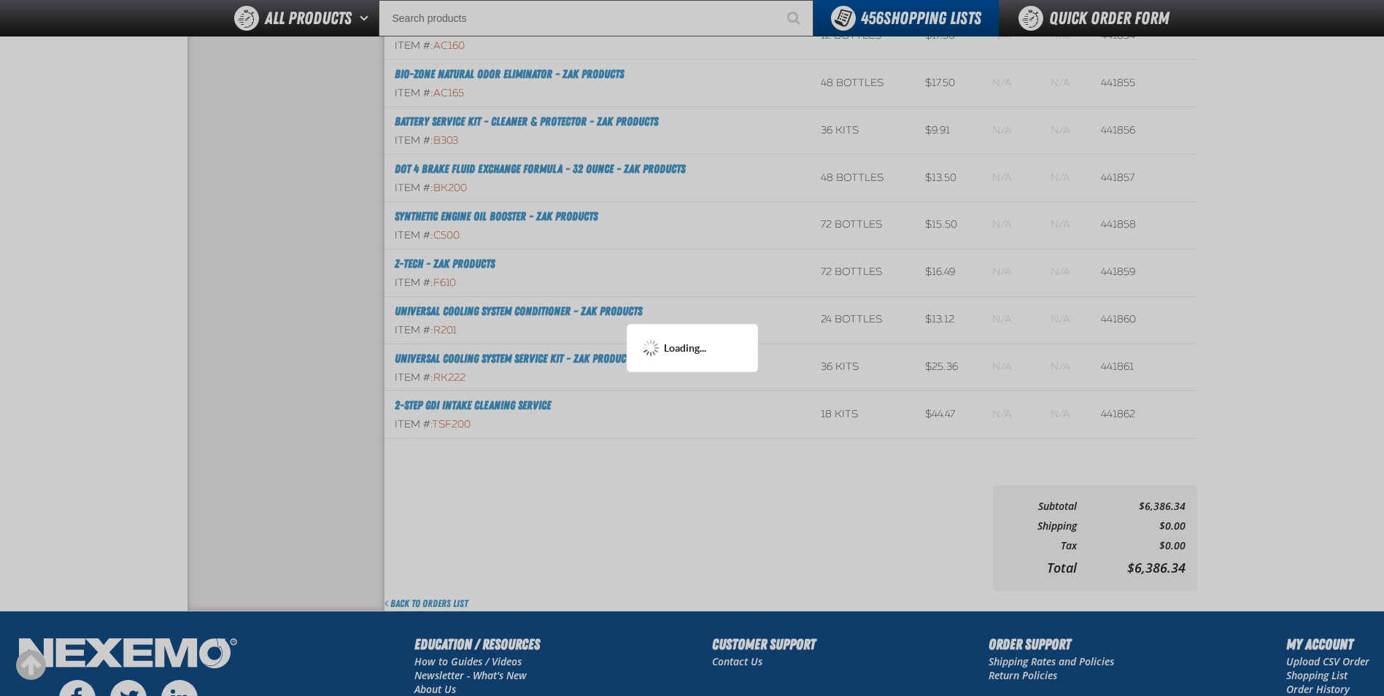
click at [1222, 368] on div at bounding box center [692, 348] width 1384 height 696
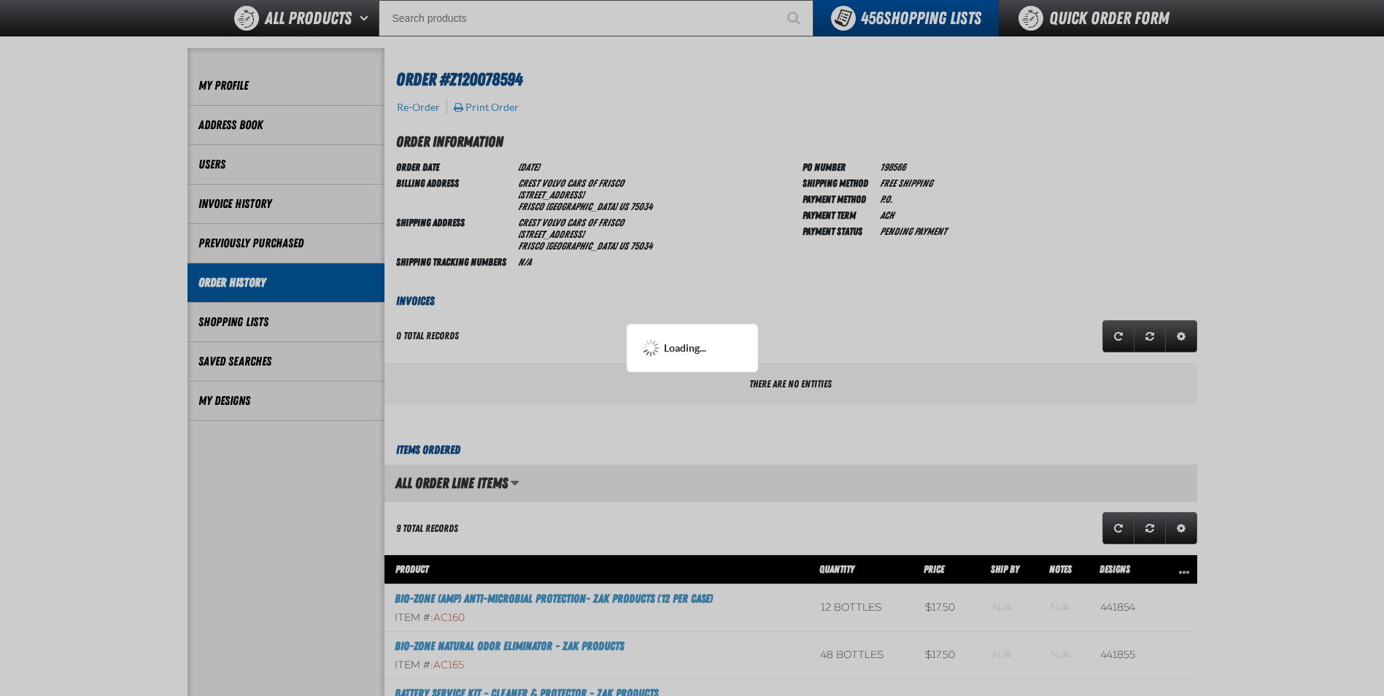
scroll to position [0, 0]
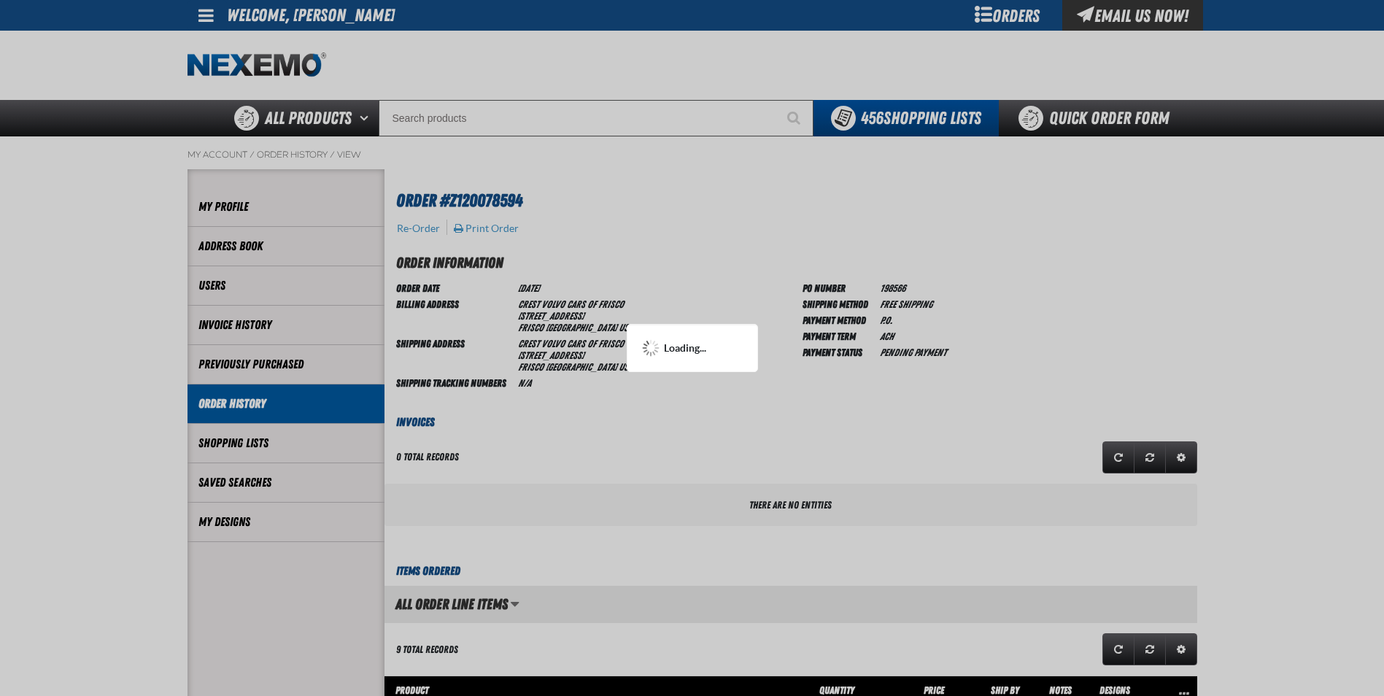
click at [766, 229] on div at bounding box center [692, 348] width 1384 height 696
click at [775, 230] on div at bounding box center [692, 348] width 1384 height 696
click at [785, 245] on div at bounding box center [692, 348] width 1384 height 696
click at [844, 219] on div at bounding box center [692, 348] width 1384 height 696
